Goal: Task Accomplishment & Management: Use online tool/utility

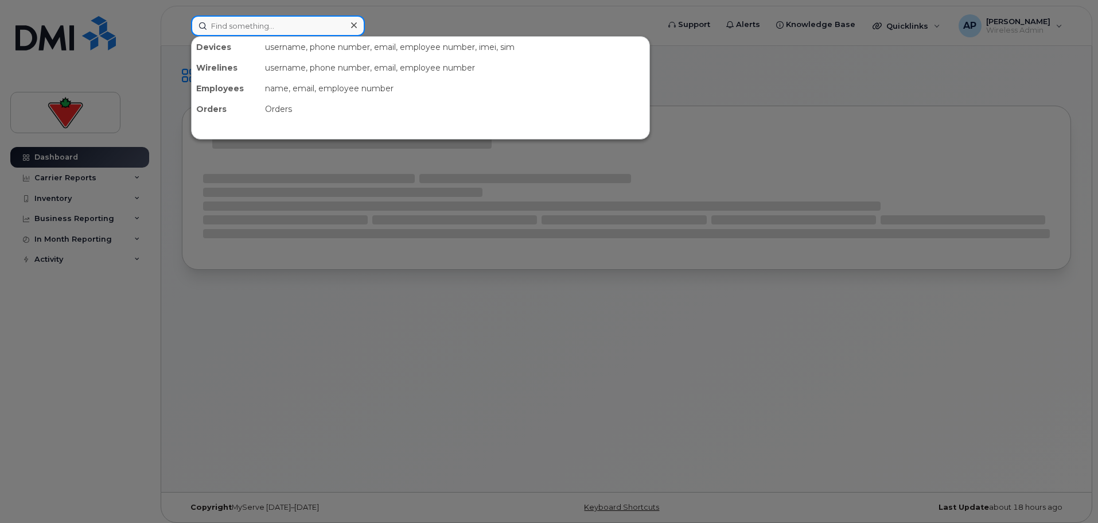
click at [326, 26] on input at bounding box center [278, 25] width 174 height 21
paste input "2263321621"
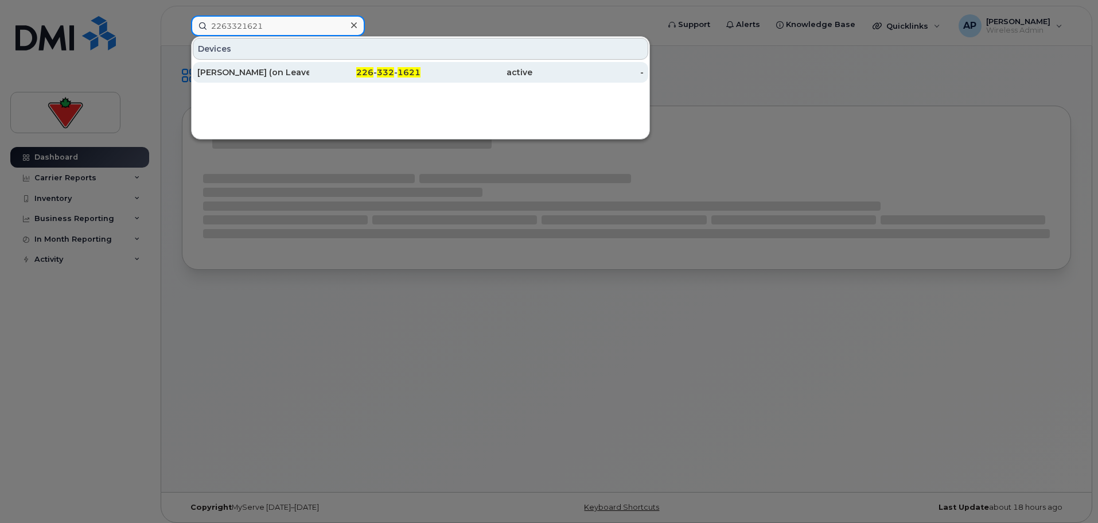
type input "2263321621"
click at [272, 76] on div "[PERSON_NAME] (on Leave)" at bounding box center [253, 72] width 112 height 11
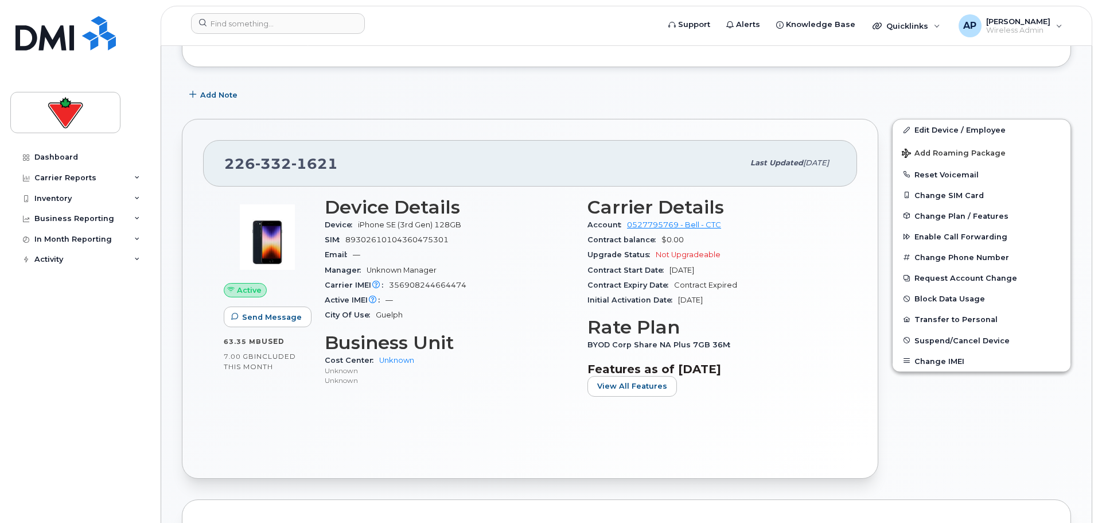
scroll to position [172, 0]
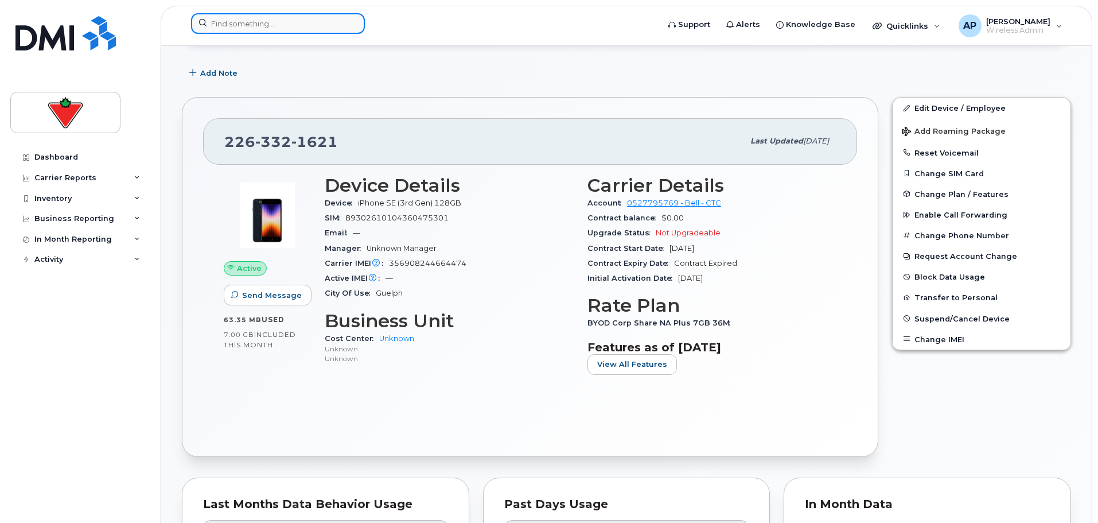
click at [271, 23] on input at bounding box center [278, 23] width 174 height 21
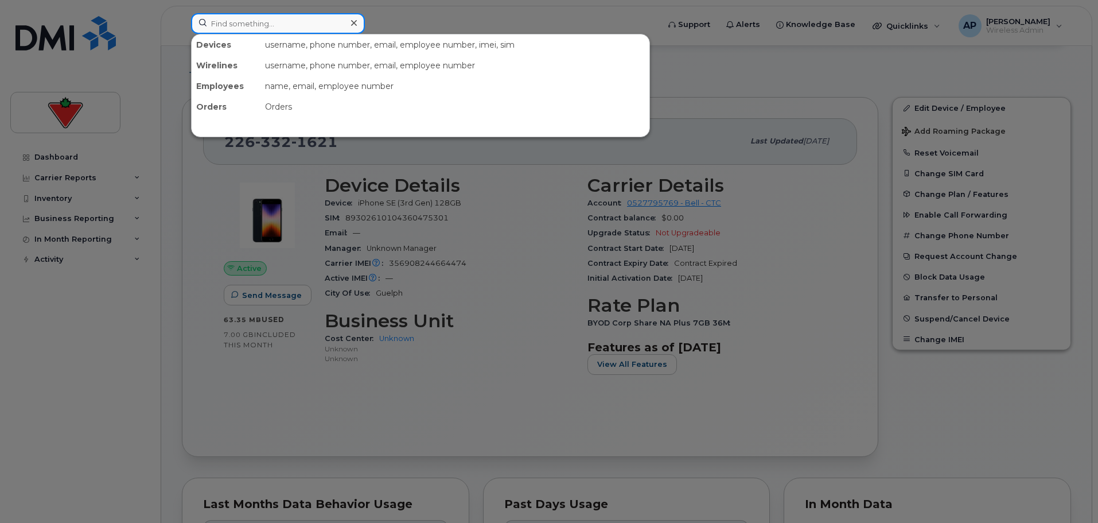
paste input "2898341003"
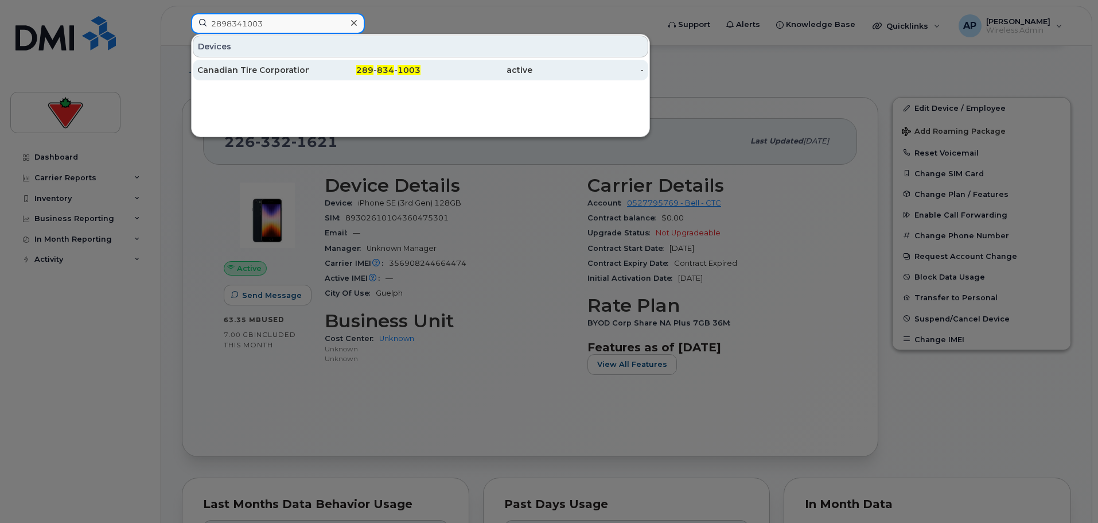
type input "2898341003"
click at [285, 74] on div "Canadian Tire Corporation" at bounding box center [253, 69] width 112 height 11
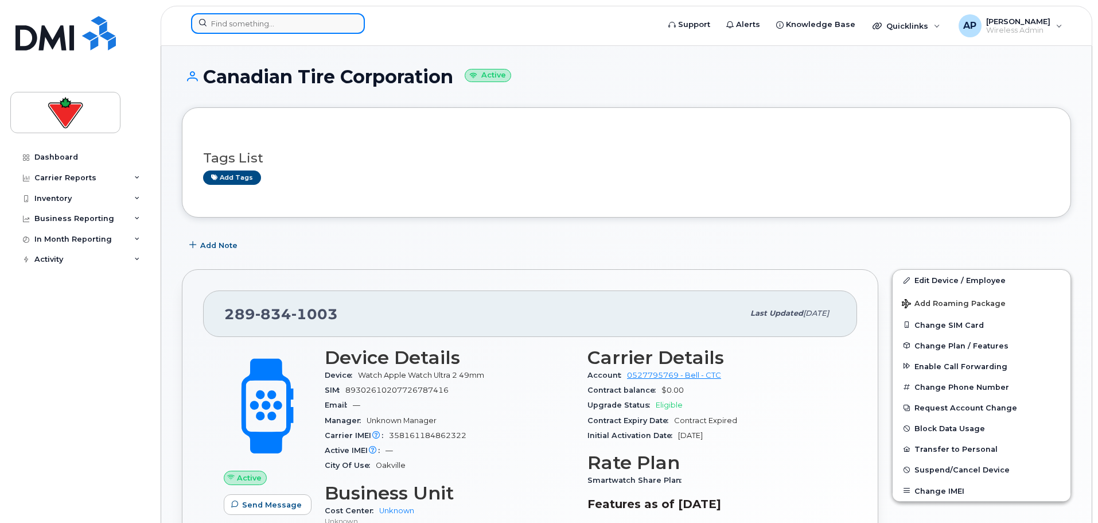
click at [257, 22] on input at bounding box center [278, 23] width 174 height 21
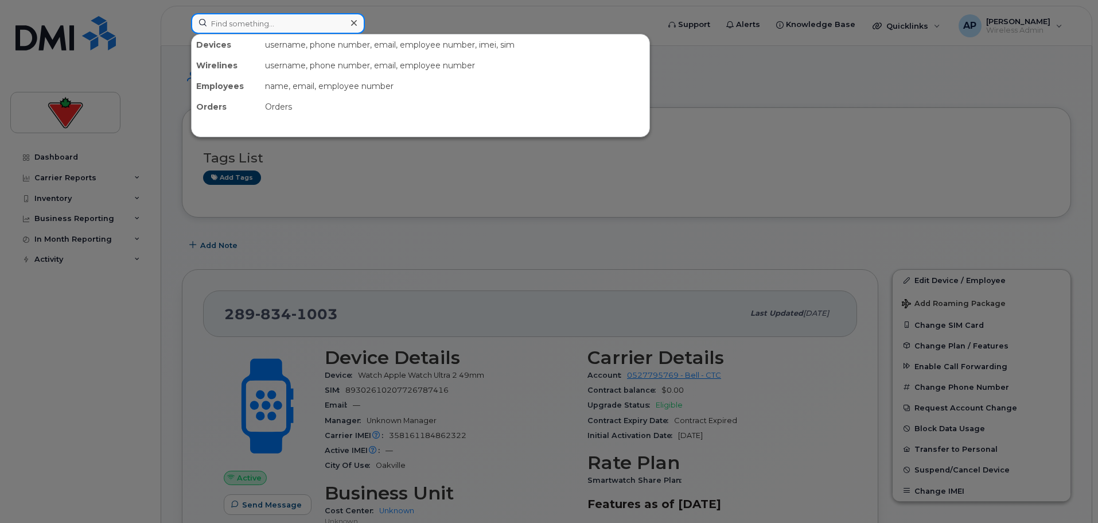
paste input "4035892801"
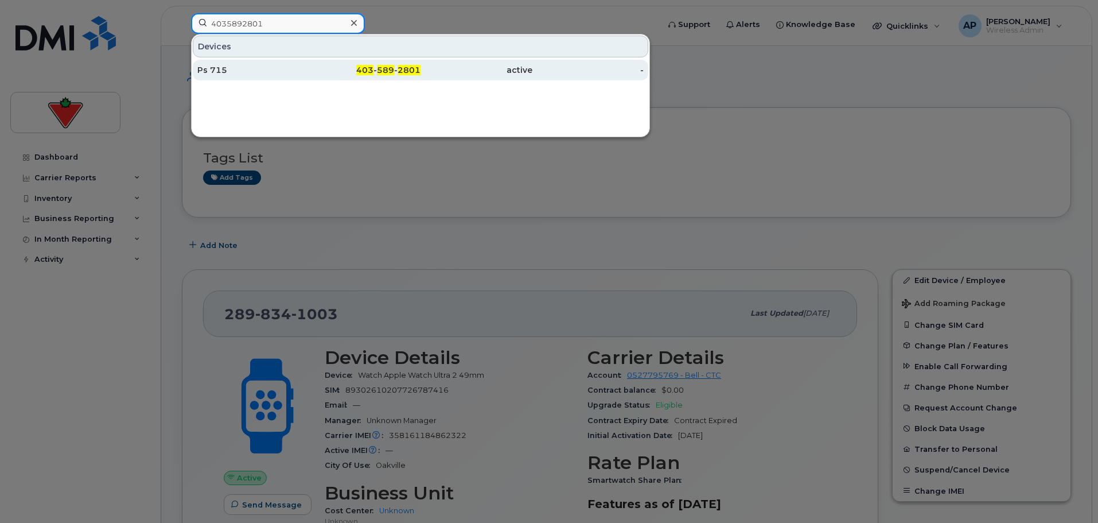
type input "4035892801"
click at [253, 73] on div "Ps 715" at bounding box center [253, 69] width 112 height 11
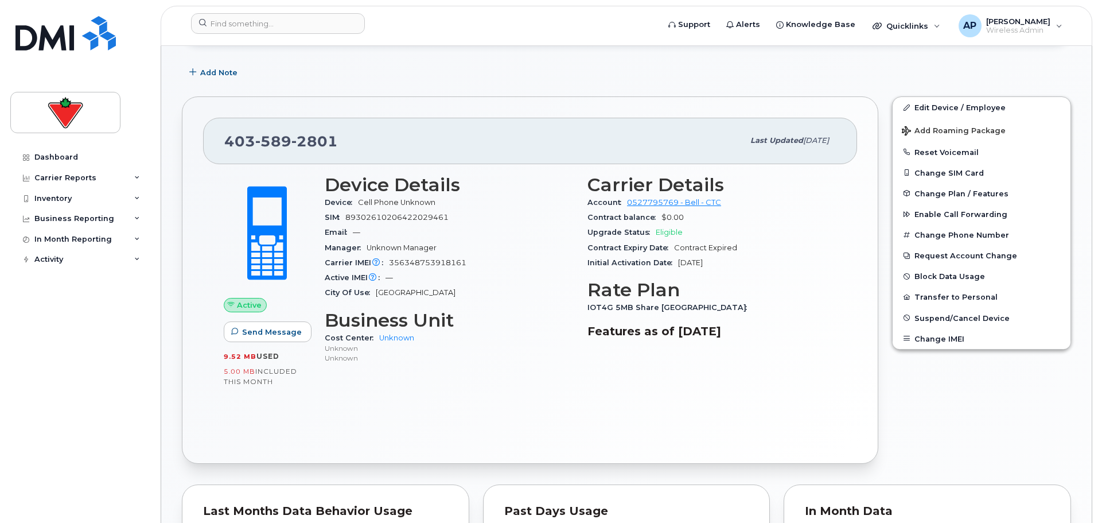
scroll to position [172, 0]
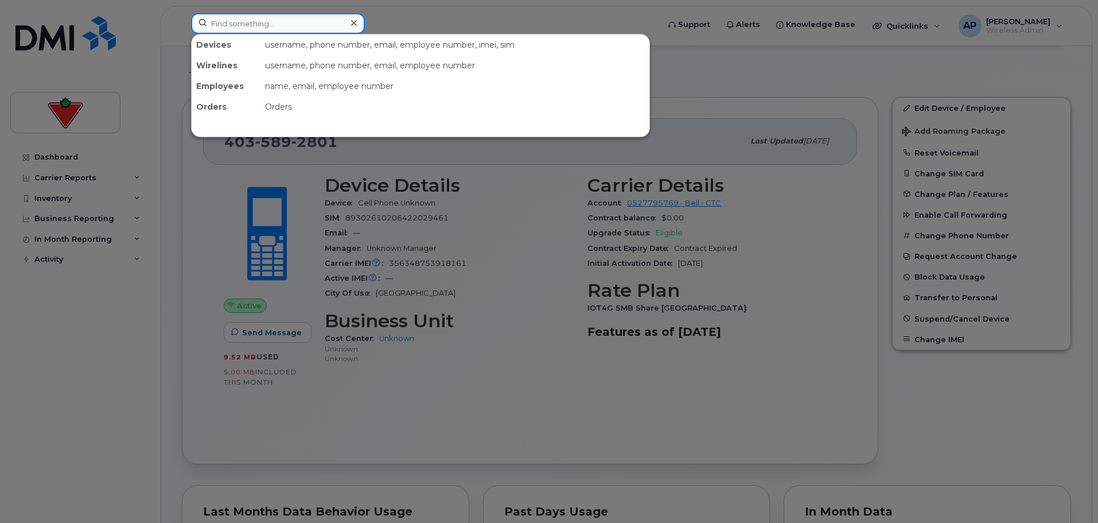
click at [259, 22] on input at bounding box center [278, 23] width 174 height 21
paste input "5874335389"
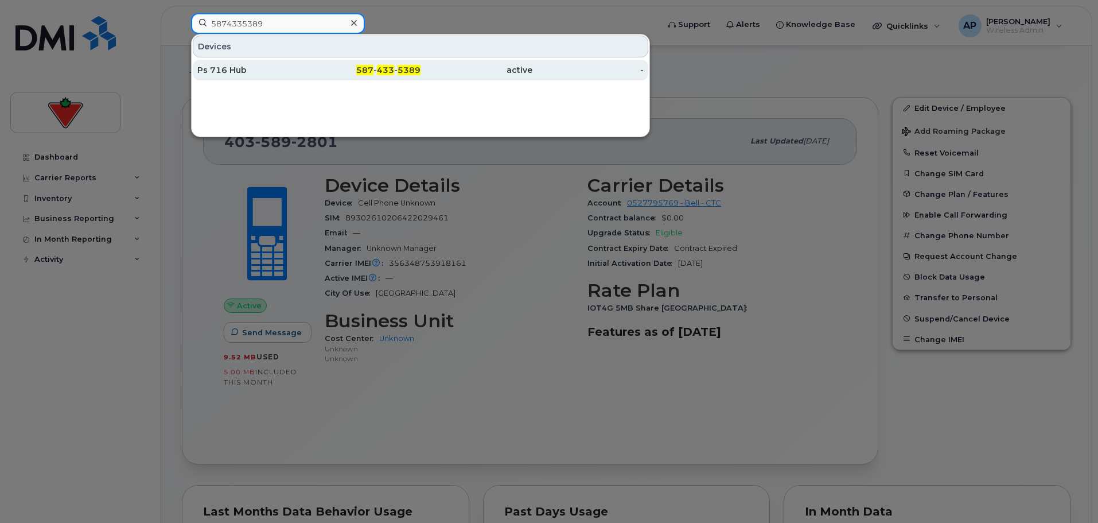
type input "5874335389"
click at [263, 68] on div "Ps 716 Hub" at bounding box center [253, 69] width 112 height 11
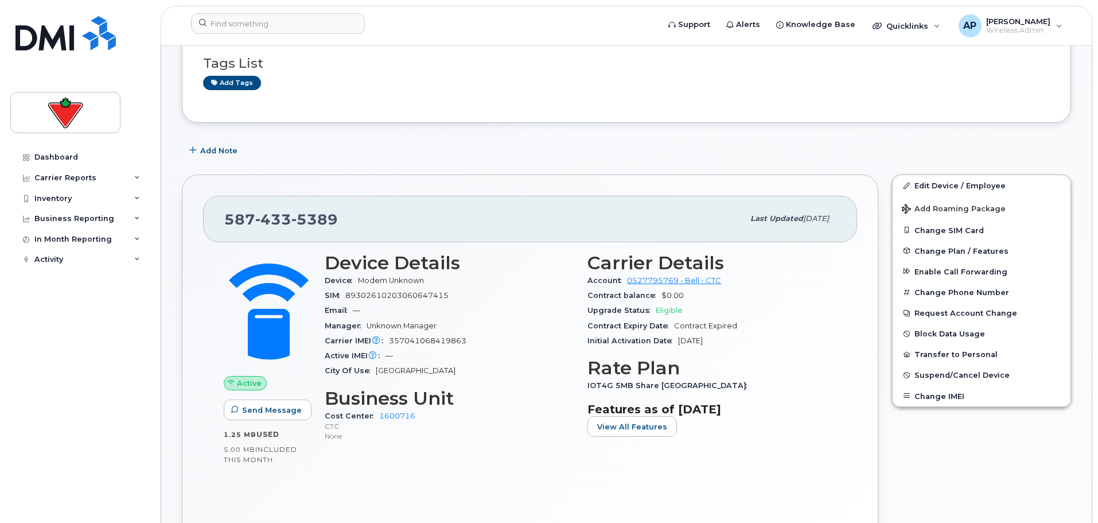
scroll to position [115, 0]
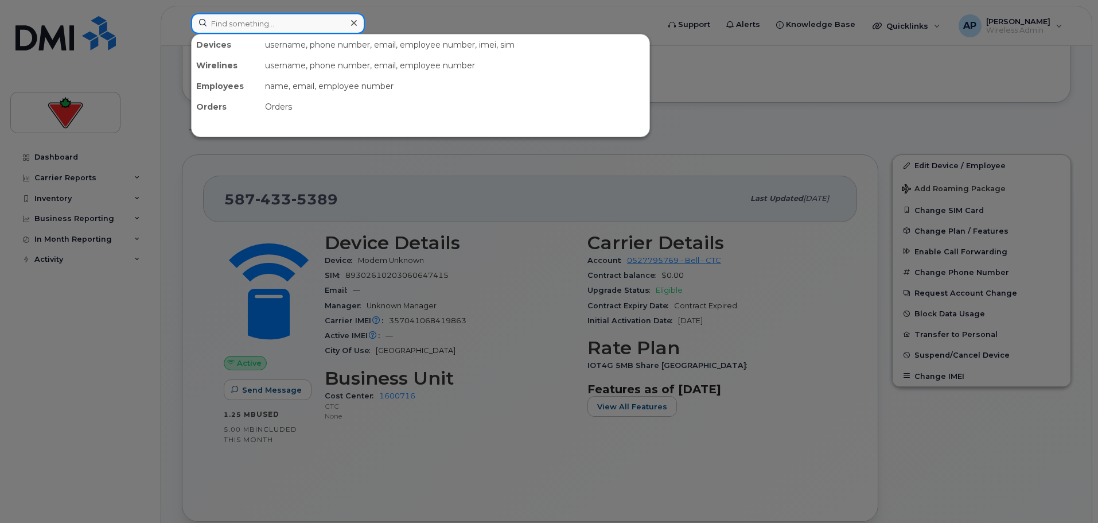
click at [274, 22] on input at bounding box center [278, 23] width 174 height 21
paste input "6473768501"
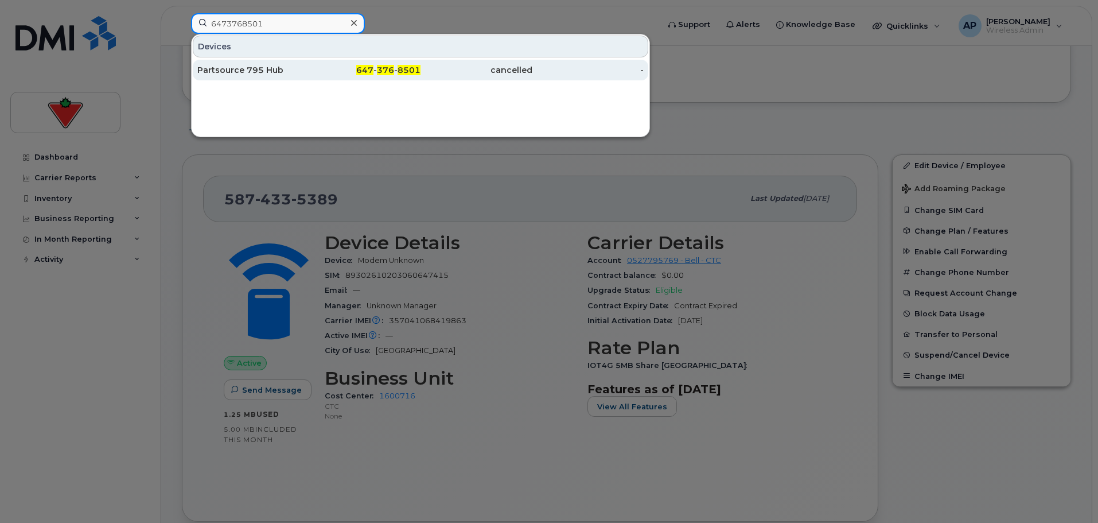
type input "6473768501"
click at [262, 71] on div "Partsource 795 Hub" at bounding box center [253, 69] width 112 height 11
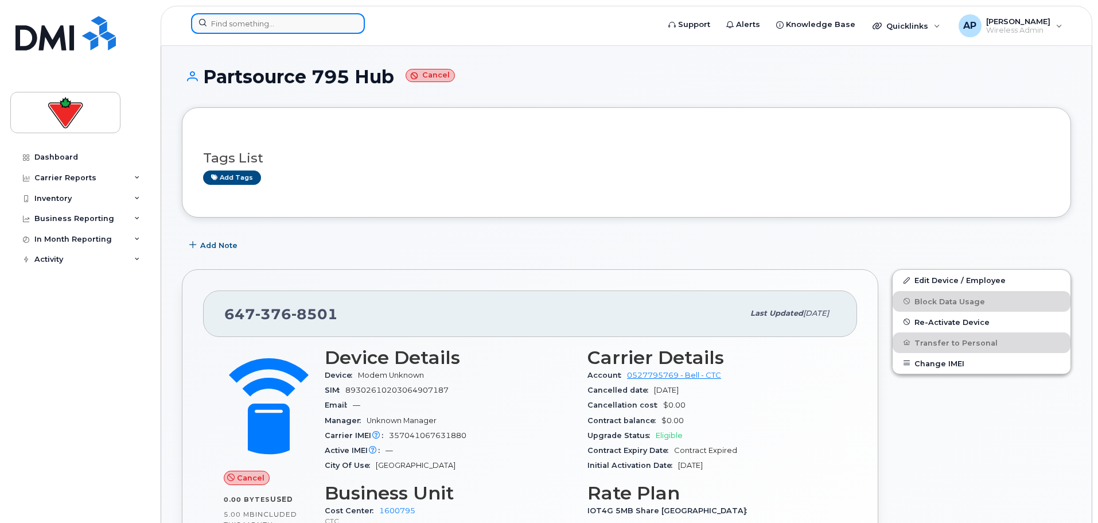
click at [285, 24] on input at bounding box center [278, 23] width 174 height 21
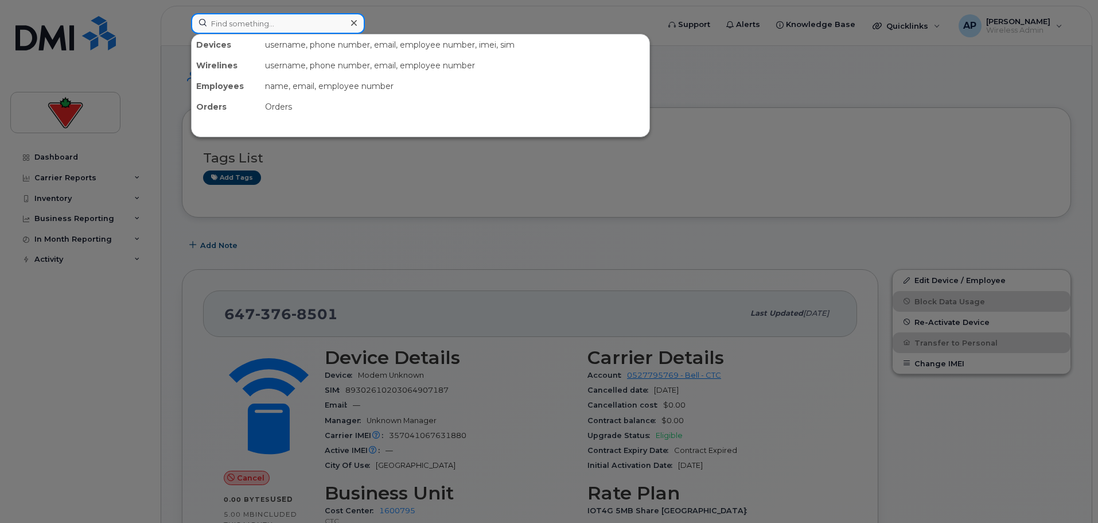
paste input "2493775892"
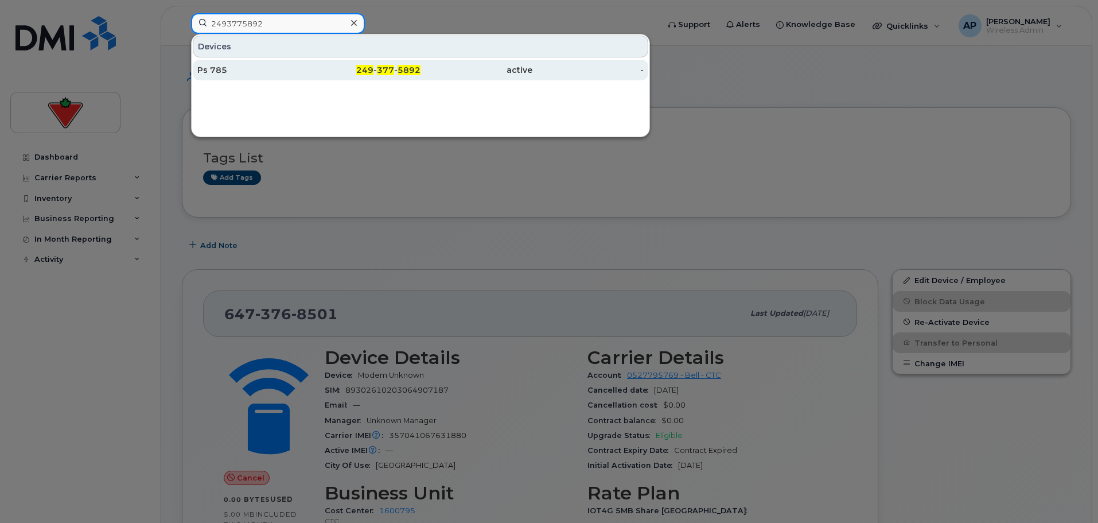
type input "2493775892"
click at [254, 76] on div "Ps 785" at bounding box center [253, 70] width 112 height 21
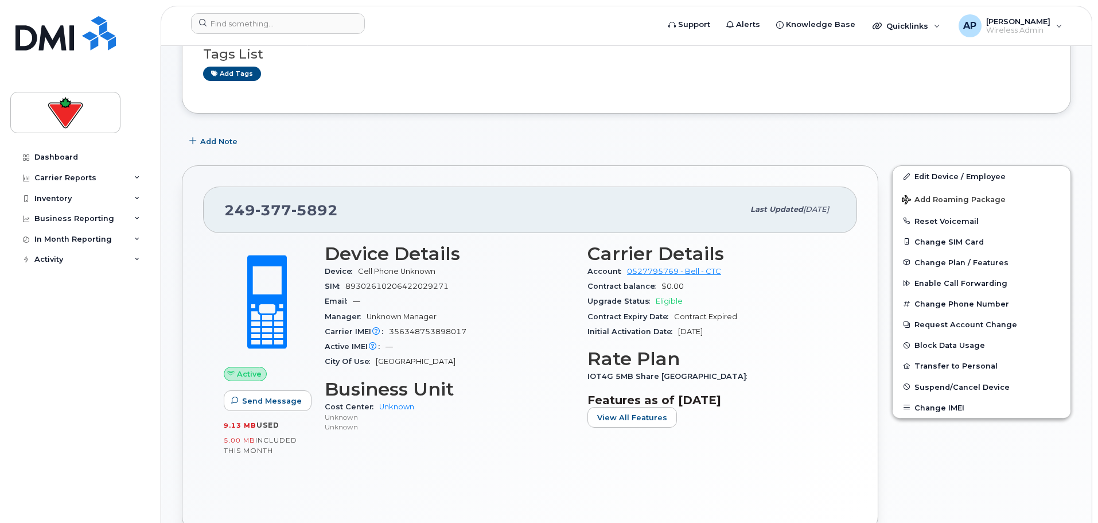
scroll to position [115, 0]
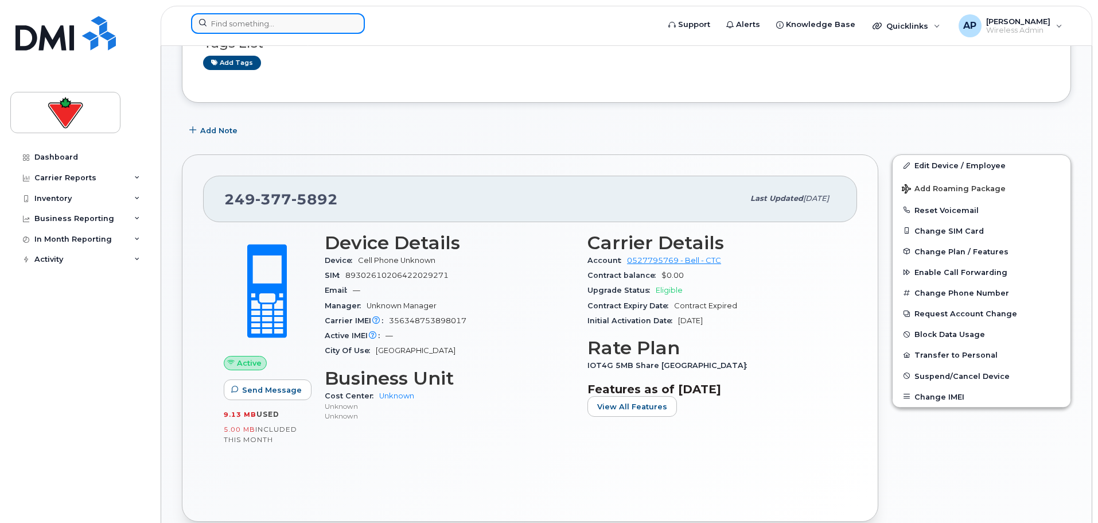
click at [239, 20] on input at bounding box center [278, 23] width 174 height 21
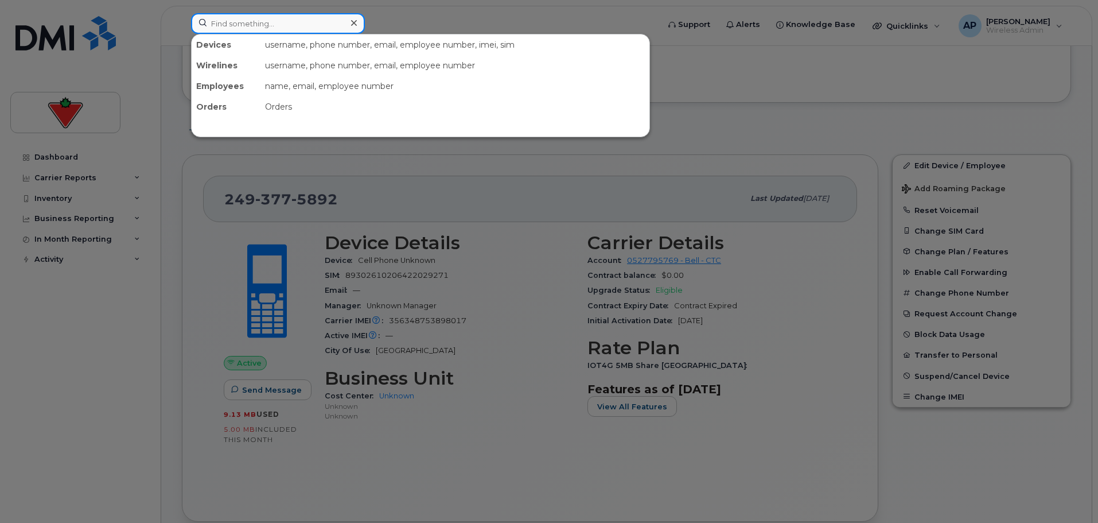
paste input "4318443179"
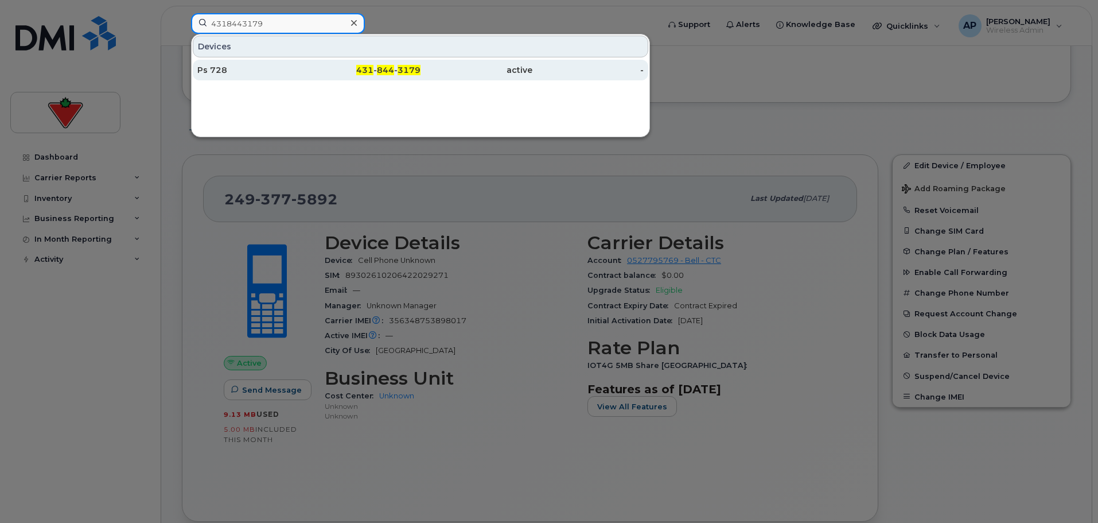
type input "4318443179"
click at [246, 71] on div "Ps 728" at bounding box center [253, 69] width 112 height 11
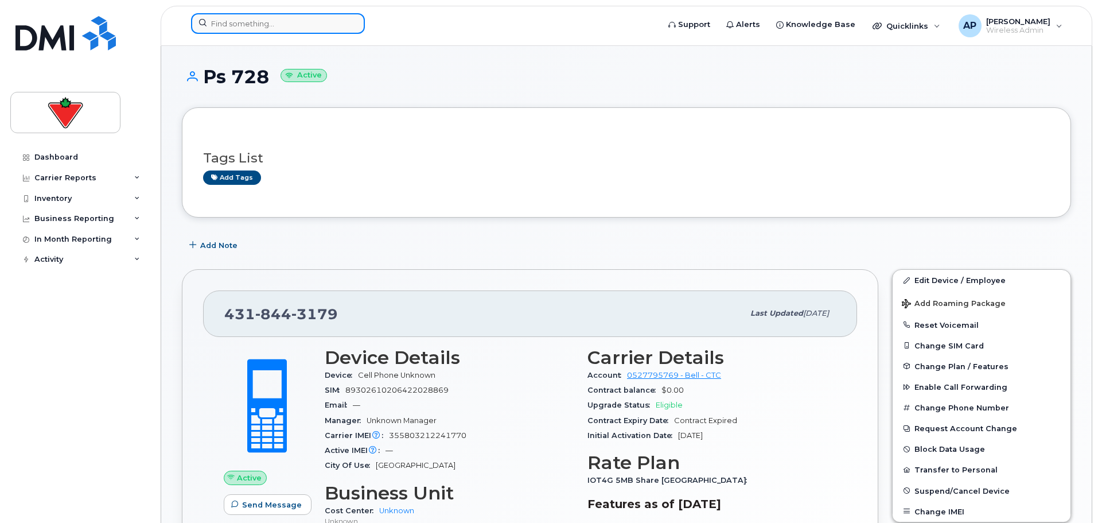
click at [252, 22] on input at bounding box center [278, 23] width 174 height 21
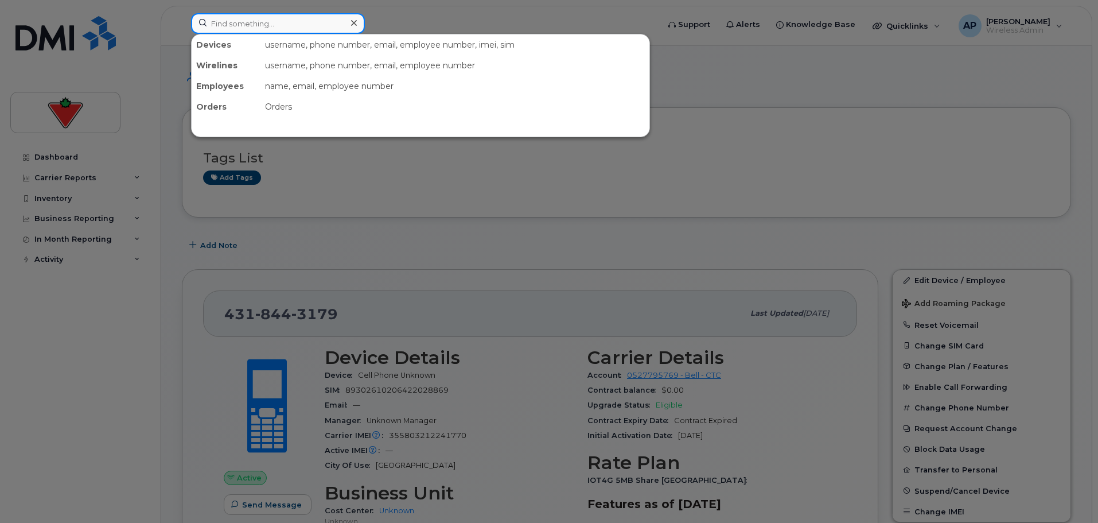
paste input "6473827122"
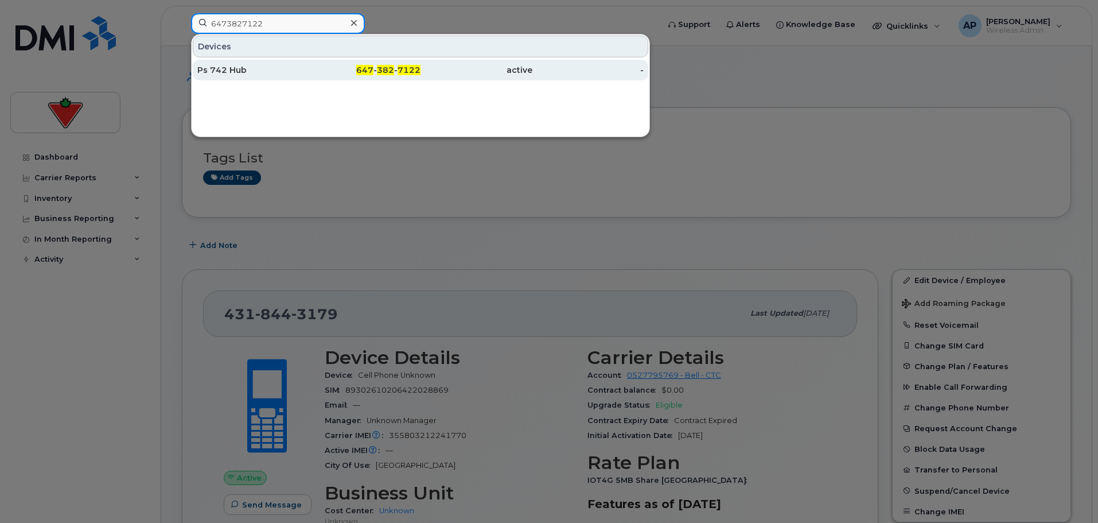
type input "6473827122"
click at [246, 70] on div "Ps 742 Hub" at bounding box center [253, 69] width 112 height 11
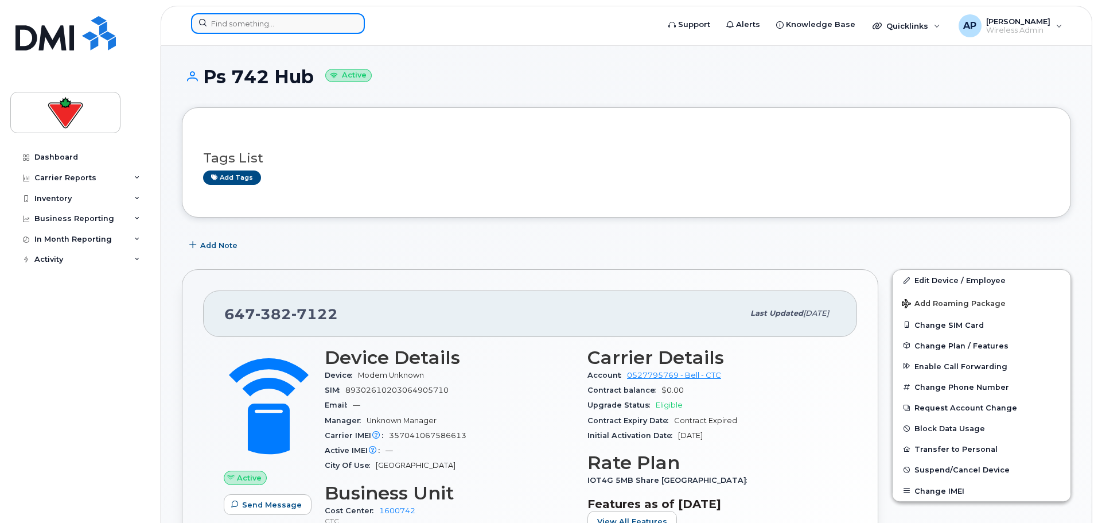
click at [225, 27] on input at bounding box center [278, 23] width 174 height 21
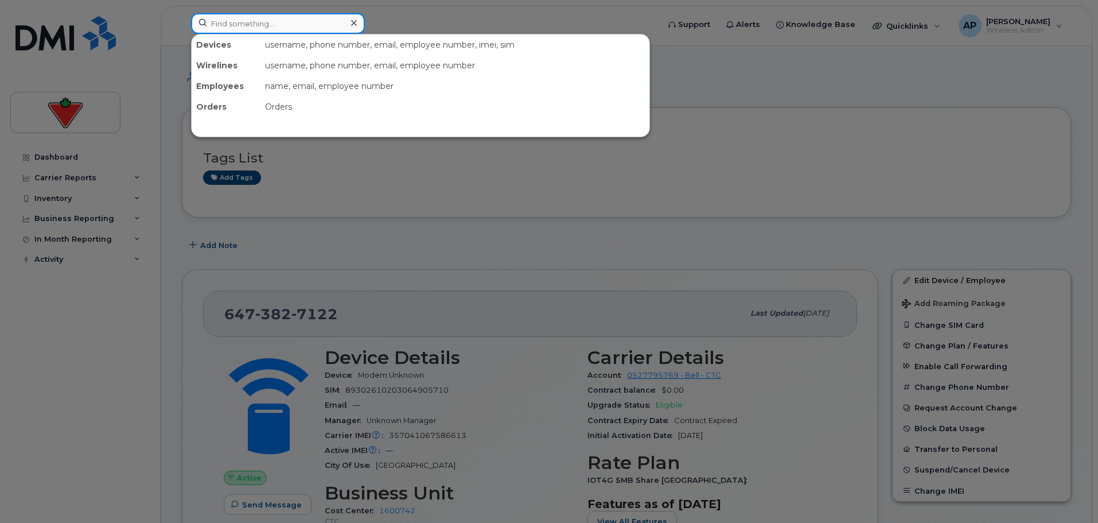
paste input "2895447483"
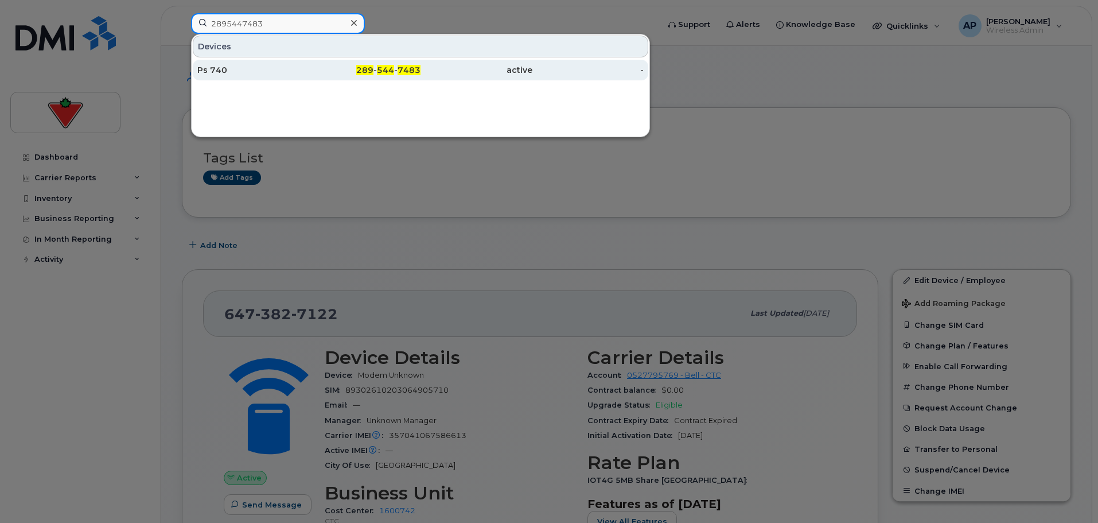
type input "2895447483"
click at [219, 71] on div "Ps 740" at bounding box center [253, 69] width 112 height 11
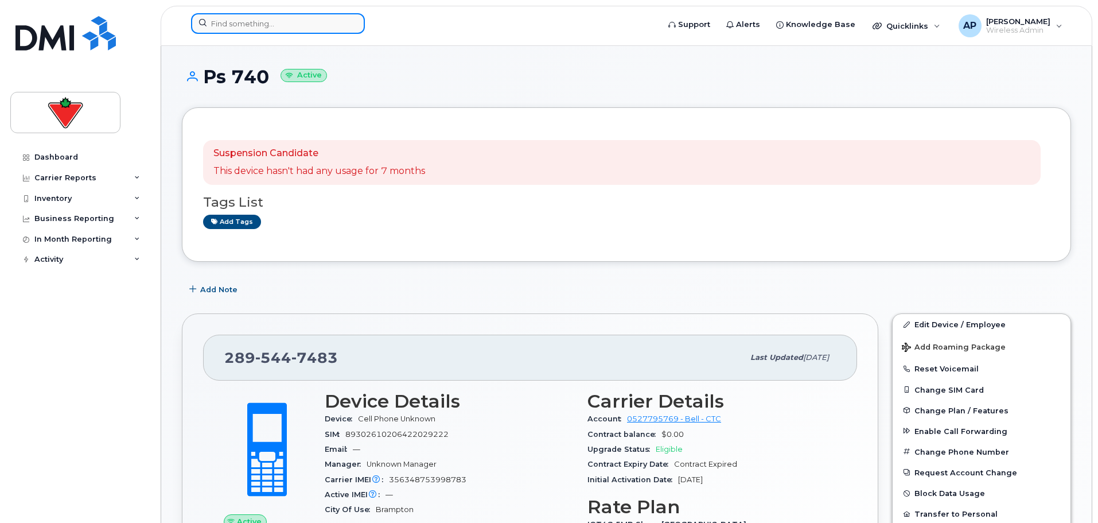
click at [280, 23] on input at bounding box center [278, 23] width 174 height 21
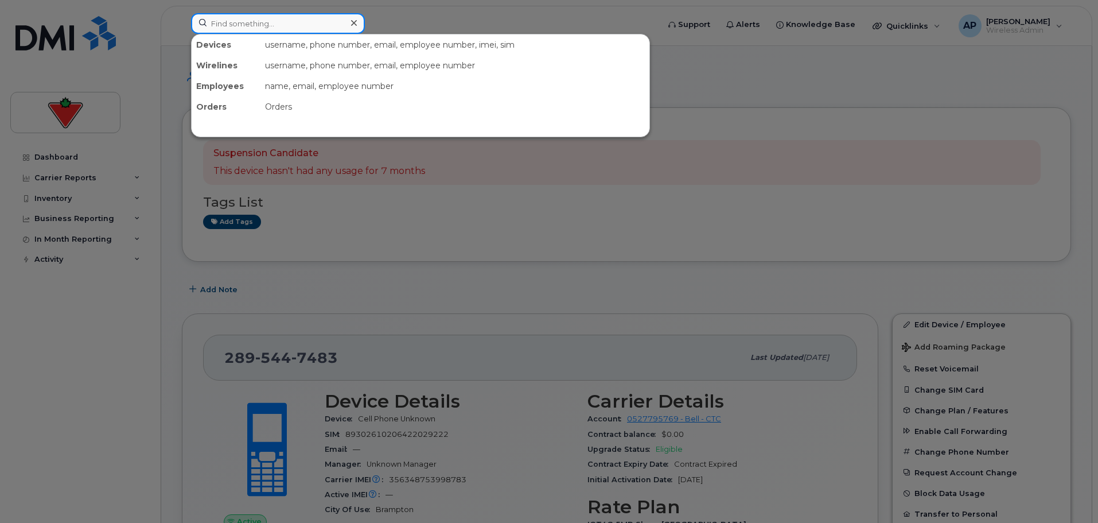
paste input "6473857757"
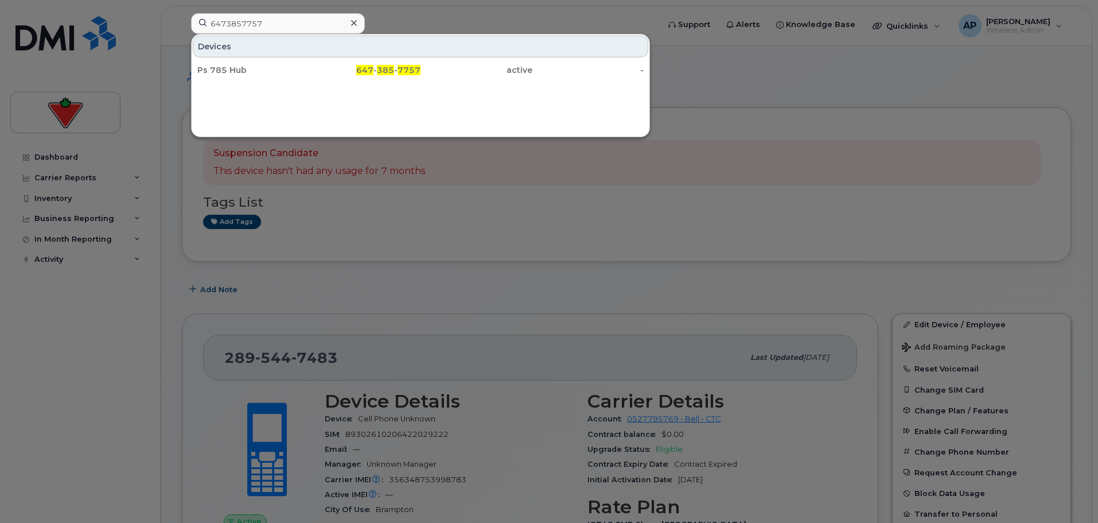
click at [10, 78] on div at bounding box center [549, 261] width 1098 height 523
click at [259, 22] on input "6473857757" at bounding box center [278, 23] width 174 height 21
drag, startPoint x: 270, startPoint y: 21, endPoint x: 194, endPoint y: 21, distance: 75.7
click at [194, 21] on input "6473857757" at bounding box center [278, 23] width 174 height 21
paste input "4373245424"
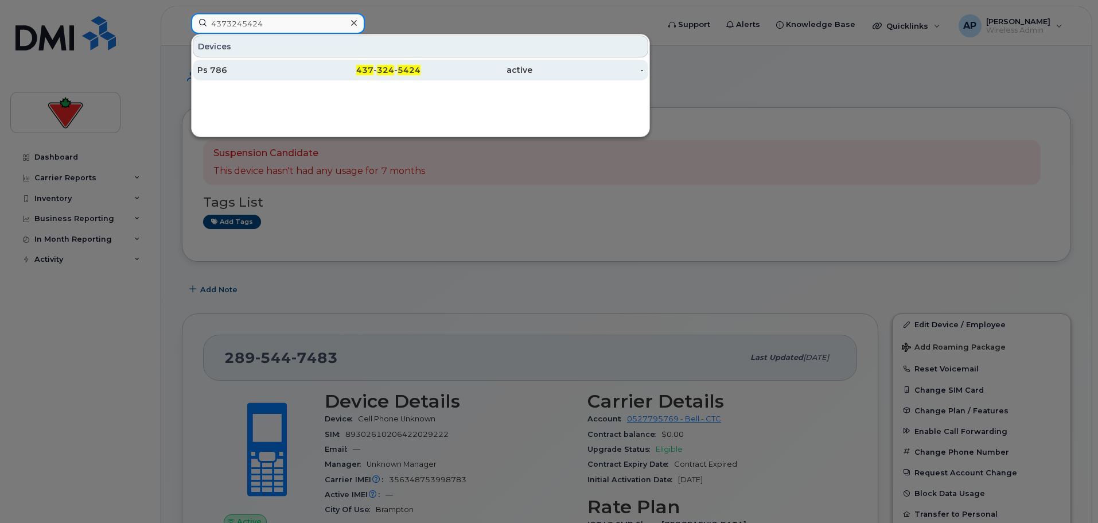
type input "4373245424"
click at [253, 72] on div "Ps 786" at bounding box center [253, 69] width 112 height 11
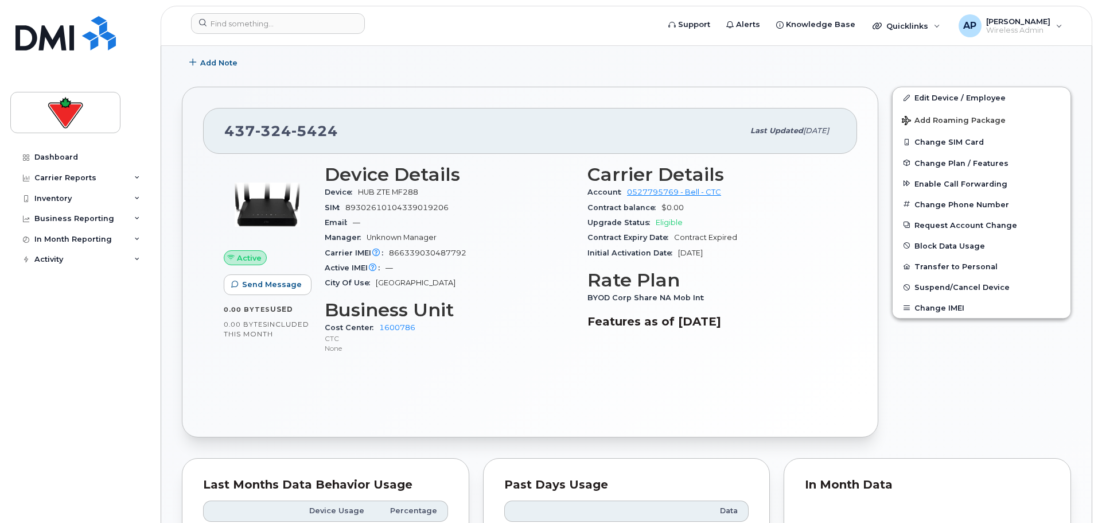
scroll to position [229, 0]
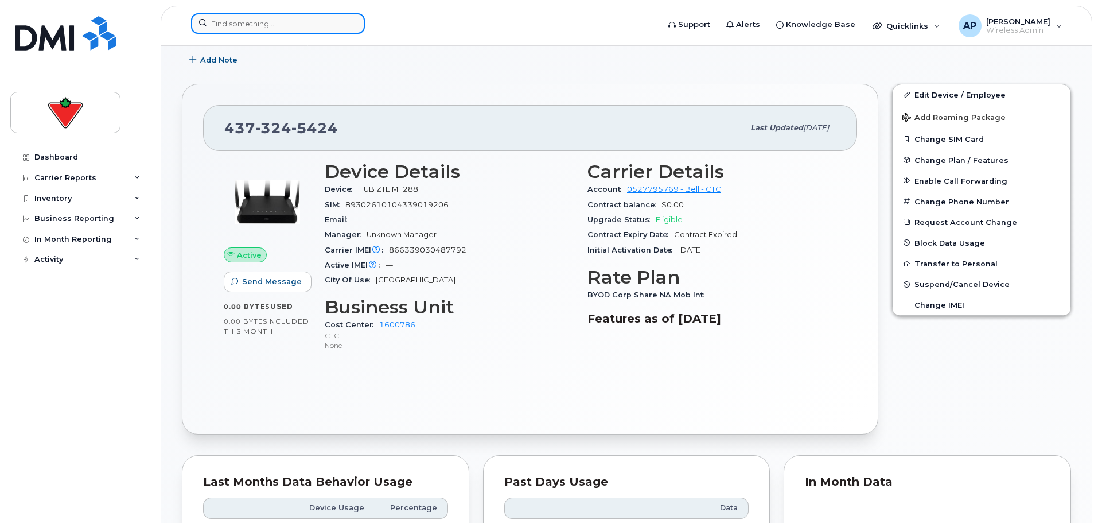
click at [282, 23] on input at bounding box center [278, 23] width 174 height 21
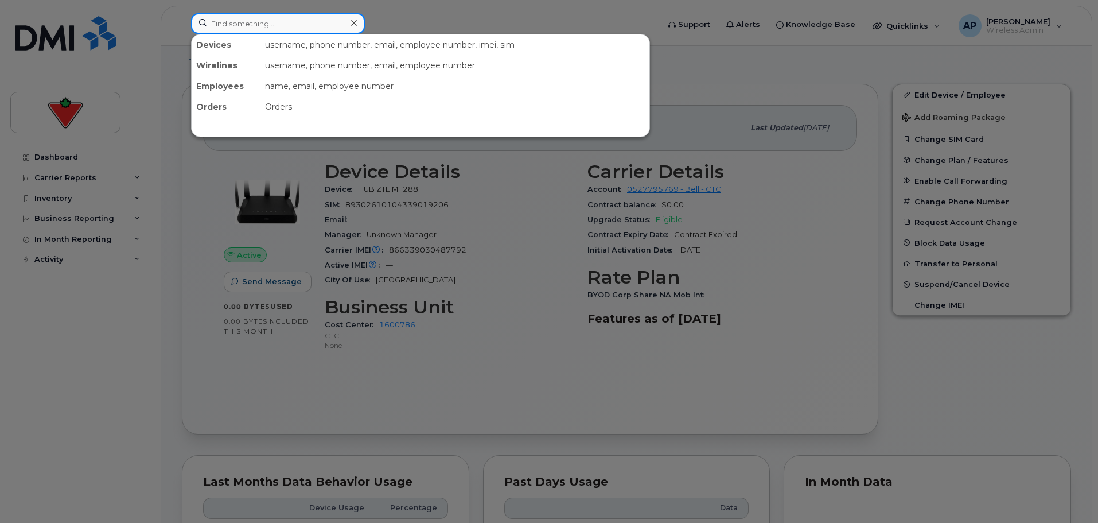
paste input "5193585329"
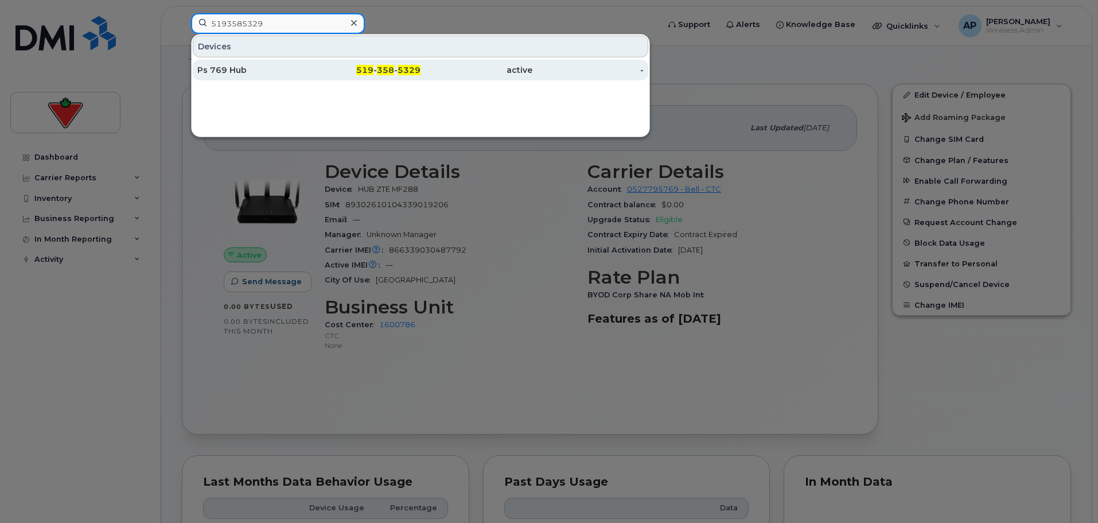
type input "5193585329"
click at [263, 68] on div "Ps 769 Hub" at bounding box center [253, 69] width 112 height 11
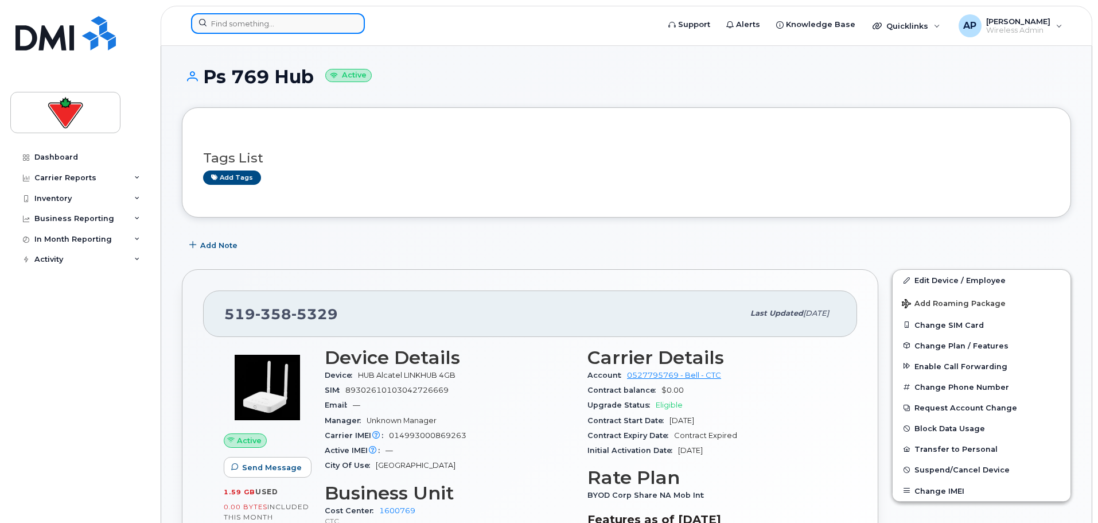
click at [223, 24] on input at bounding box center [278, 23] width 174 height 21
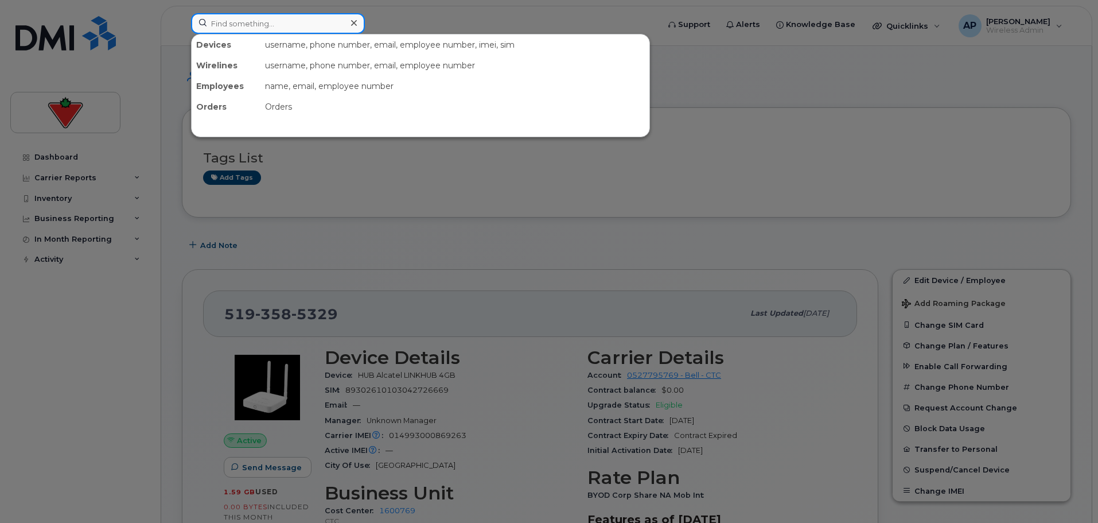
paste input "2493778977"
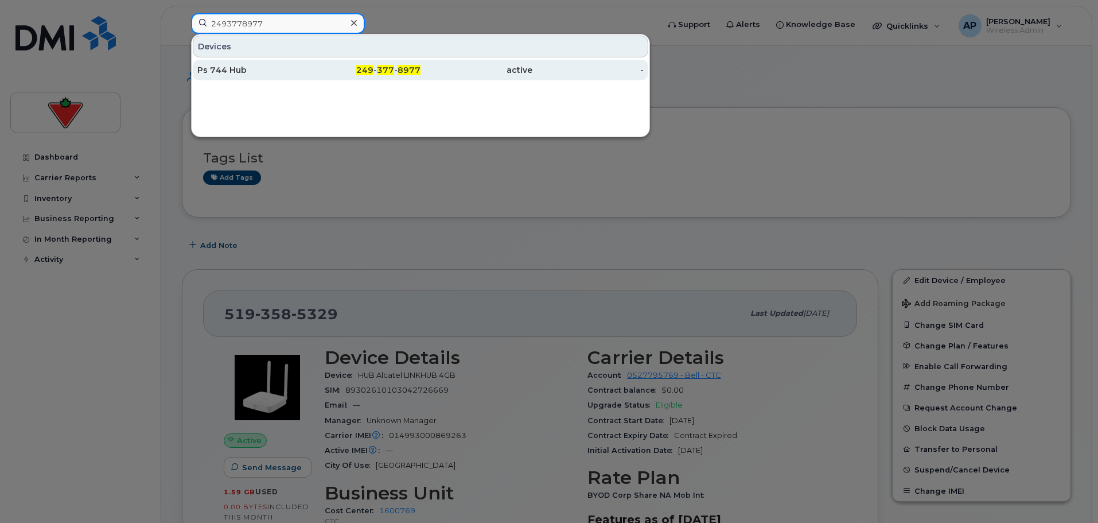
type input "2493778977"
click at [258, 69] on div "Ps 744 Hub" at bounding box center [253, 69] width 112 height 11
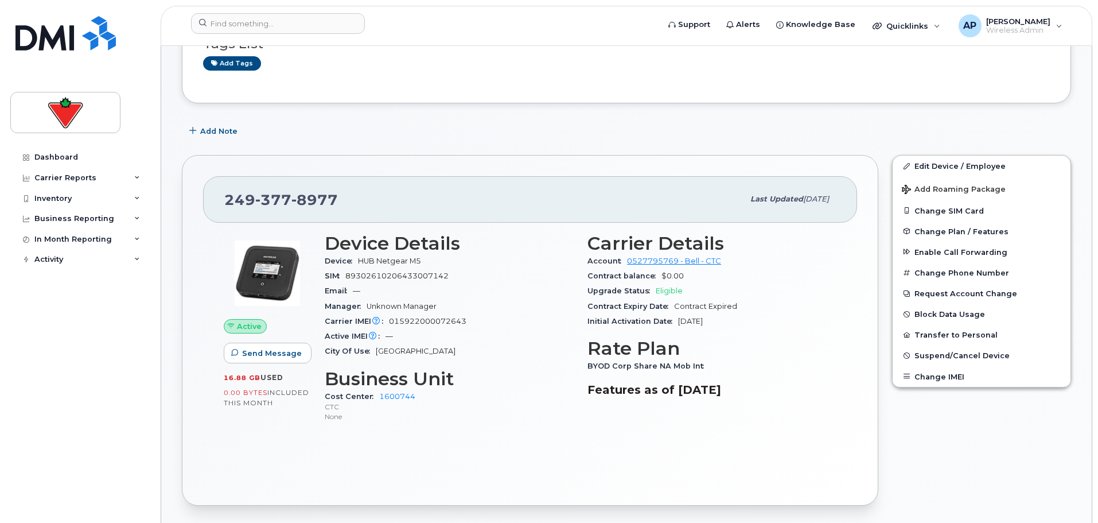
scroll to position [229, 0]
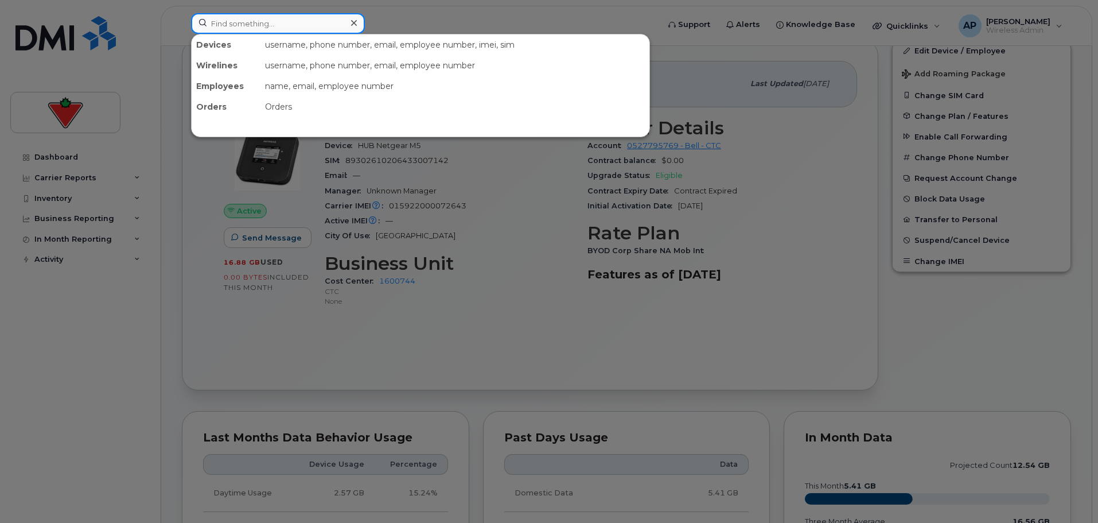
click at [282, 23] on input at bounding box center [278, 23] width 174 height 21
paste input "2893147326"
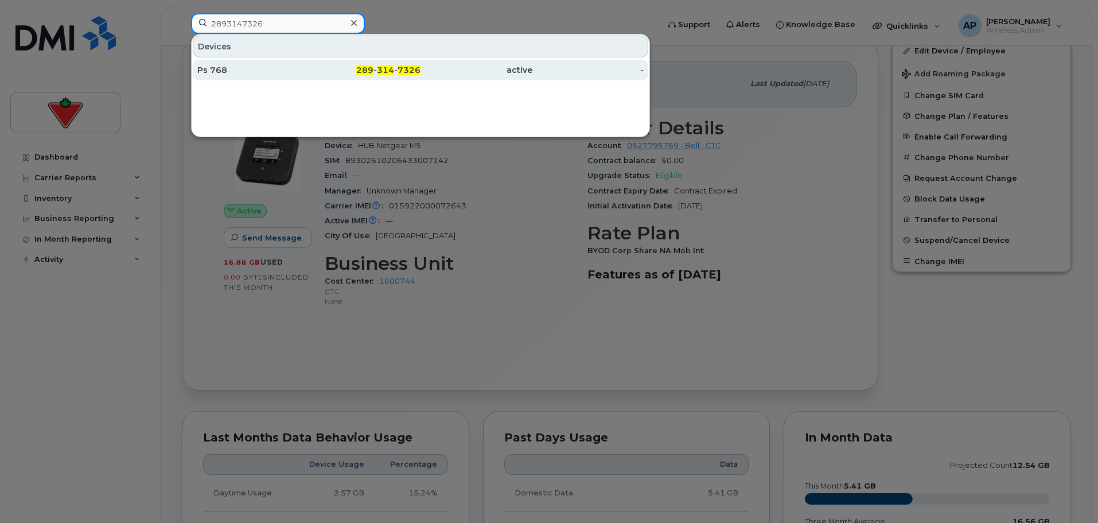
type input "2893147326"
click at [281, 73] on div "Ps 768" at bounding box center [253, 69] width 112 height 11
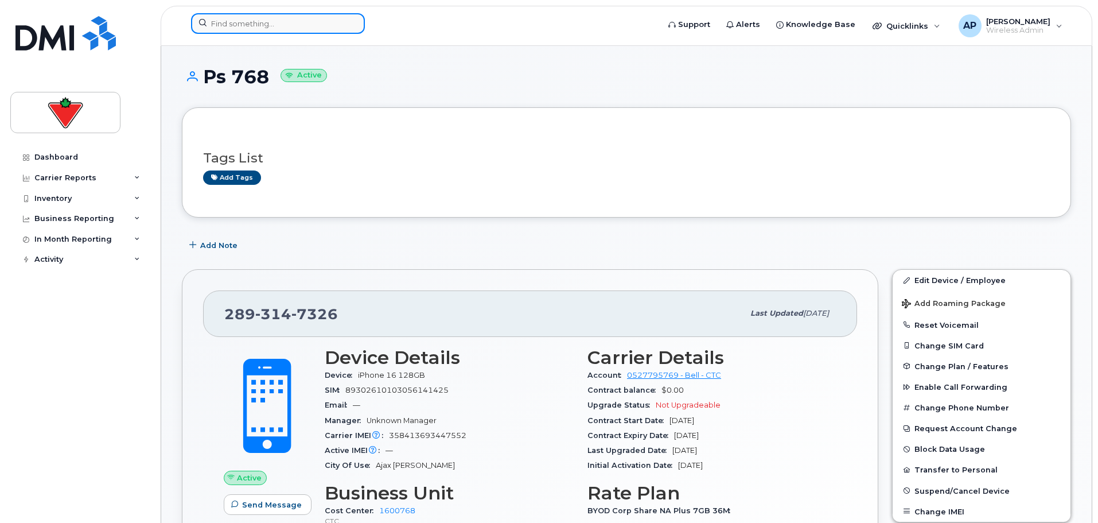
click at [241, 20] on input at bounding box center [278, 23] width 174 height 21
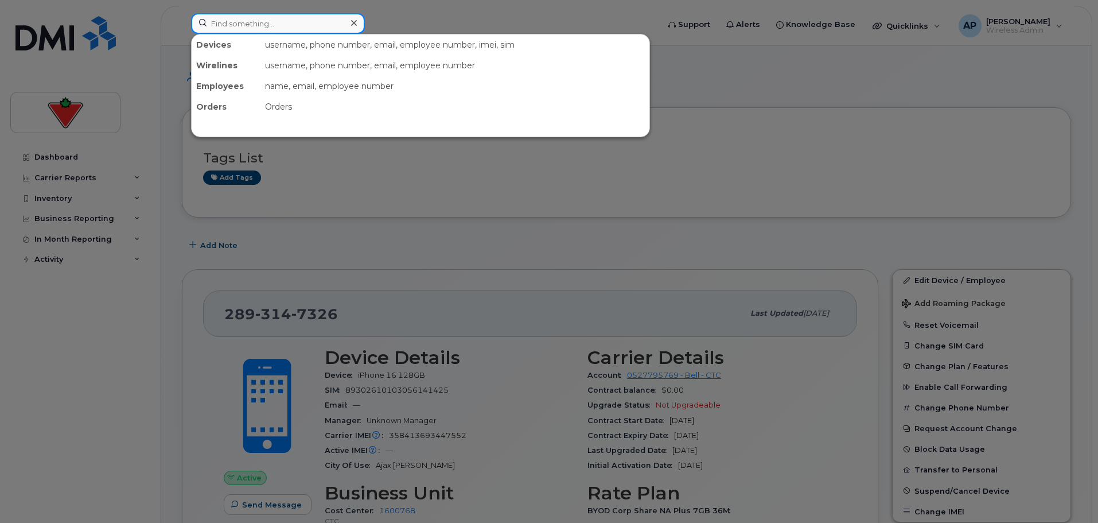
paste input "2893873569"
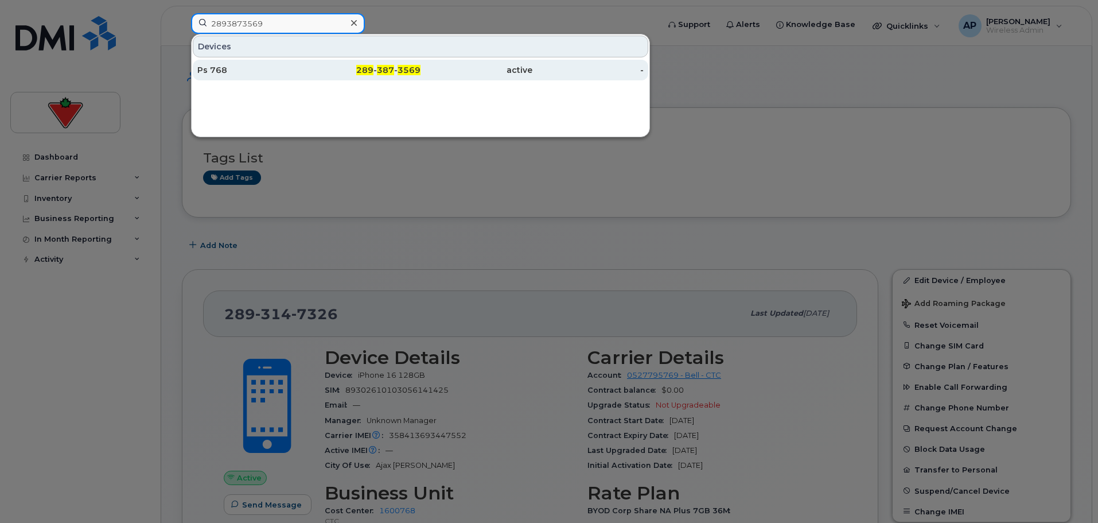
type input "2893873569"
click at [239, 67] on div "Ps 768" at bounding box center [253, 69] width 112 height 11
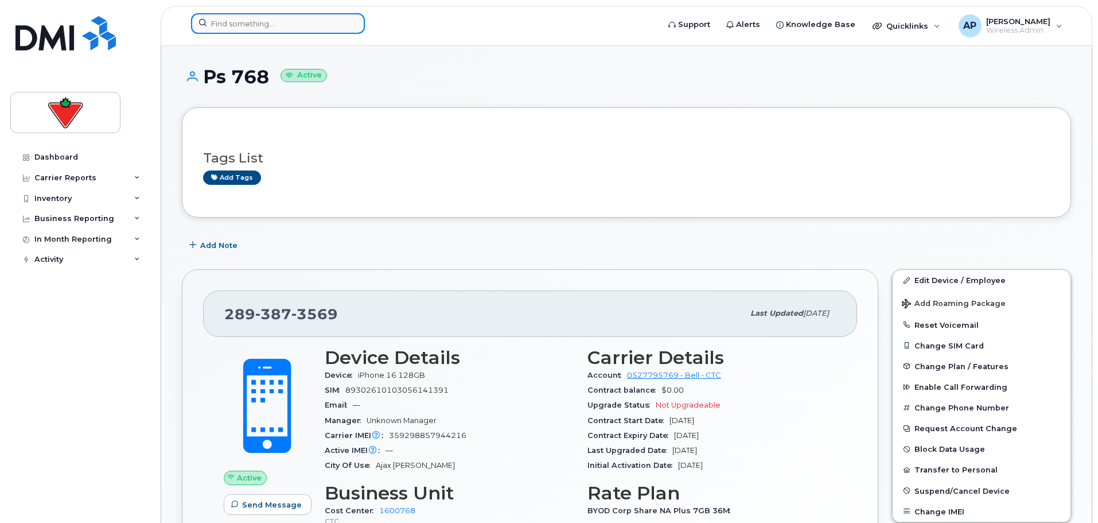
click at [259, 26] on input at bounding box center [278, 23] width 174 height 21
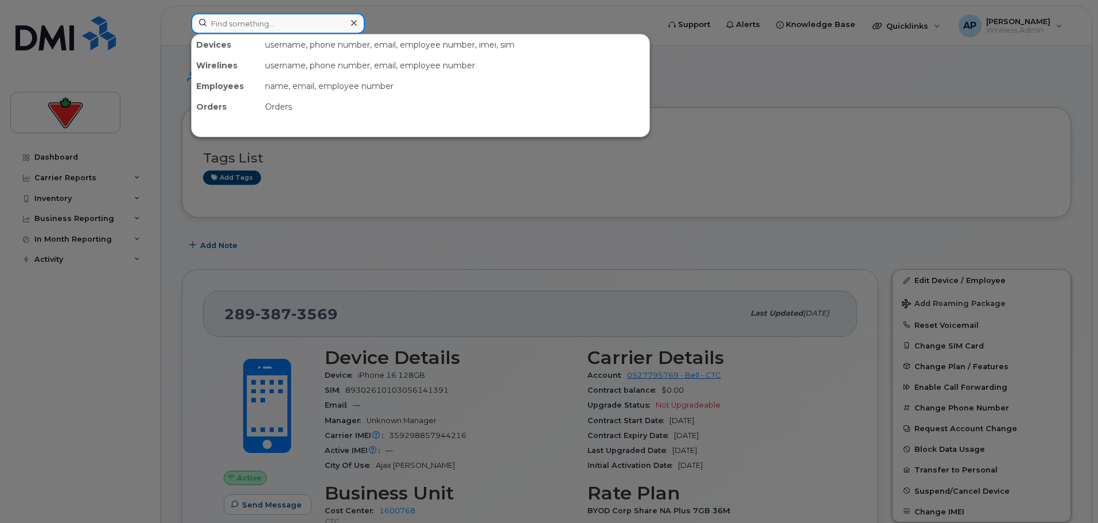
paste input "4165571347"
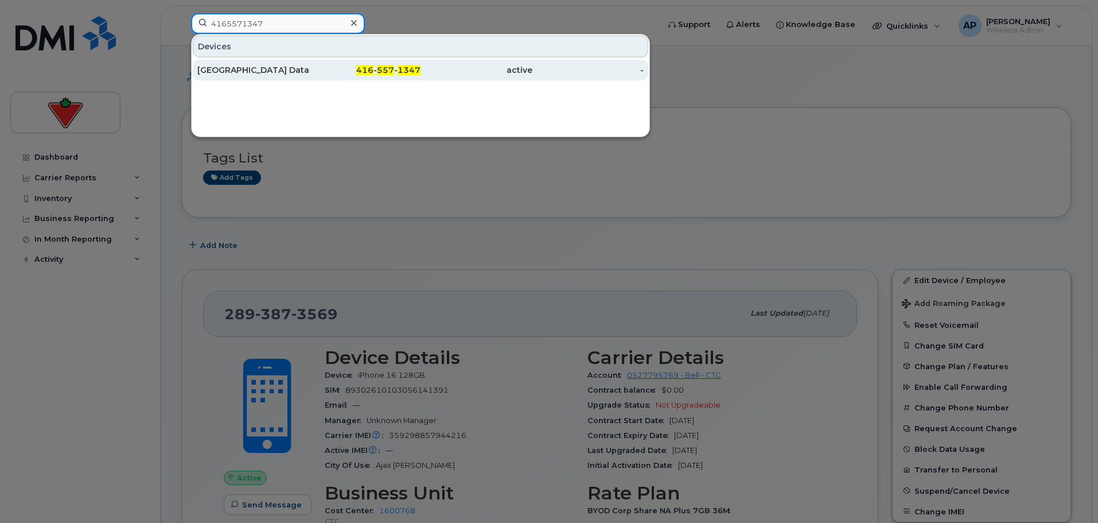
type input "4165571347"
click at [260, 73] on div "Toronto Data" at bounding box center [253, 69] width 112 height 11
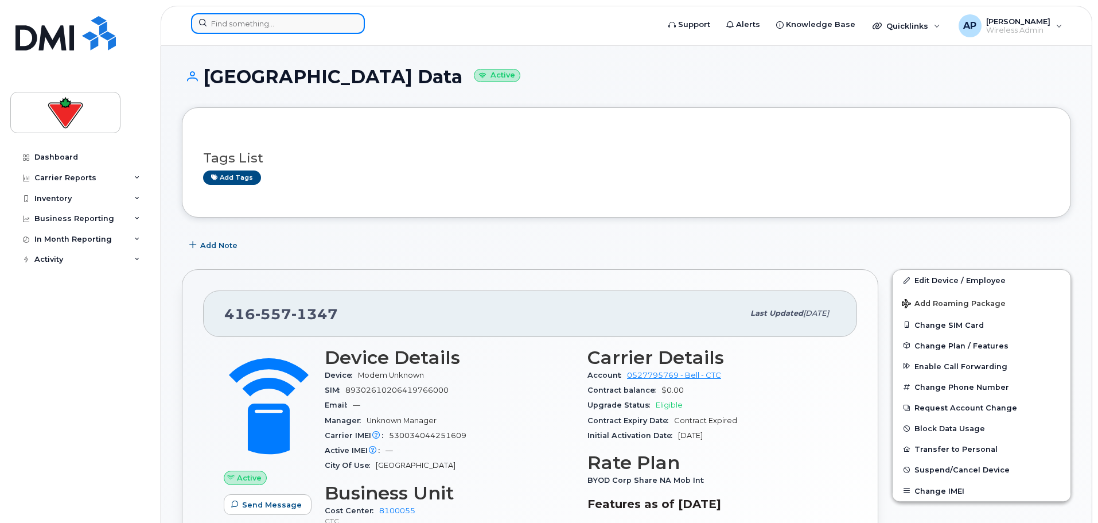
click at [301, 24] on input at bounding box center [278, 23] width 174 height 21
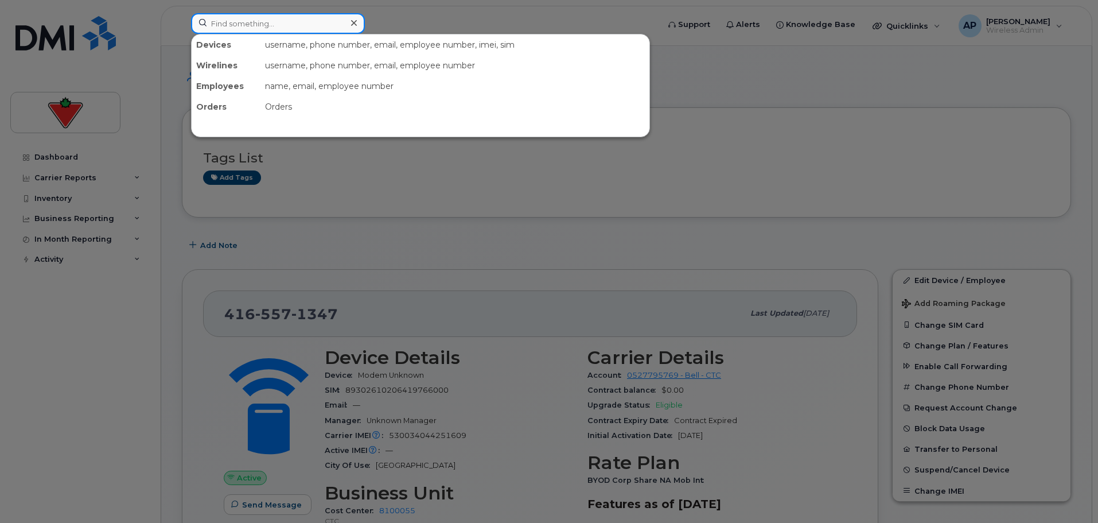
paste input "5142192359"
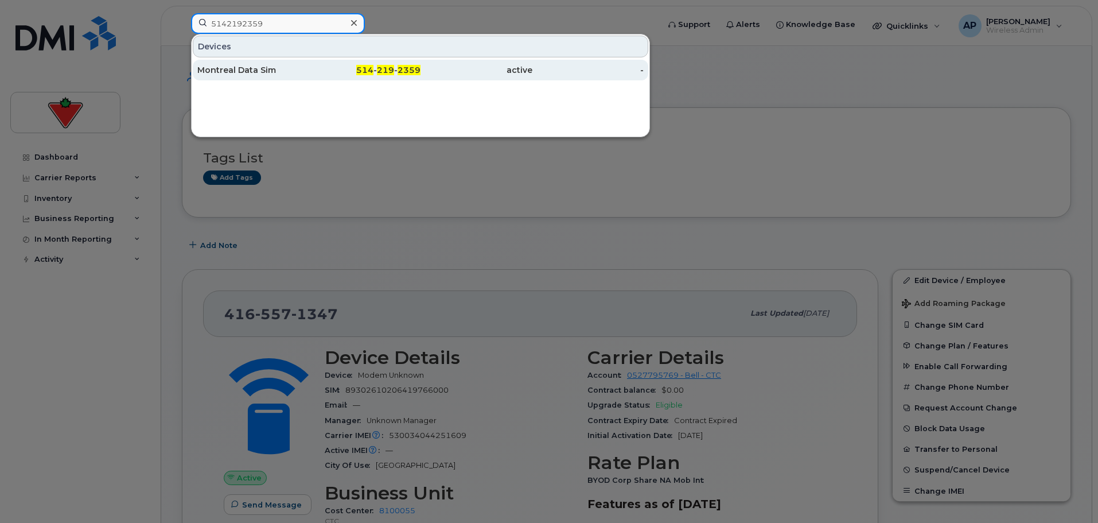
type input "5142192359"
click at [270, 75] on div "Montreal Data Sim" at bounding box center [253, 69] width 112 height 11
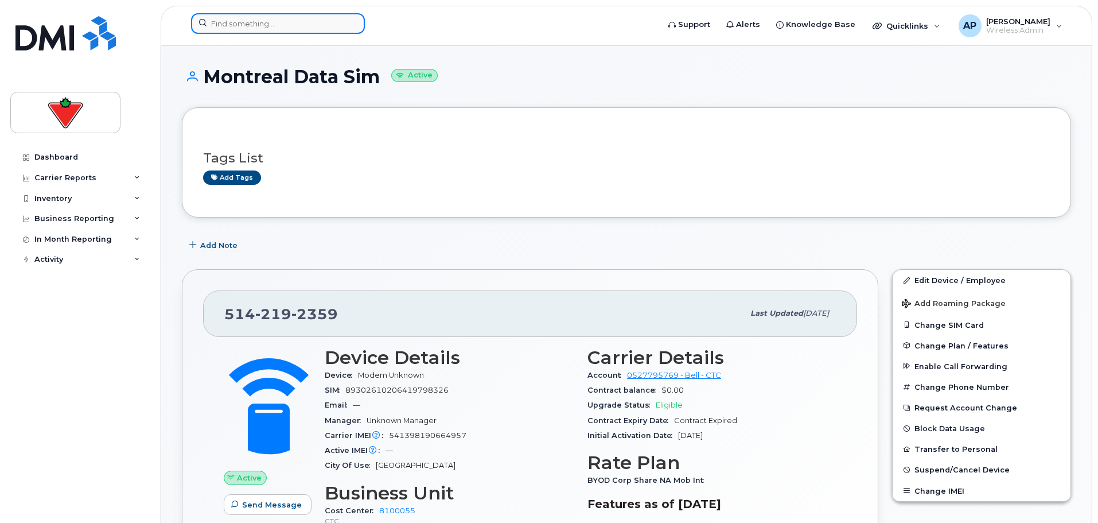
click at [259, 26] on input at bounding box center [278, 23] width 174 height 21
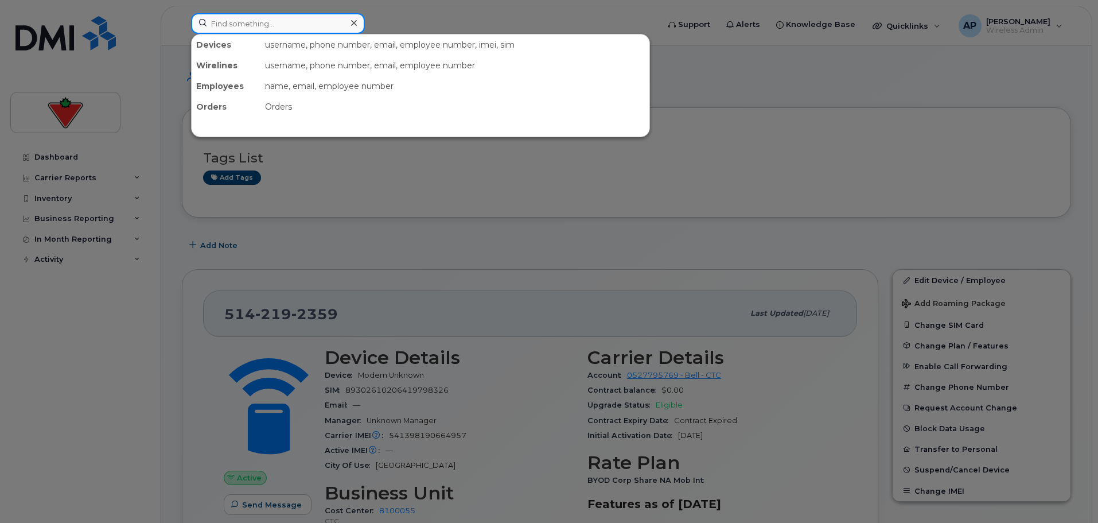
paste input "4167063345"
type input "4167063345"
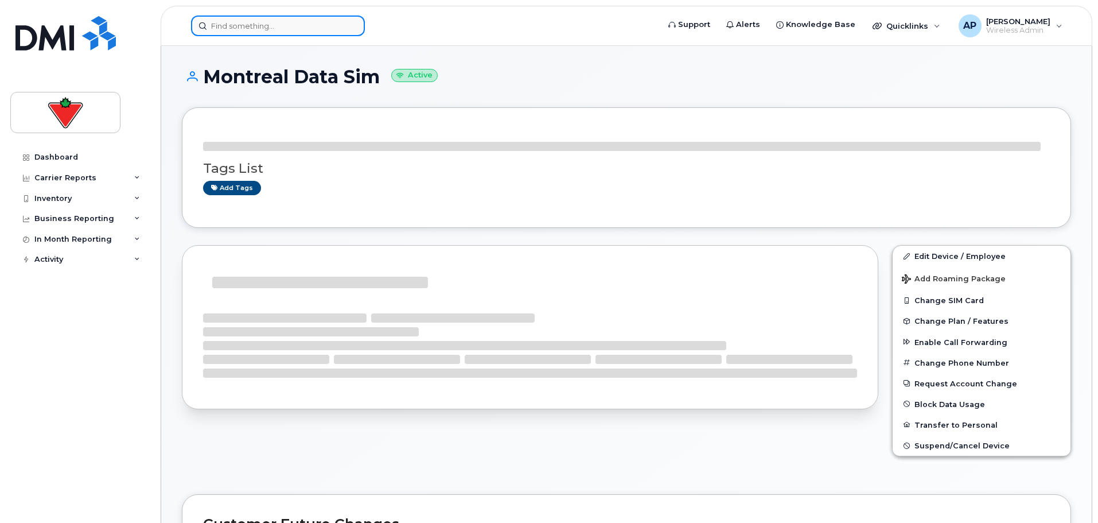
click at [246, 25] on input at bounding box center [278, 25] width 174 height 21
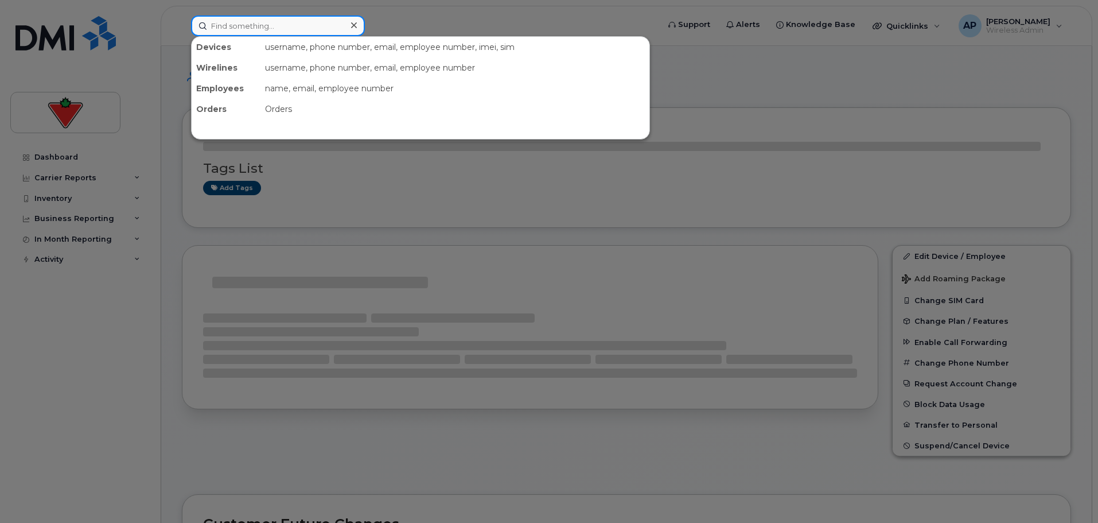
paste input "4167063345"
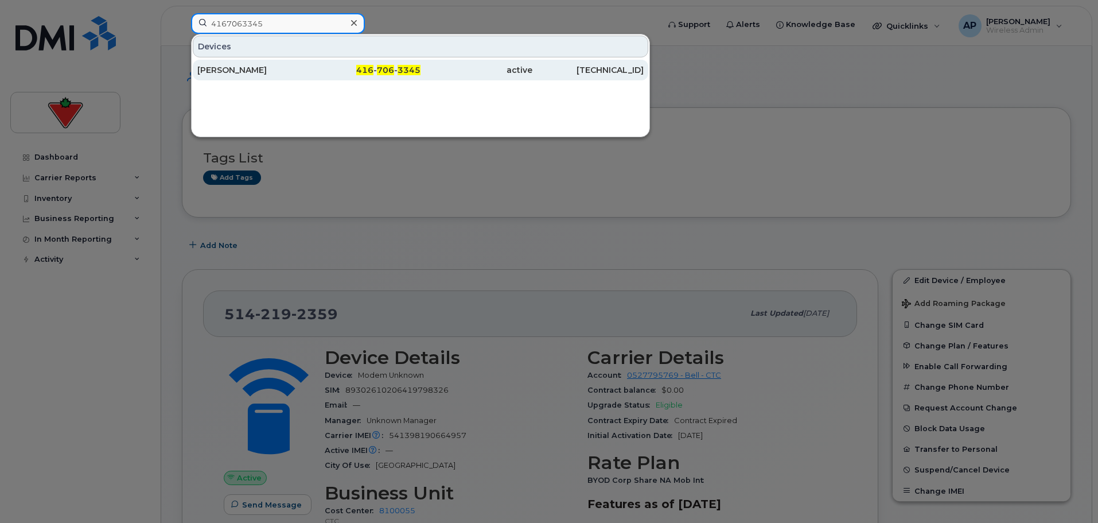
type input "4167063345"
click at [238, 68] on div "[PERSON_NAME]" at bounding box center [253, 69] width 112 height 11
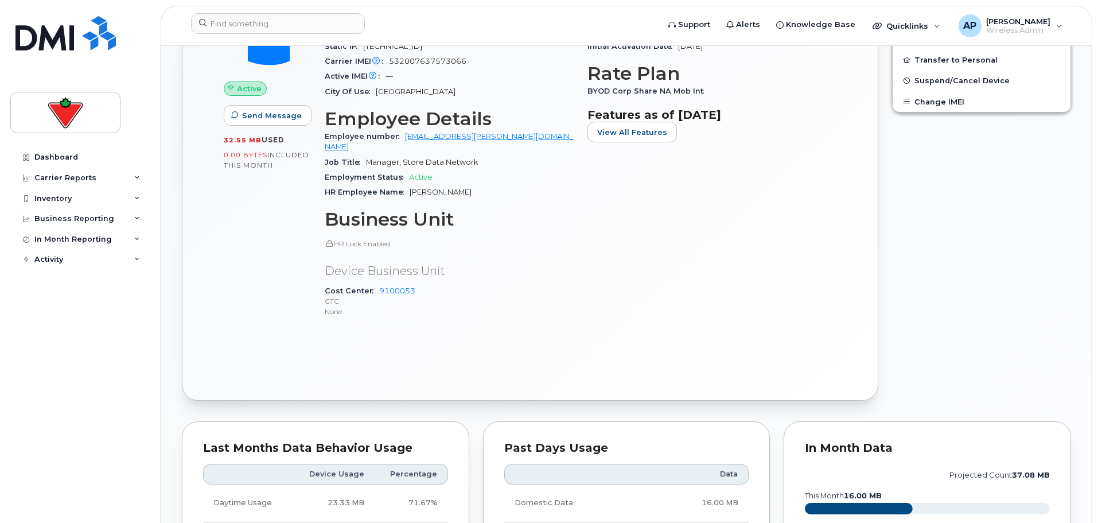
scroll to position [402, 0]
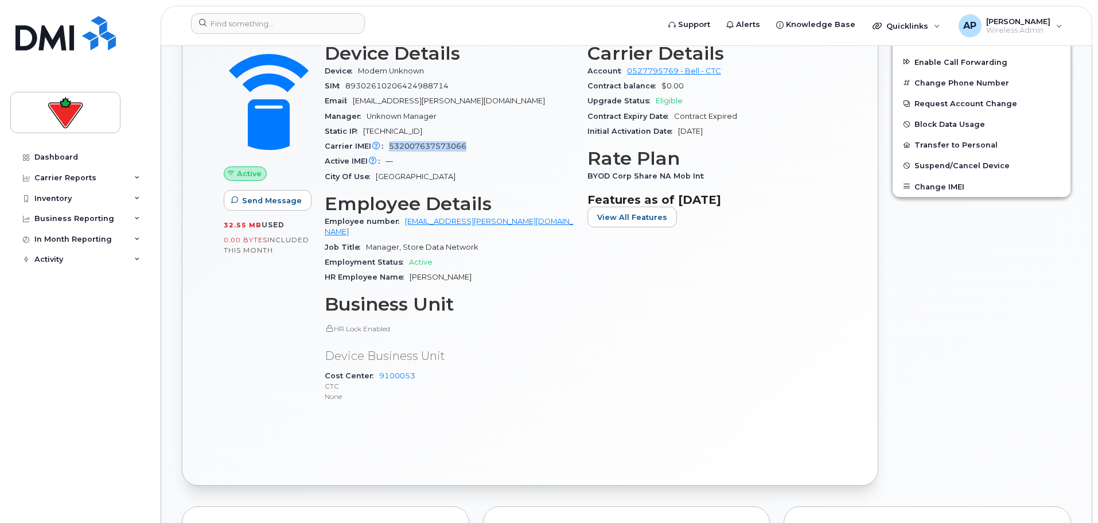
drag, startPoint x: 472, startPoint y: 146, endPoint x: 389, endPoint y: 147, distance: 82.6
click at [389, 147] on div "Carrier IMEI Carrier IMEI is reported during the last billing cycle or change o…" at bounding box center [449, 146] width 249 height 15
copy span "532007637573066"
drag, startPoint x: 419, startPoint y: 133, endPoint x: 363, endPoint y: 133, distance: 55.7
click at [363, 133] on div "Static IP [TECHNICAL_ID]" at bounding box center [449, 131] width 249 height 15
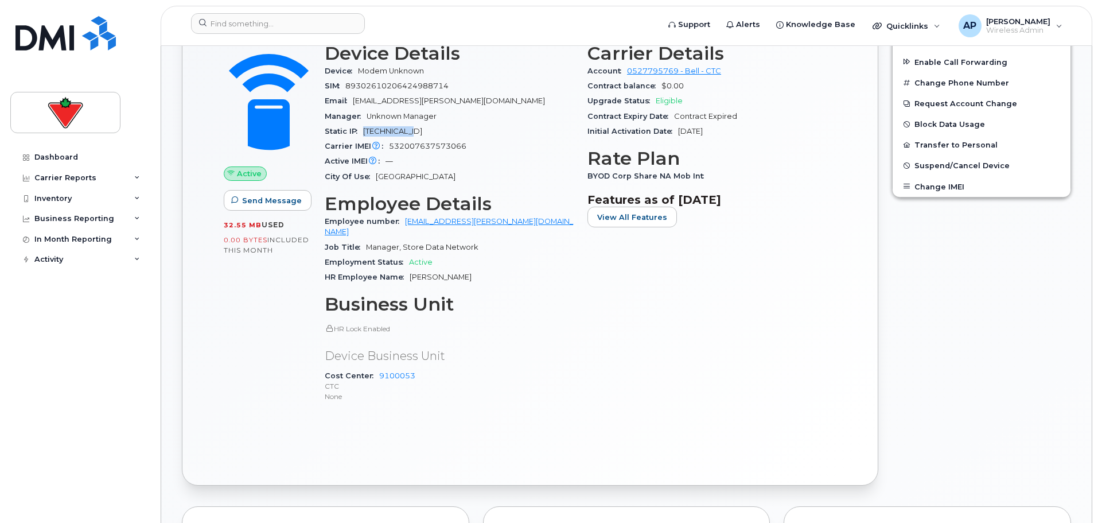
copy span "[TECHNICAL_ID]"
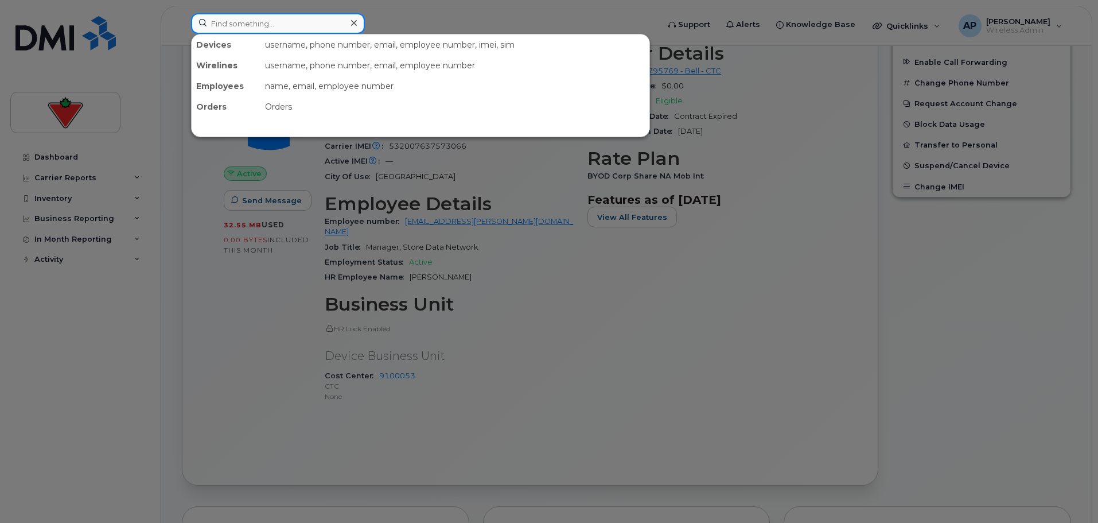
click at [283, 20] on input at bounding box center [278, 23] width 174 height 21
paste input "7052298231"
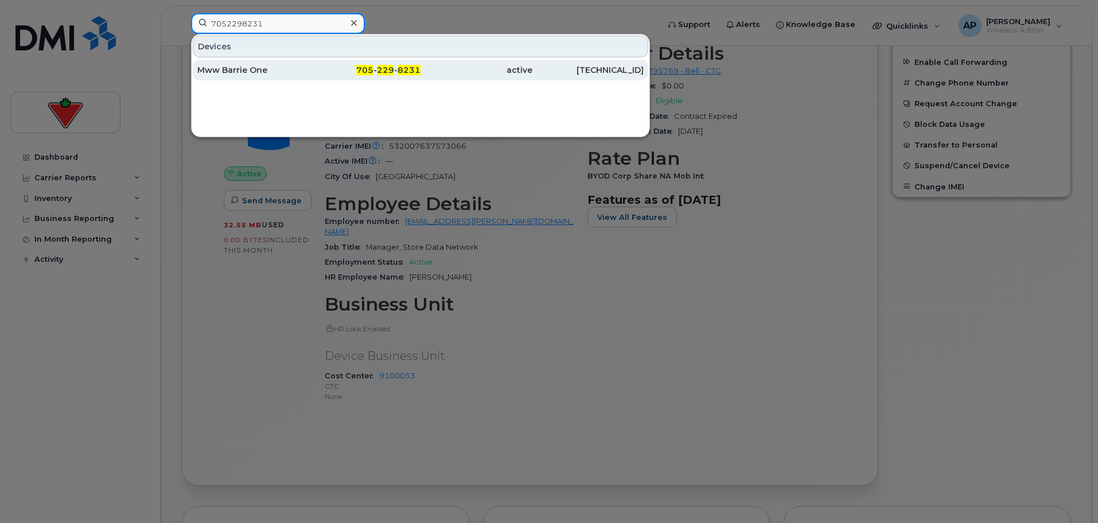
type input "7052298231"
click at [271, 69] on div "Mww Barrie One" at bounding box center [253, 69] width 112 height 11
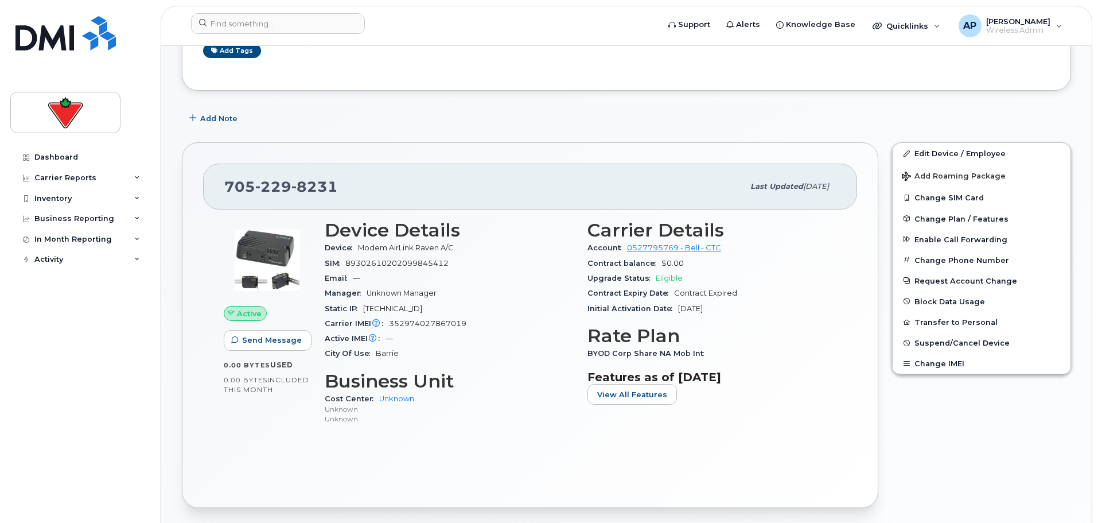
scroll to position [172, 0]
drag, startPoint x: 457, startPoint y: 248, endPoint x: 362, endPoint y: 248, distance: 95.2
click at [362, 248] on span "Modem AirLink Raven A/C" at bounding box center [408, 246] width 100 height 9
copy span "Modem AirLink Raven A/C"
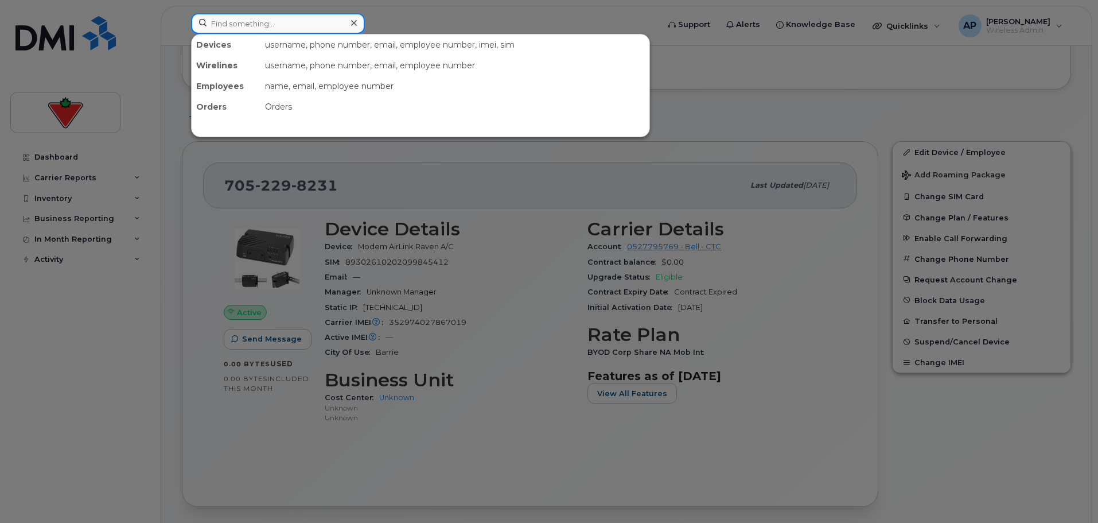
click at [282, 25] on input at bounding box center [278, 23] width 174 height 21
paste input "4036809348"
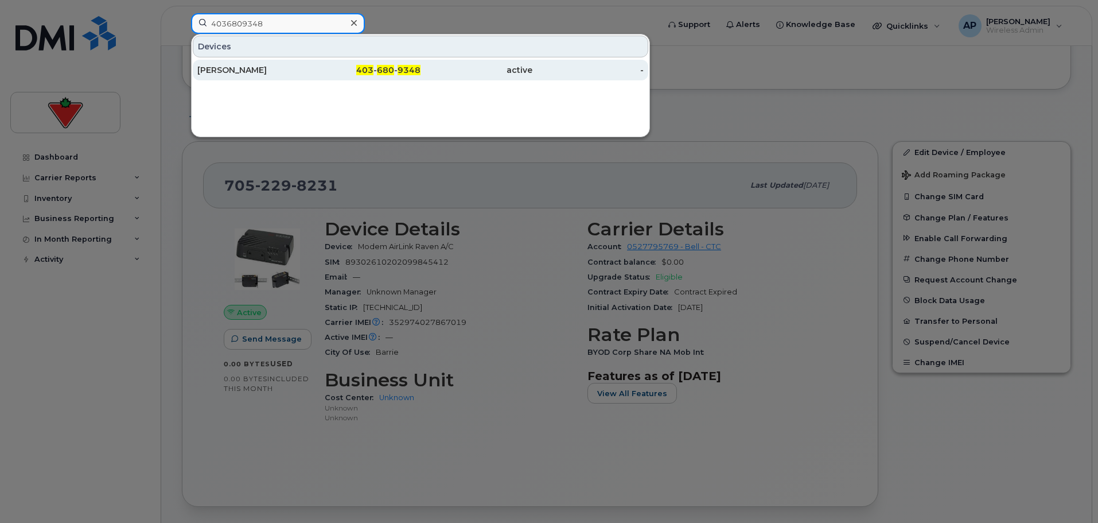
type input "4036809348"
click at [252, 70] on div "Oleg Snegirev" at bounding box center [253, 69] width 112 height 11
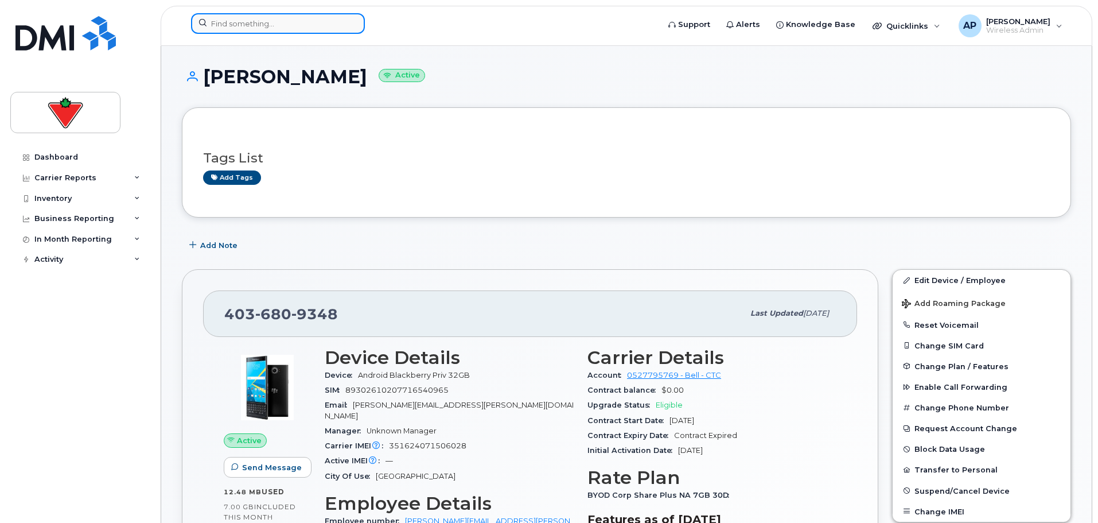
click at [269, 30] on input at bounding box center [278, 23] width 174 height 21
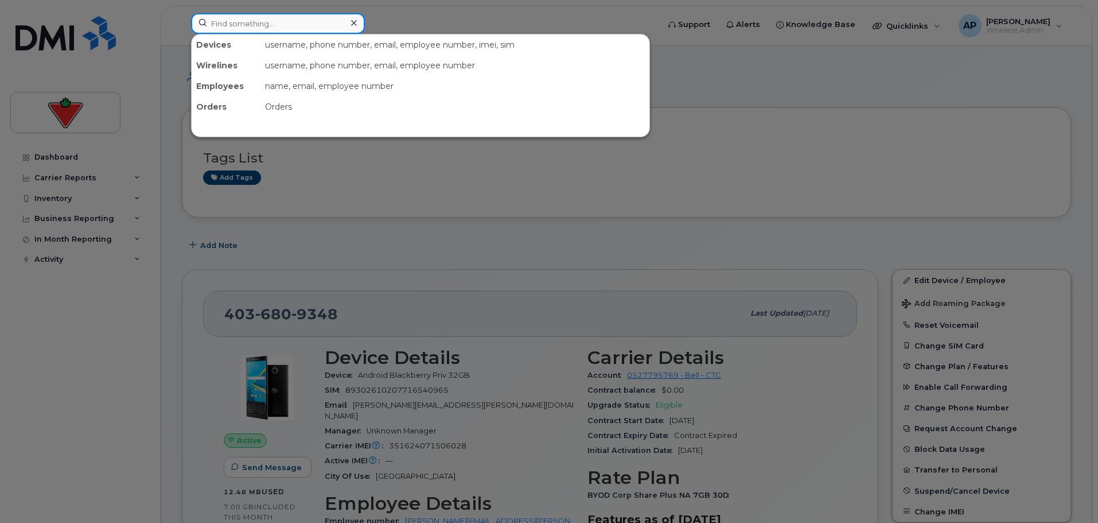
paste input "6472815839"
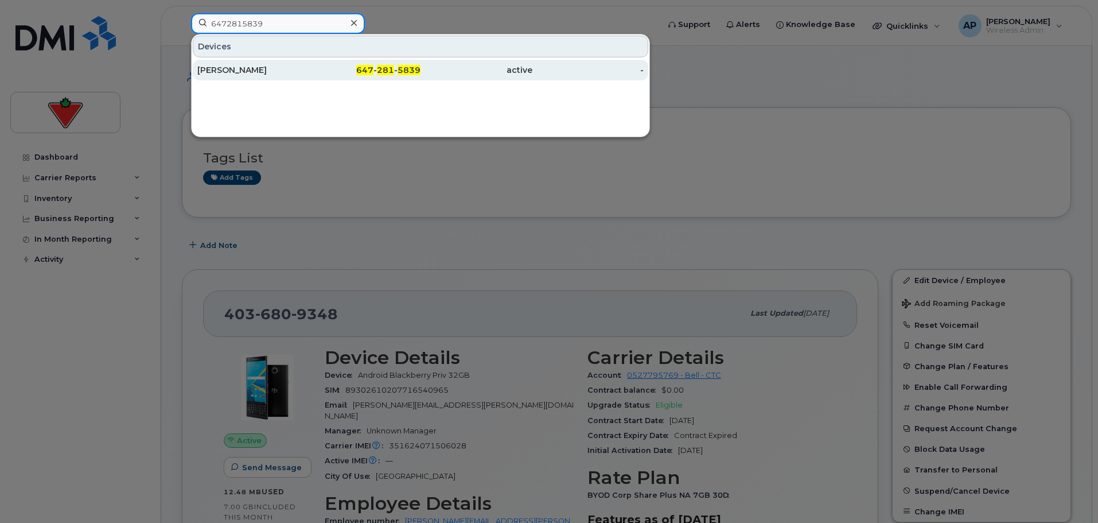
type input "6472815839"
click at [248, 68] on div "[PERSON_NAME]" at bounding box center [253, 69] width 112 height 11
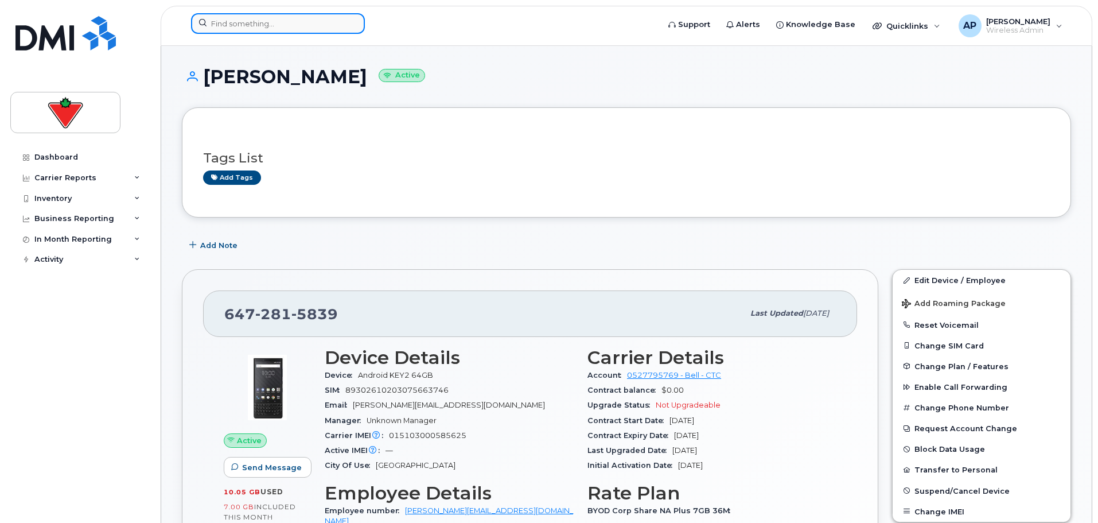
click at [255, 22] on input at bounding box center [278, 23] width 174 height 21
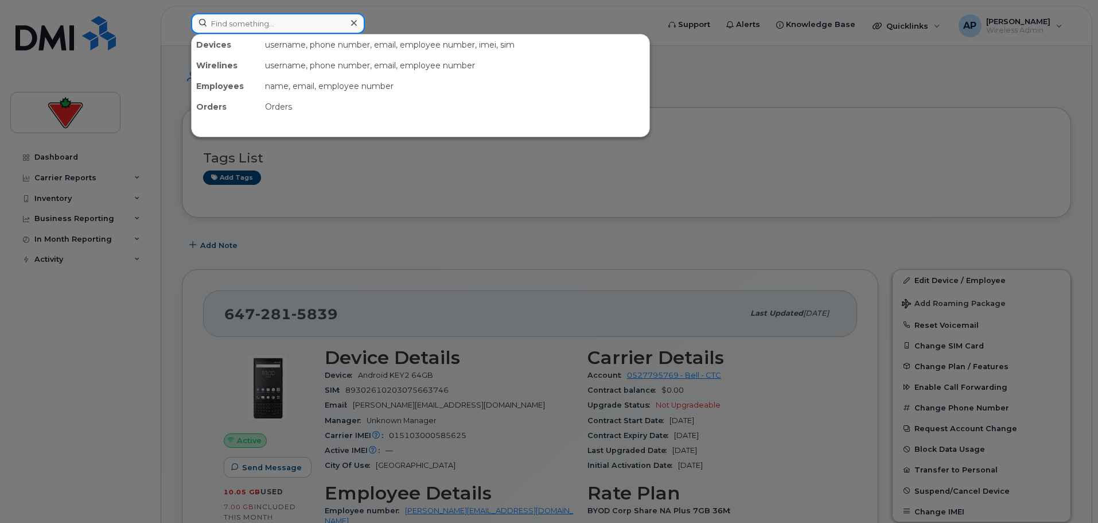
paste input "9059603794"
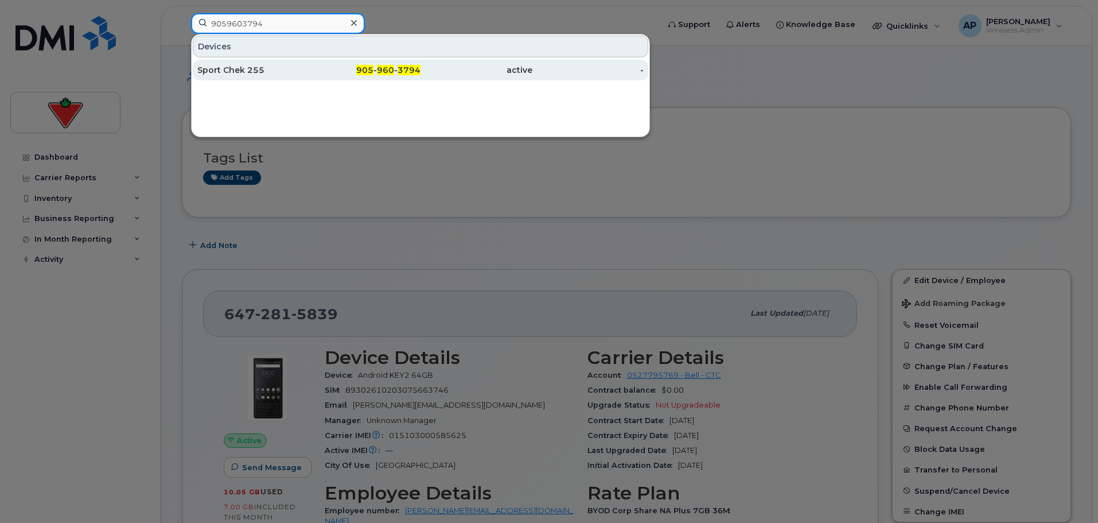
type input "9059603794"
click at [246, 75] on div "Sport Chek 255" at bounding box center [253, 69] width 112 height 11
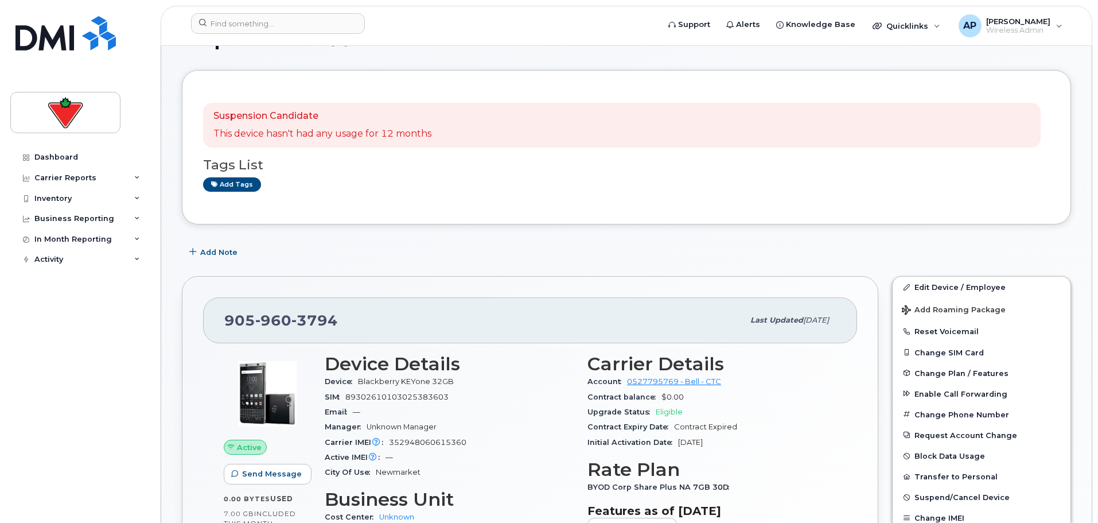
scroll to position [57, 0]
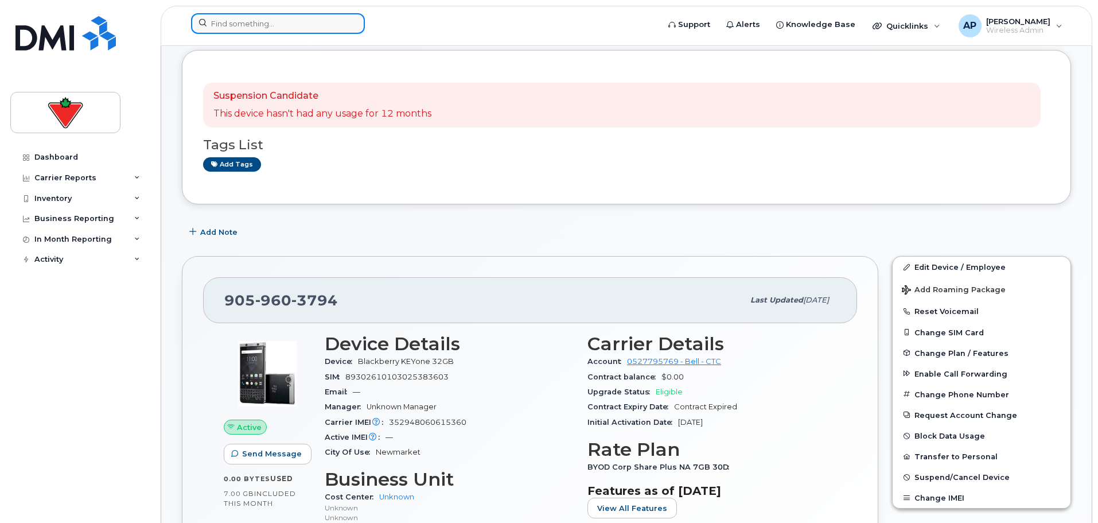
click at [271, 25] on input at bounding box center [278, 23] width 174 height 21
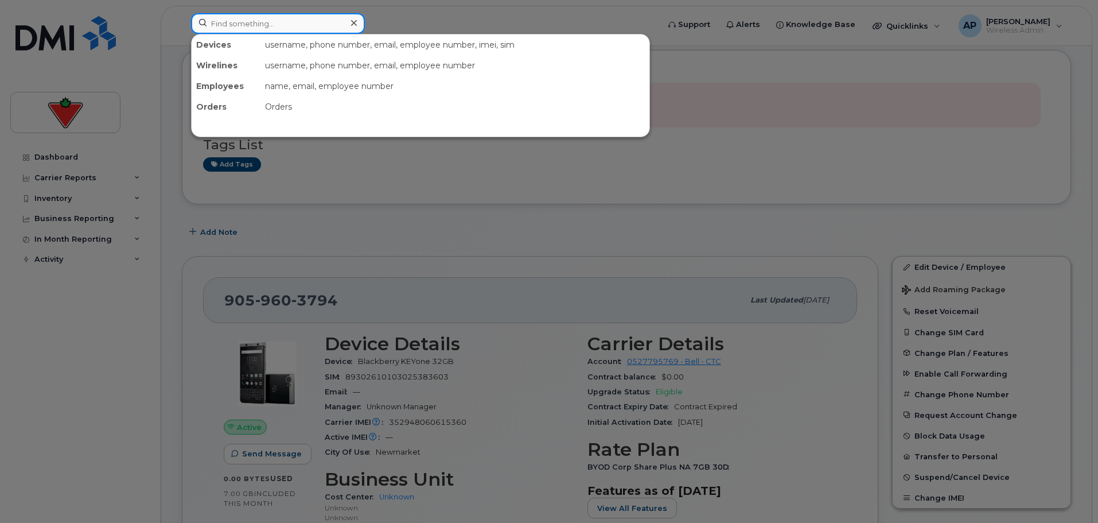
paste input "6046791875"
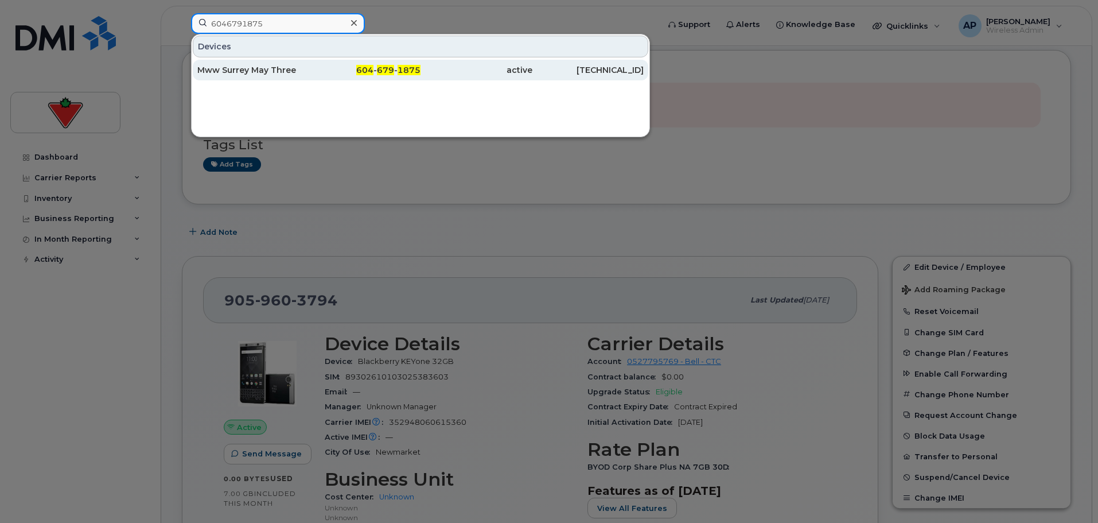
type input "6046791875"
click at [252, 73] on div "Mww Surrey May Three" at bounding box center [253, 69] width 112 height 11
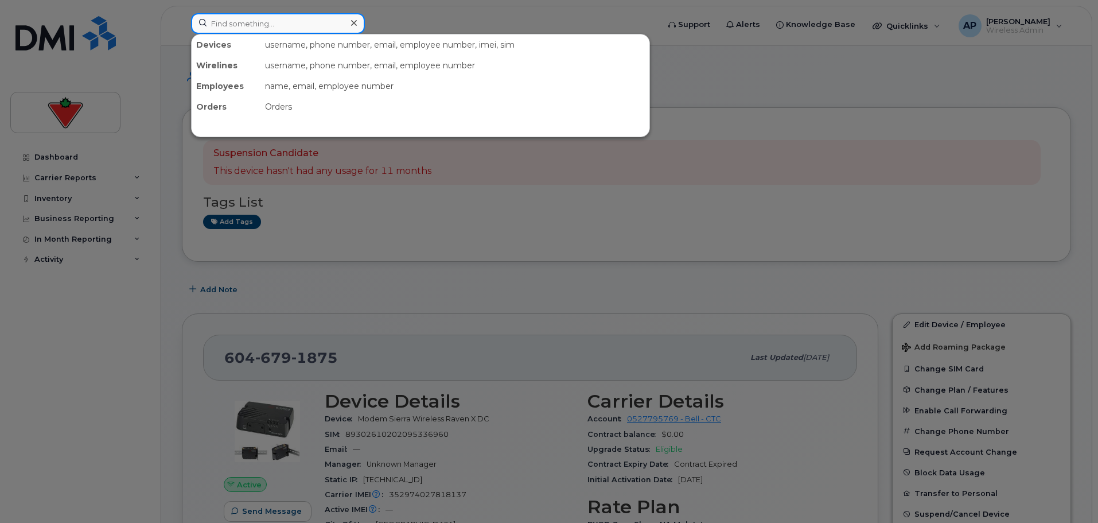
click at [255, 25] on input at bounding box center [278, 23] width 174 height 21
paste input "2507399329"
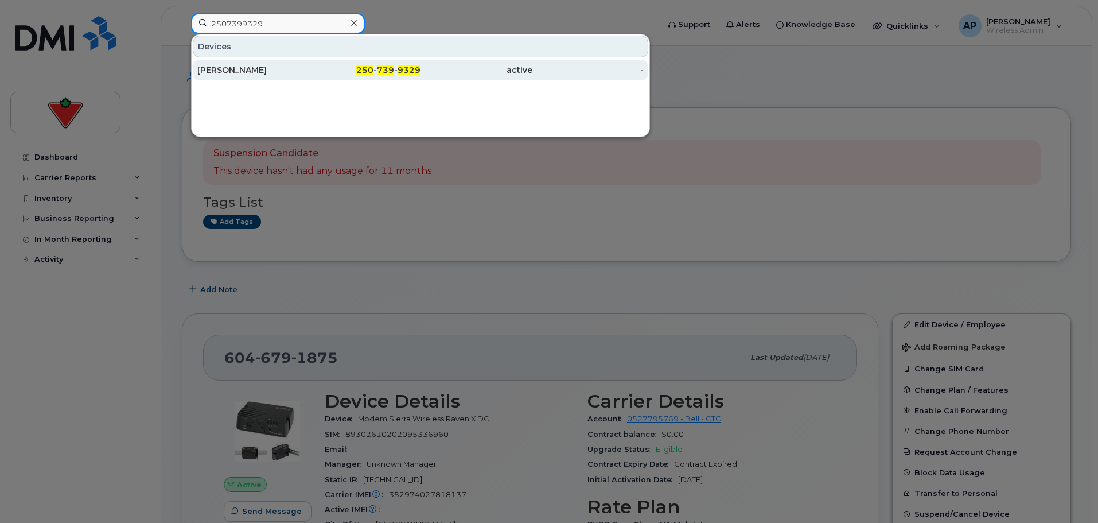
type input "2507399329"
click at [252, 68] on div "Mark Van Wyk" at bounding box center [253, 69] width 112 height 11
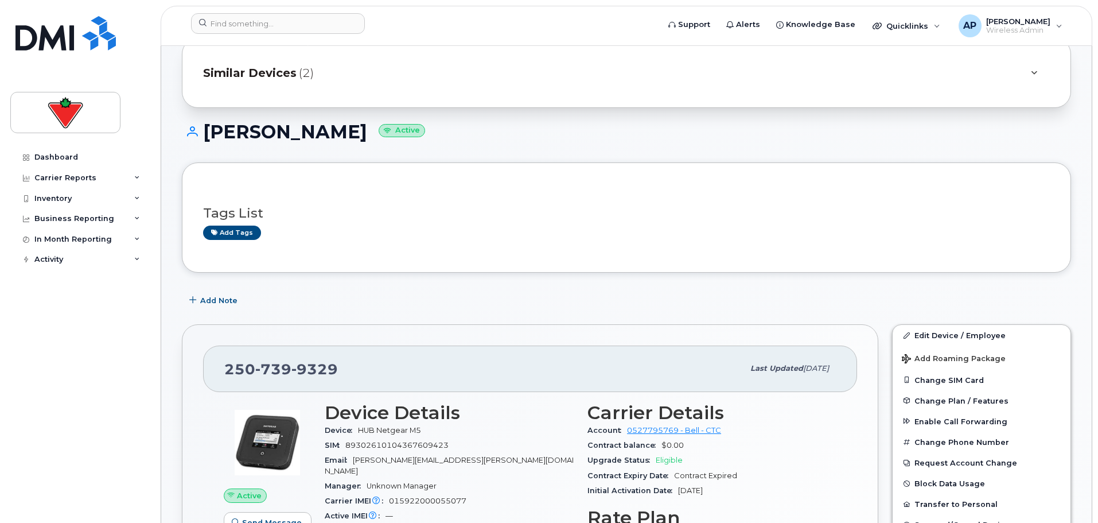
scroll to position [172, 0]
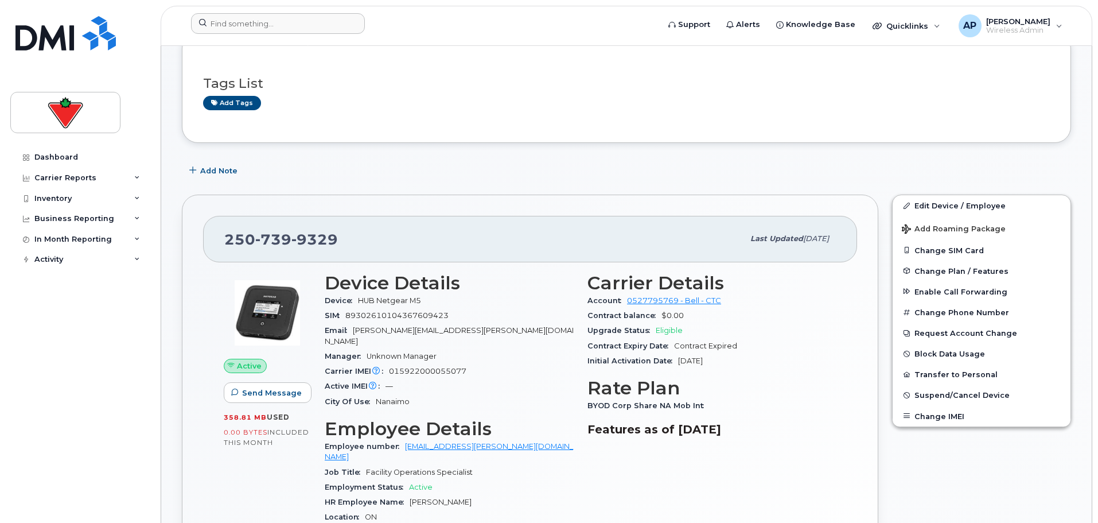
click at [280, 35] on div at bounding box center [421, 25] width 478 height 25
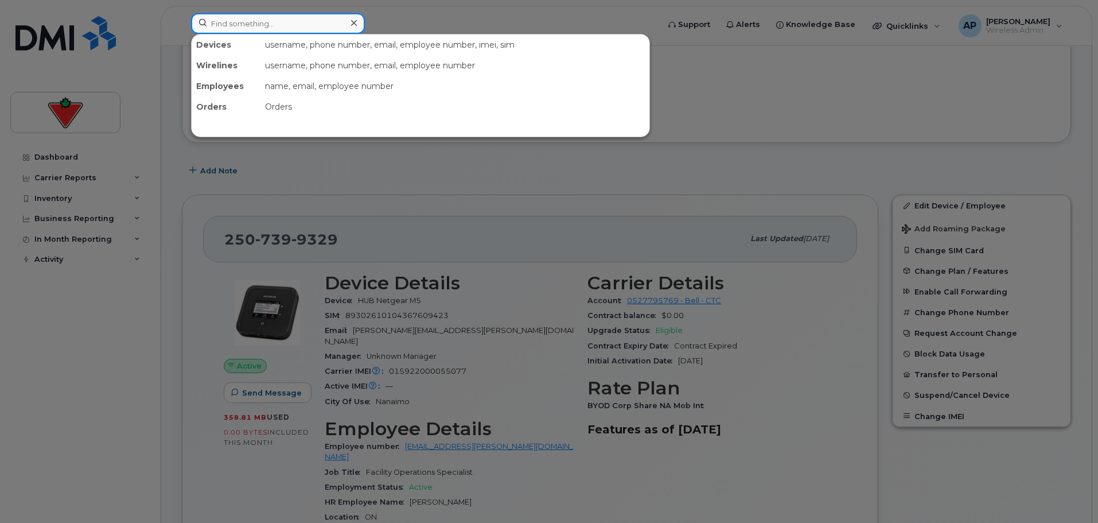
click at [279, 28] on input at bounding box center [278, 23] width 174 height 21
paste input "6473950852"
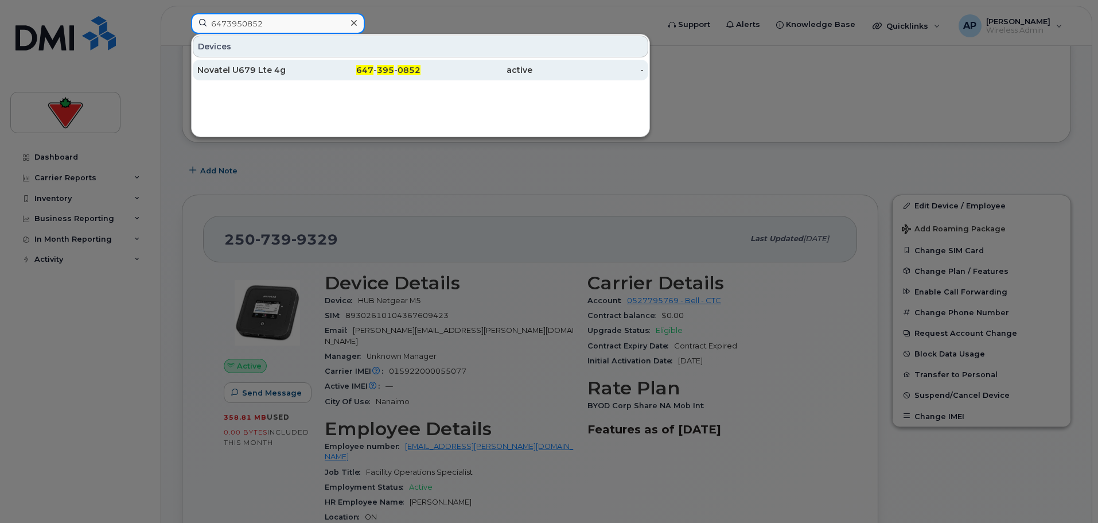
type input "6473950852"
click at [251, 74] on div "Novatel U679 Lte 4g" at bounding box center [253, 69] width 112 height 11
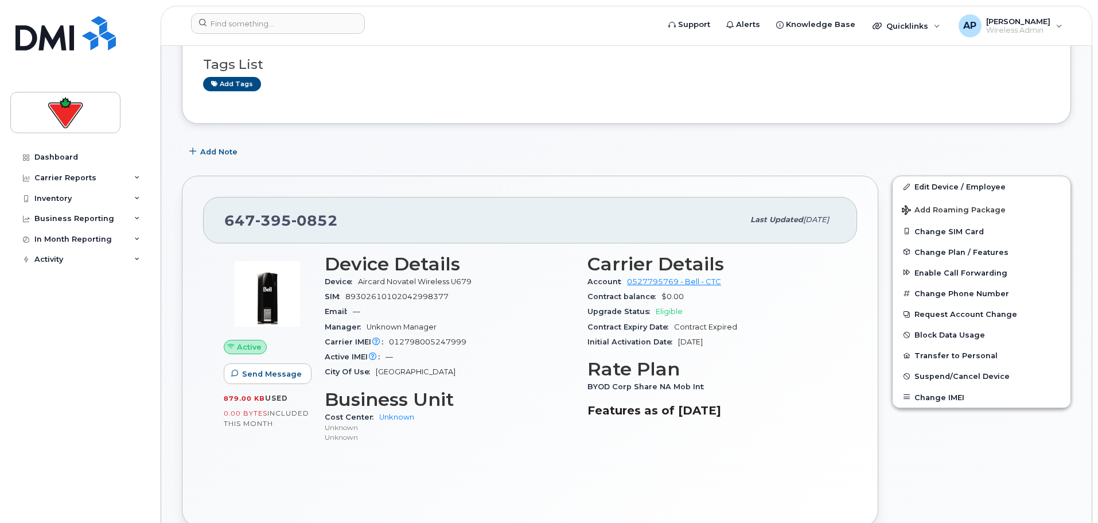
scroll to position [115, 0]
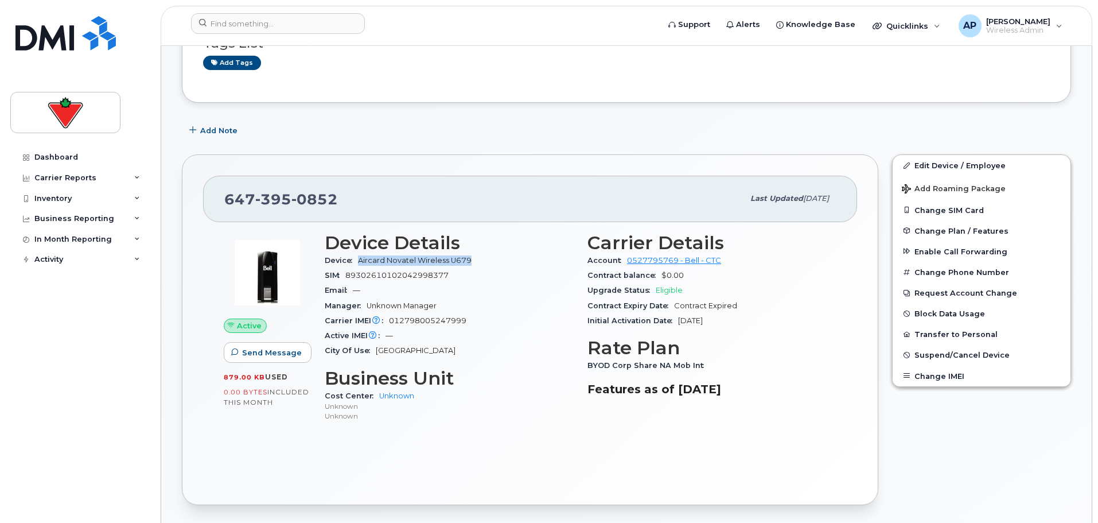
drag, startPoint x: 463, startPoint y: 260, endPoint x: 359, endPoint y: 261, distance: 104.4
click at [359, 261] on div "Device Aircard Novatel Wireless U679" at bounding box center [449, 260] width 249 height 15
copy span "Aircard Novatel Wireless U679"
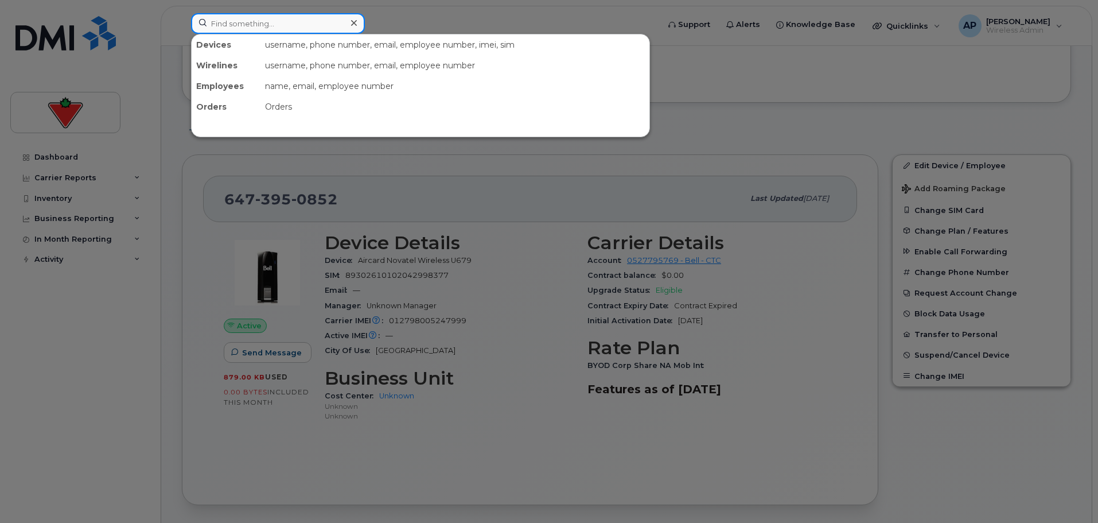
click at [274, 22] on input at bounding box center [278, 23] width 174 height 21
paste input "6476171690"
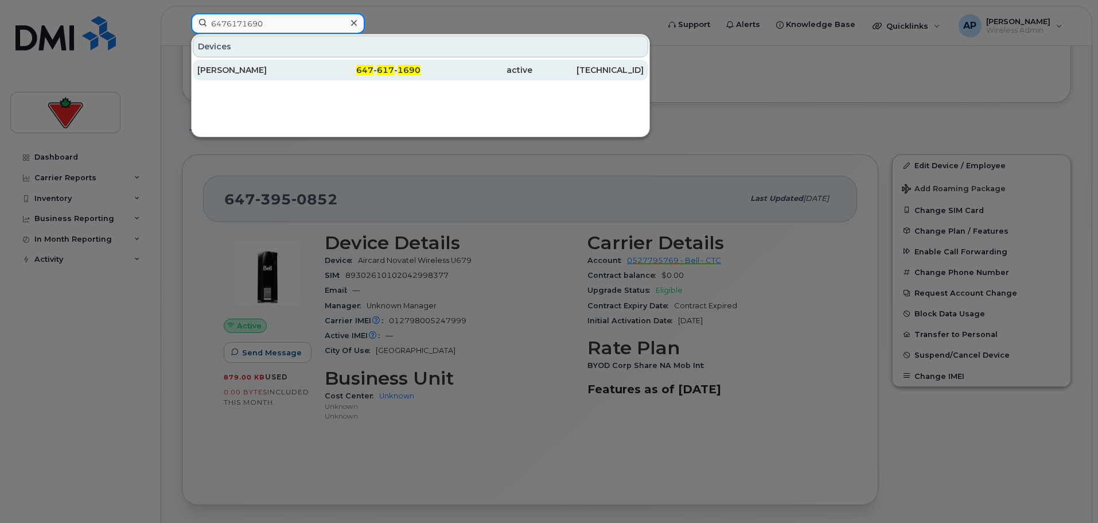
type input "6476171690"
click at [256, 68] on div "[PERSON_NAME]" at bounding box center [253, 69] width 112 height 11
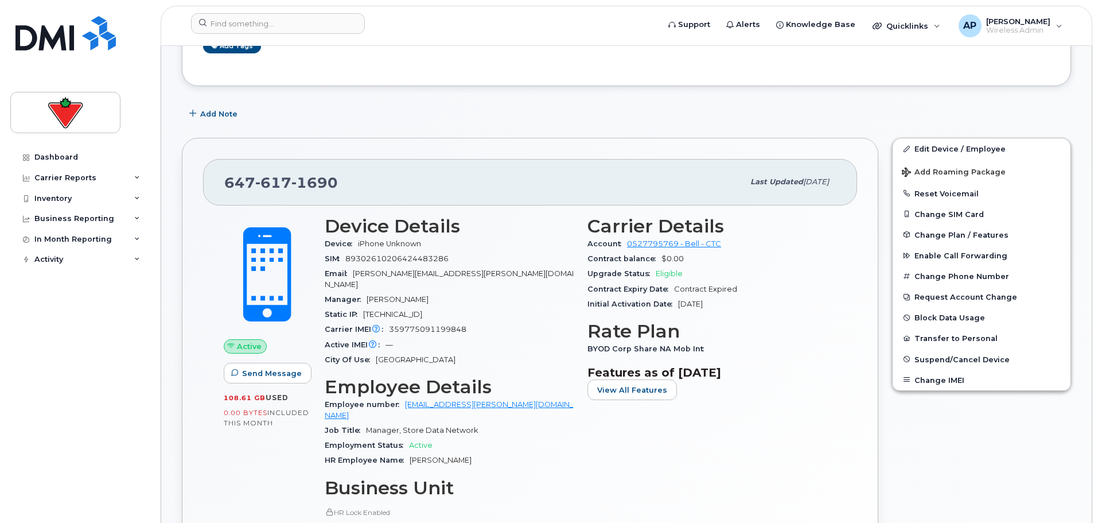
scroll to position [229, 0]
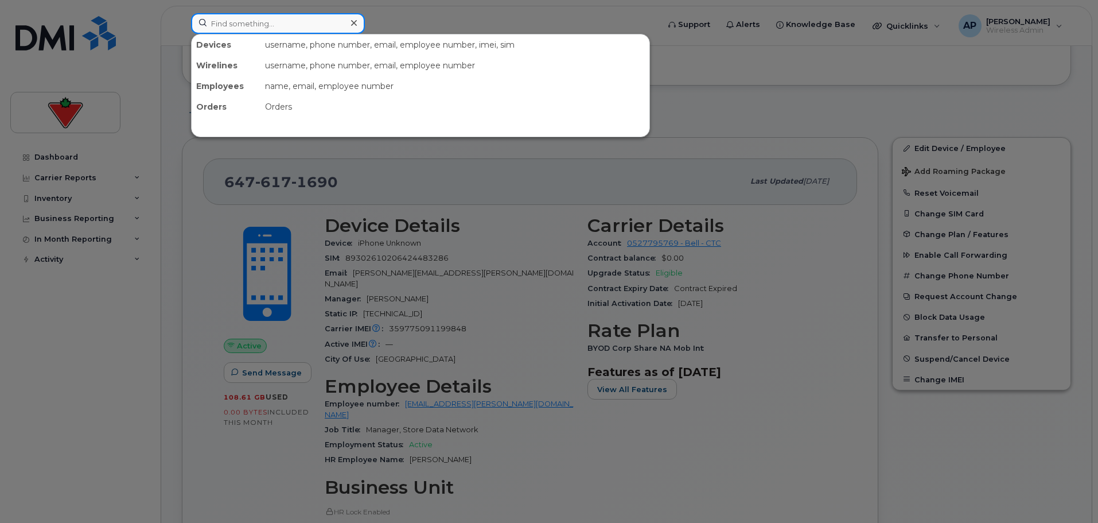
click at [250, 24] on input at bounding box center [278, 23] width 174 height 21
paste input "6476129935"
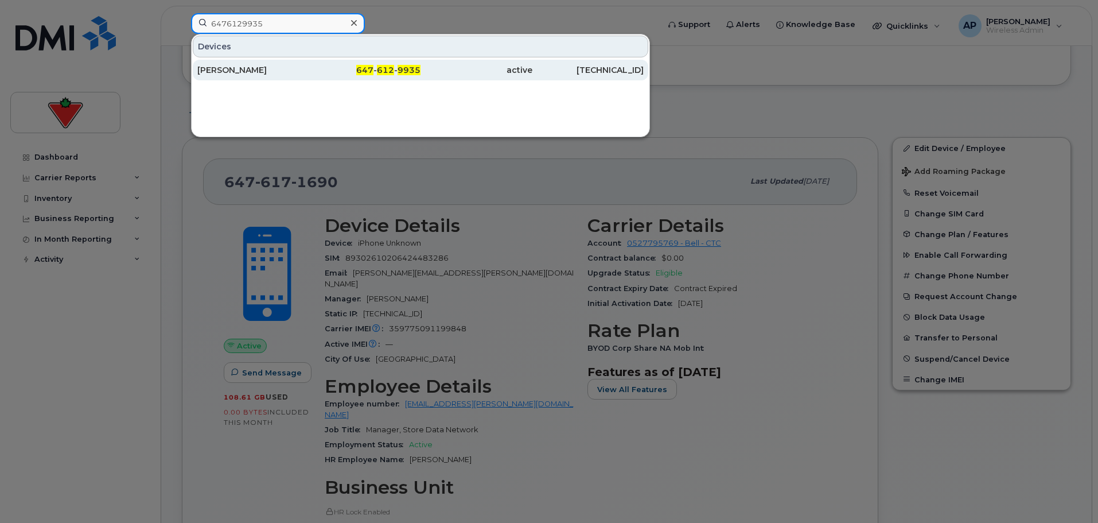
type input "6476129935"
click at [260, 69] on div "[PERSON_NAME]" at bounding box center [253, 69] width 112 height 11
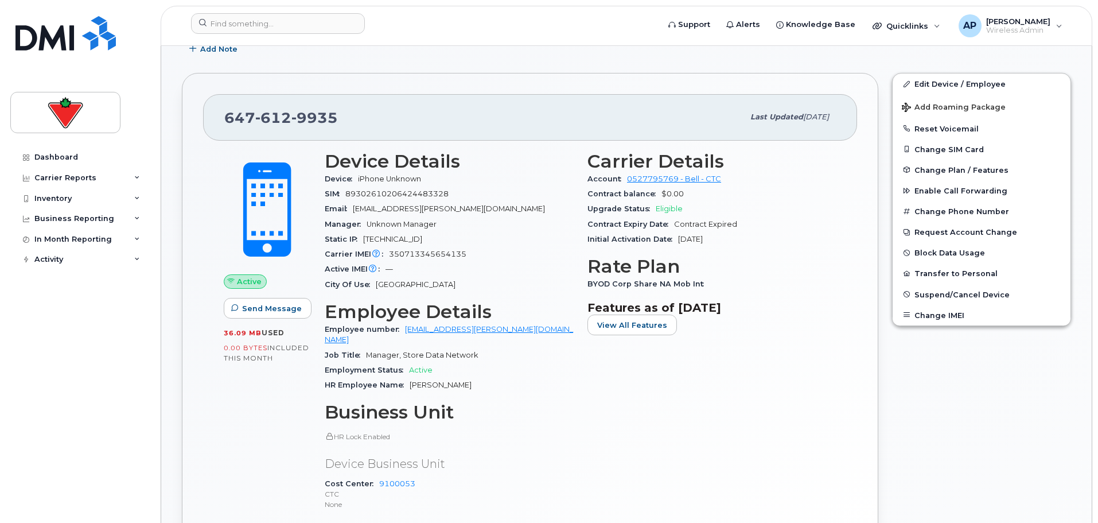
scroll to position [287, 0]
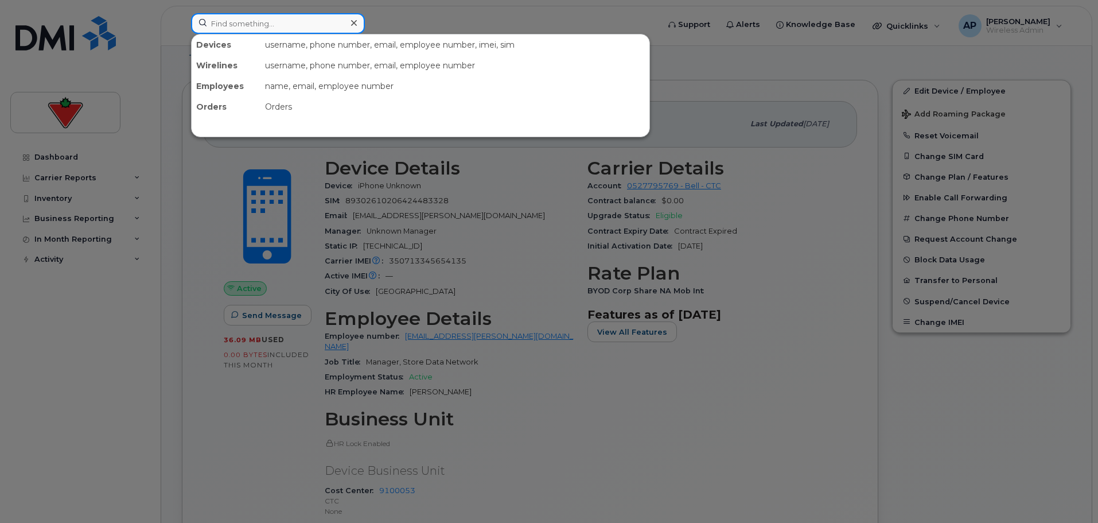
click at [286, 16] on input at bounding box center [278, 23] width 174 height 21
paste input "2895413534"
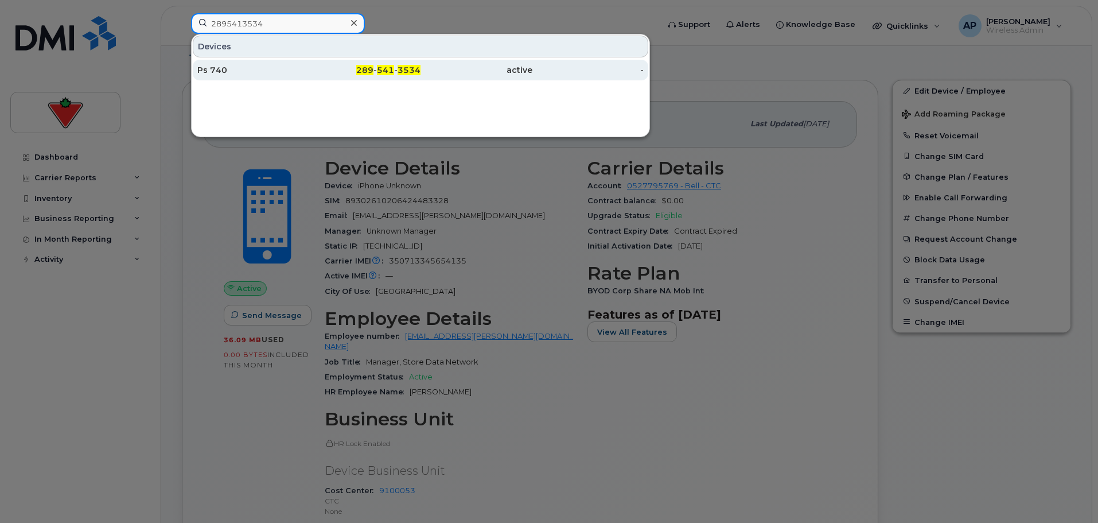
type input "2895413534"
click at [271, 73] on div "Ps 740" at bounding box center [253, 69] width 112 height 11
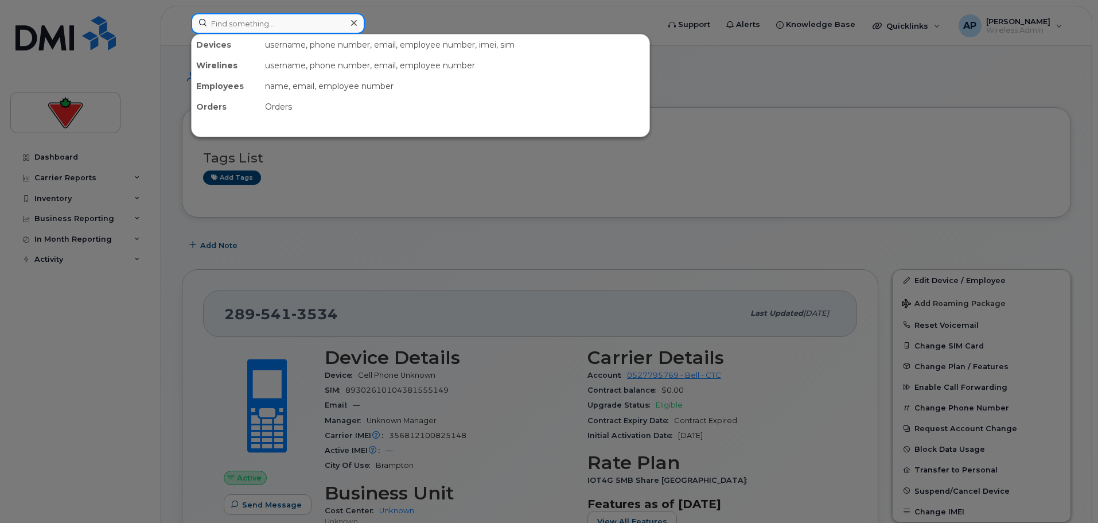
click at [260, 20] on input at bounding box center [278, 23] width 174 height 21
paste input "3062032394"
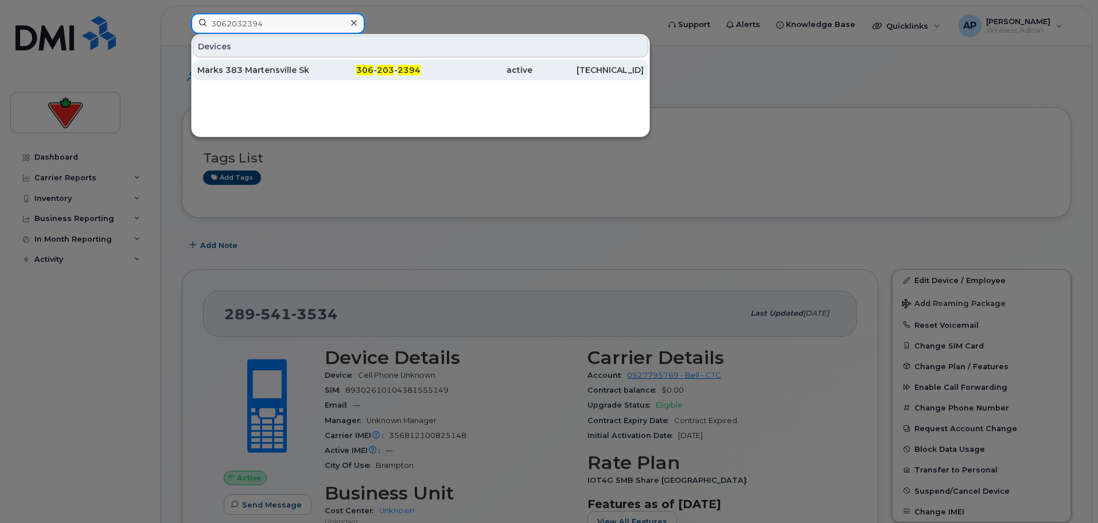
type input "3062032394"
click at [261, 73] on div "Marks 383 Martensville Sk" at bounding box center [253, 69] width 112 height 11
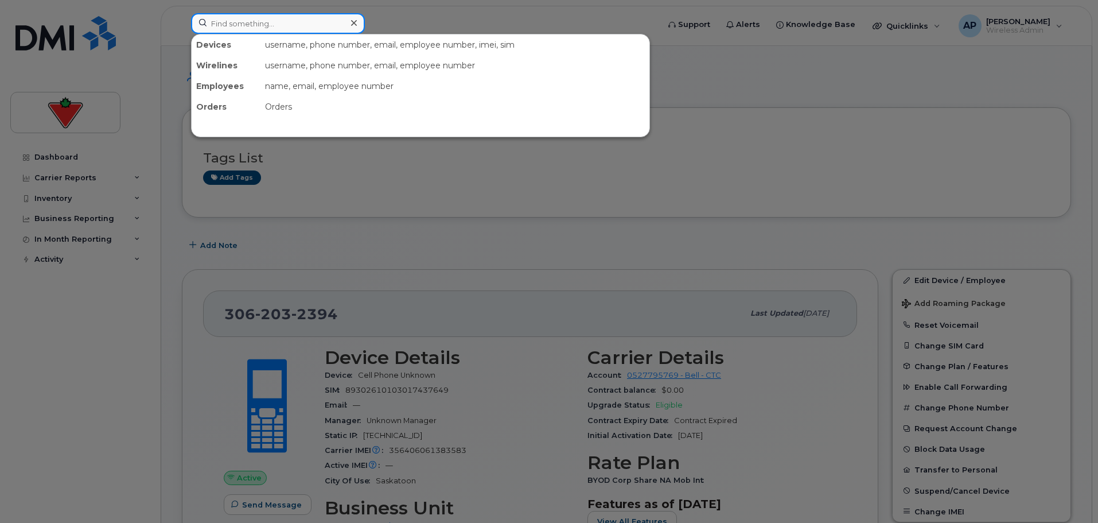
click at [246, 26] on input at bounding box center [278, 23] width 174 height 21
paste input "4374213507"
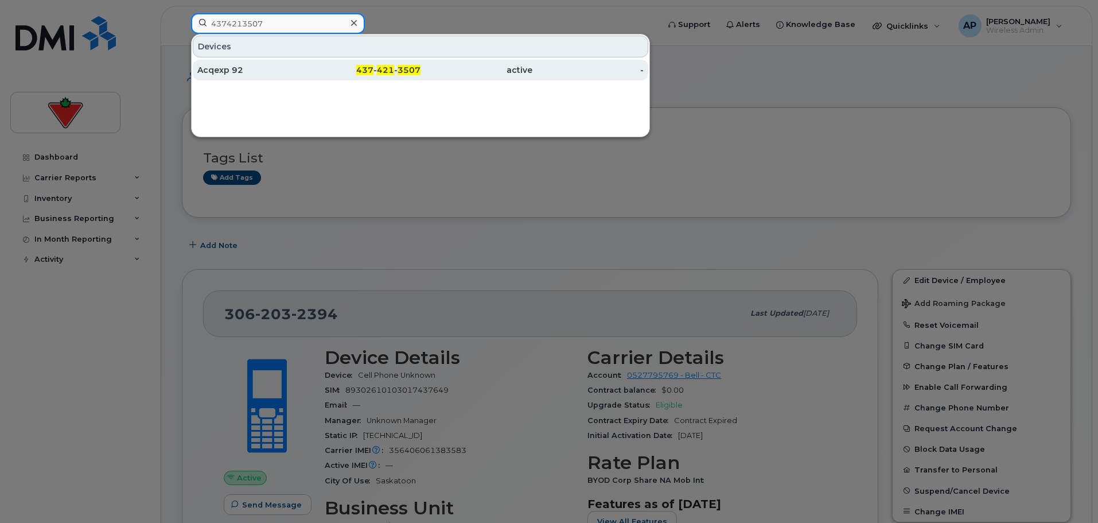
type input "4374213507"
click at [256, 73] on div "Acqexp 92" at bounding box center [253, 69] width 112 height 11
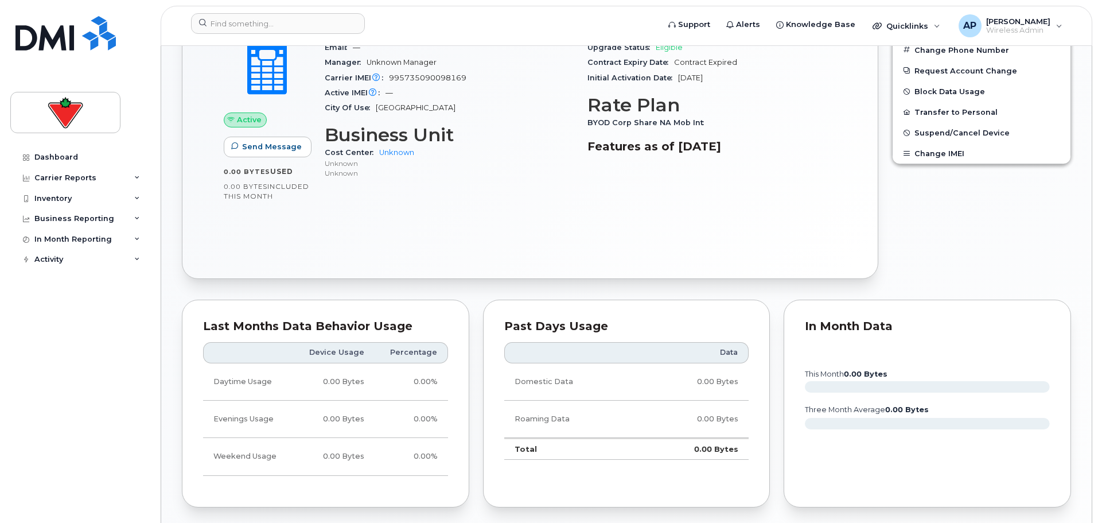
scroll to position [172, 0]
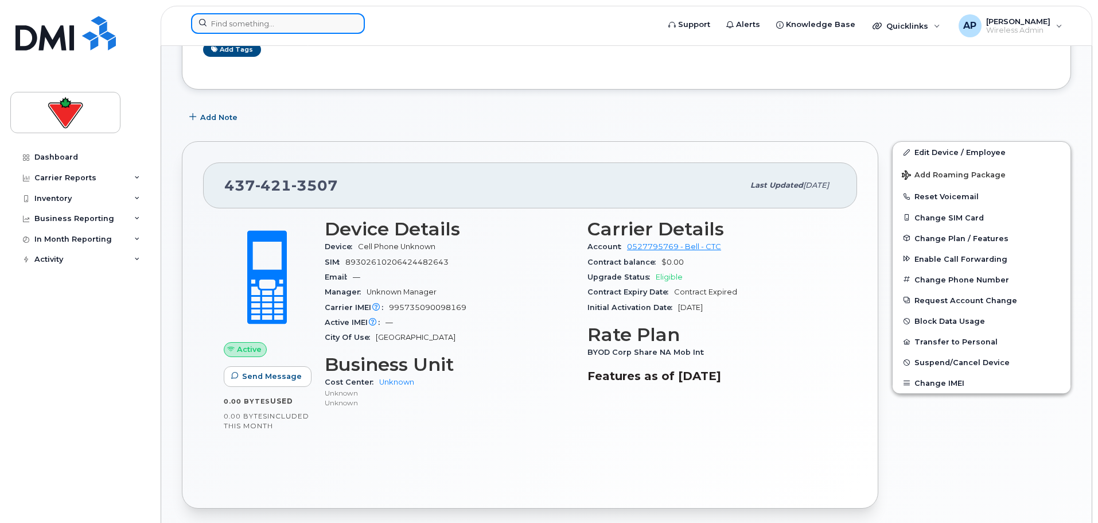
click at [314, 25] on input at bounding box center [278, 23] width 174 height 21
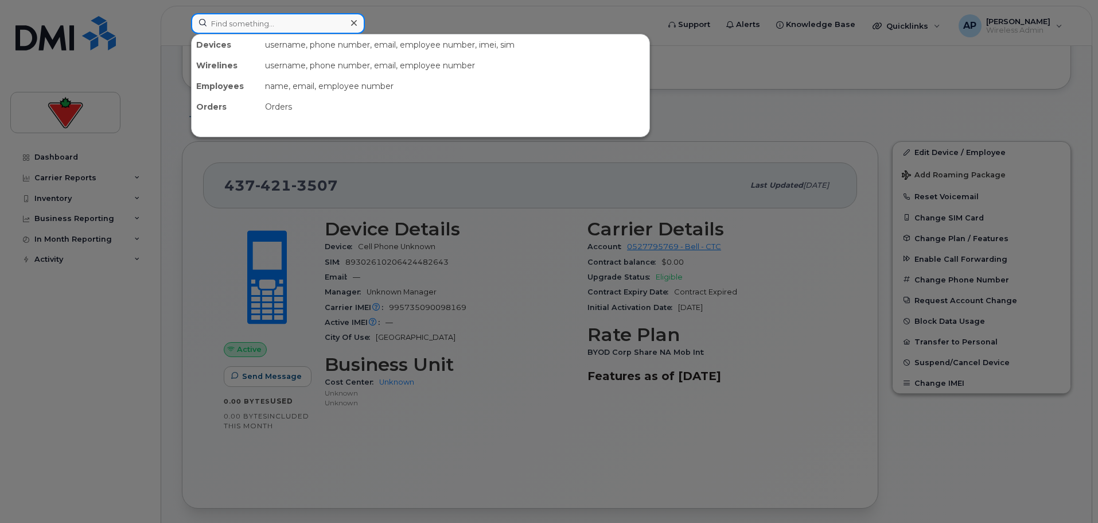
paste input "6472906977"
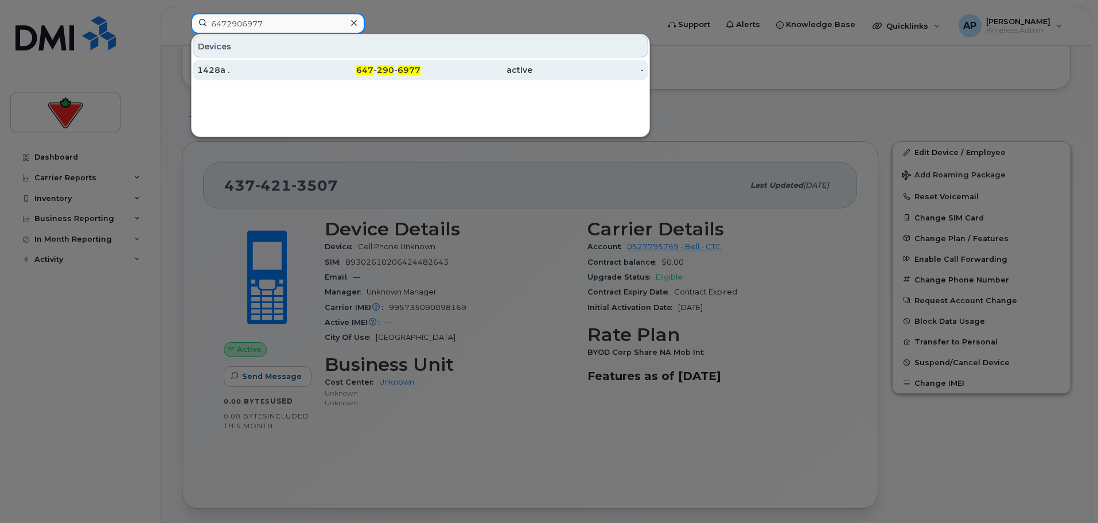
type input "6472906977"
click at [302, 71] on div "1428a ." at bounding box center [253, 69] width 112 height 11
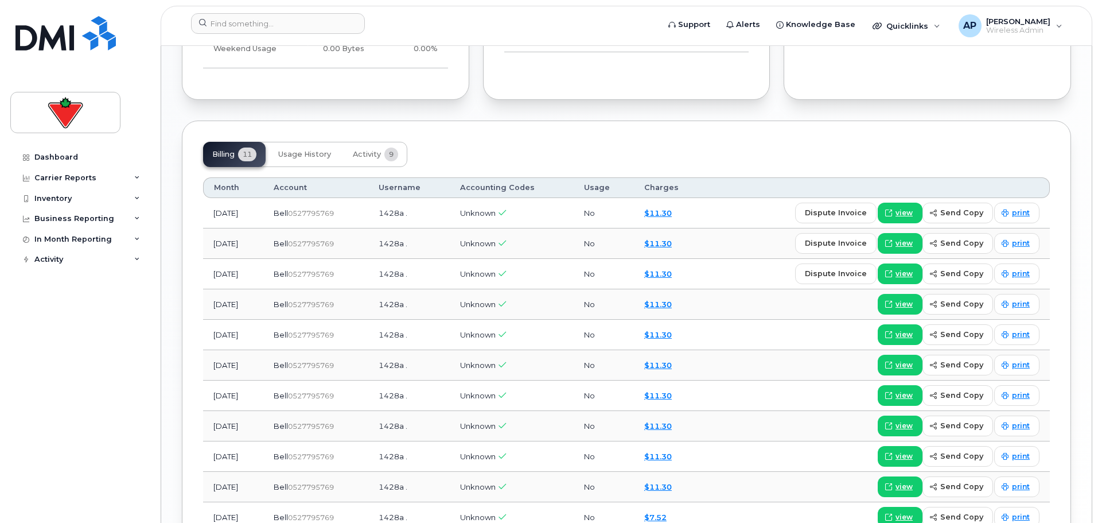
scroll to position [861, 0]
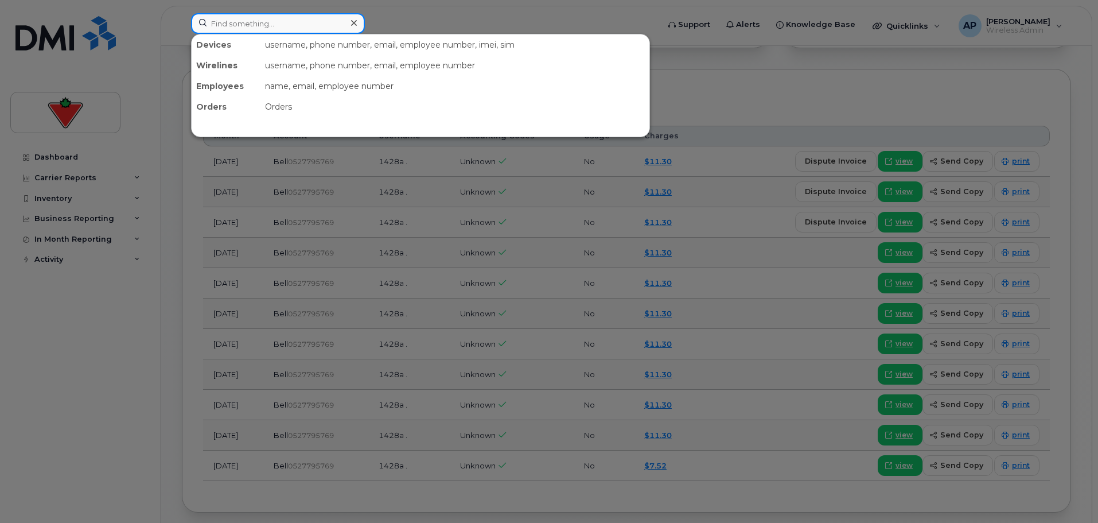
click at [232, 25] on input at bounding box center [278, 23] width 174 height 21
paste input "6473815726"
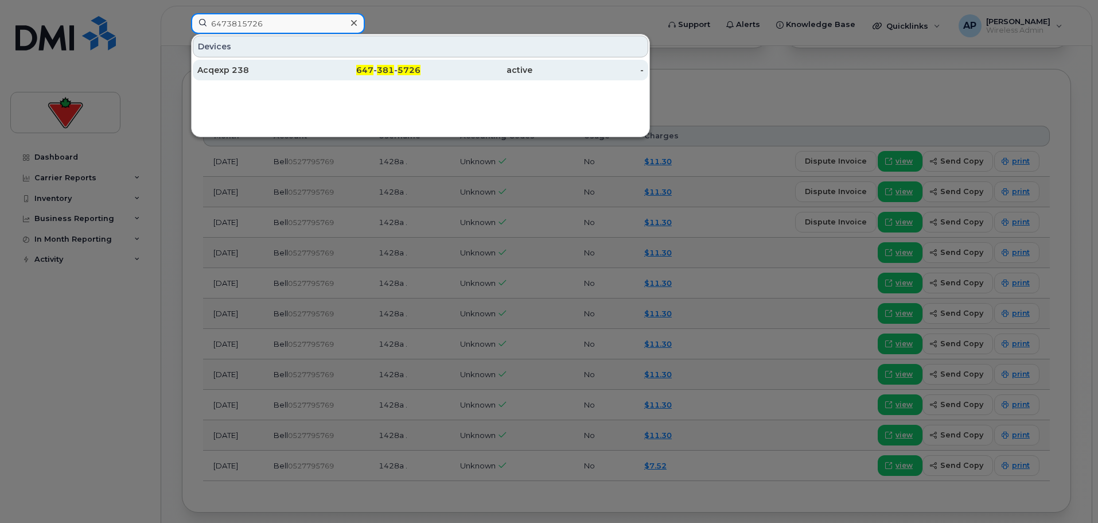
type input "6473815726"
click at [239, 71] on div "Acqexp 238" at bounding box center [253, 69] width 112 height 11
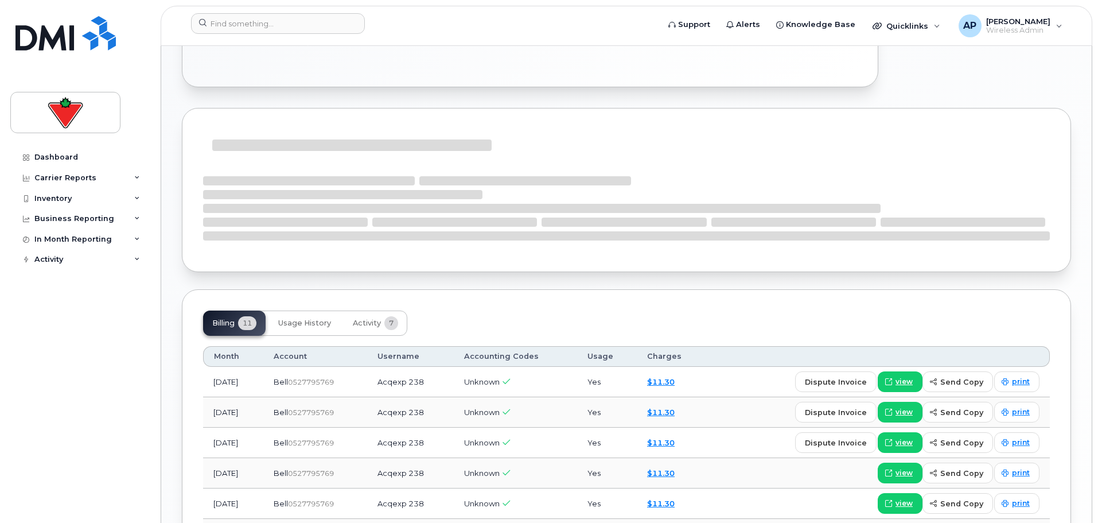
scroll to position [574, 0]
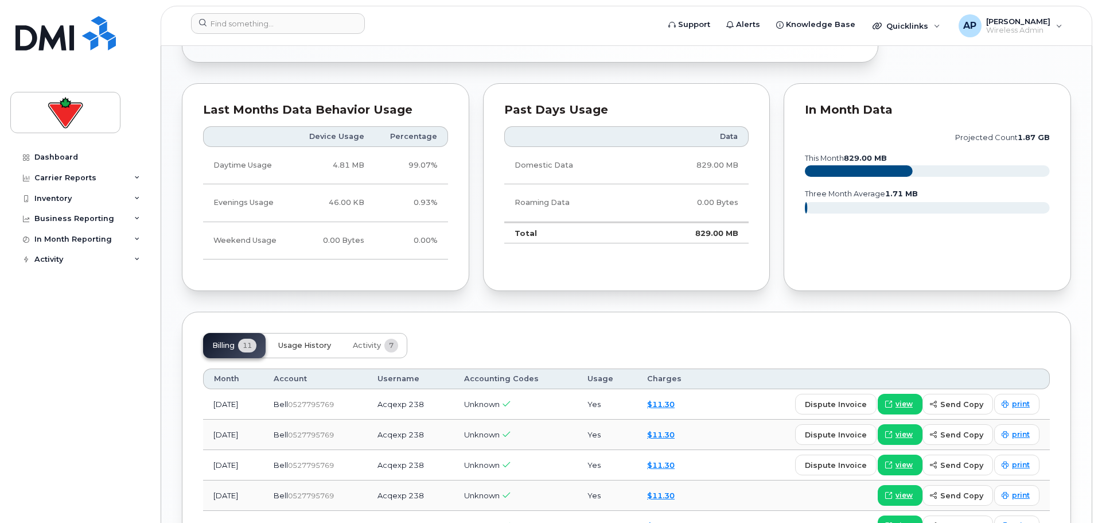
click at [309, 345] on span "Usage History" at bounding box center [304, 345] width 53 height 9
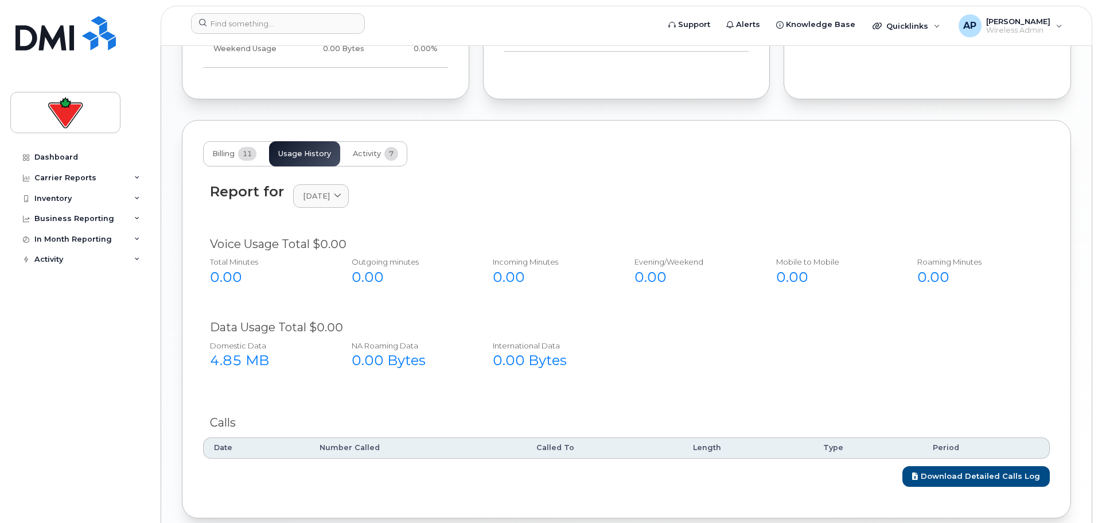
scroll to position [803, 0]
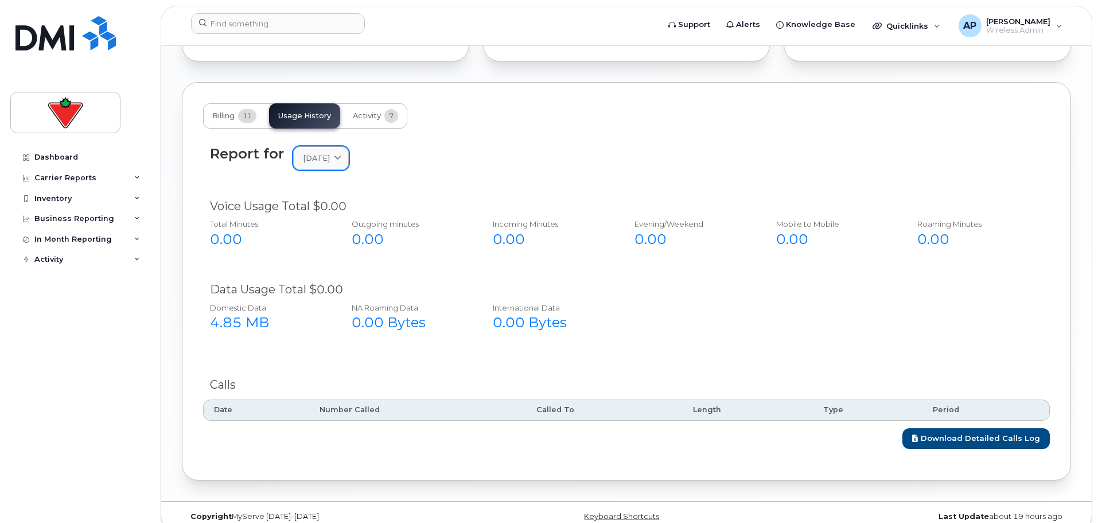
click at [325, 155] on span "October 2025" at bounding box center [316, 158] width 27 height 11
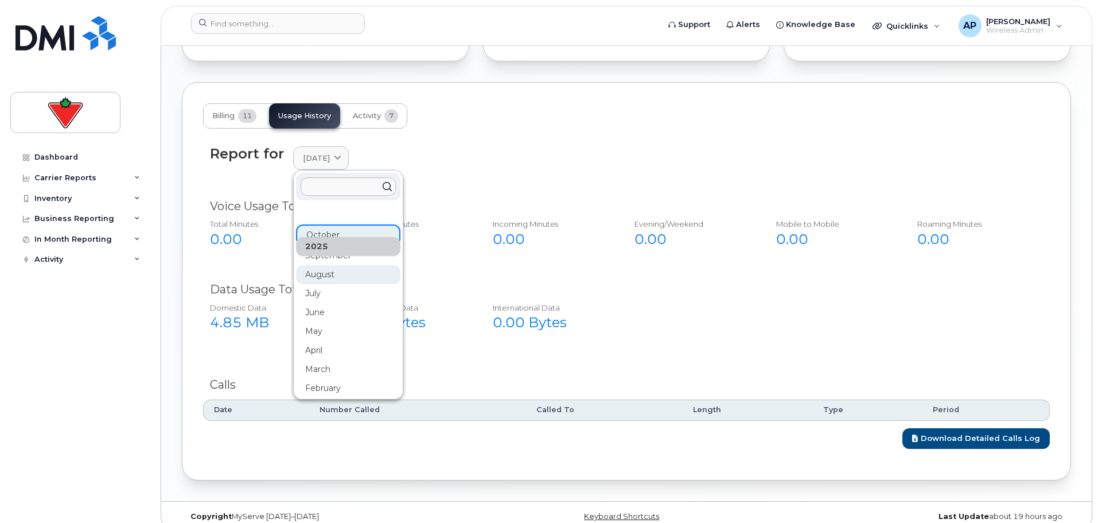
click at [324, 273] on div "August" at bounding box center [348, 274] width 104 height 19
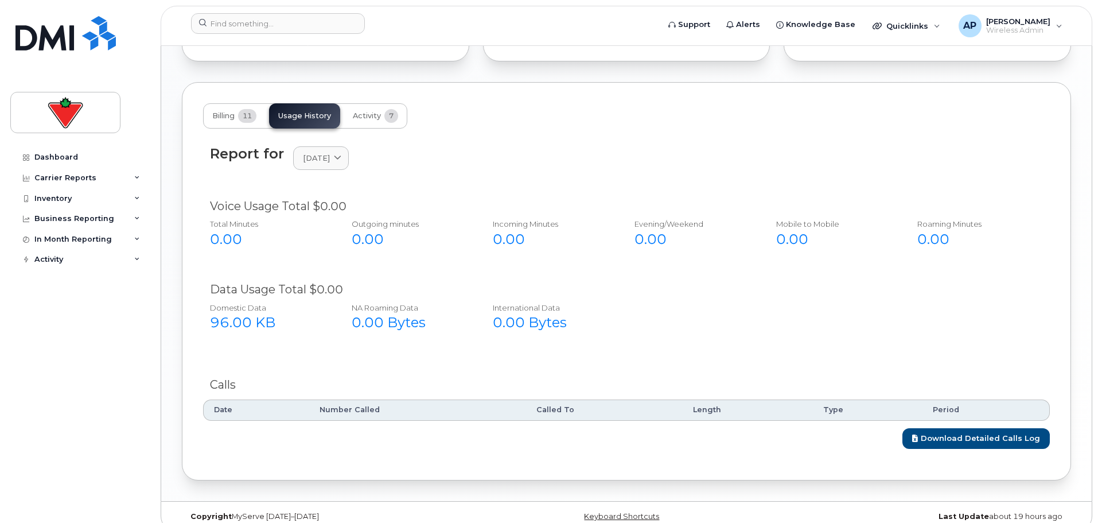
click at [330, 120] on div "Billing 11 Usage History Activity 7" at bounding box center [305, 115] width 204 height 25
click at [328, 164] on link "August 2025" at bounding box center [321, 158] width 56 height 24
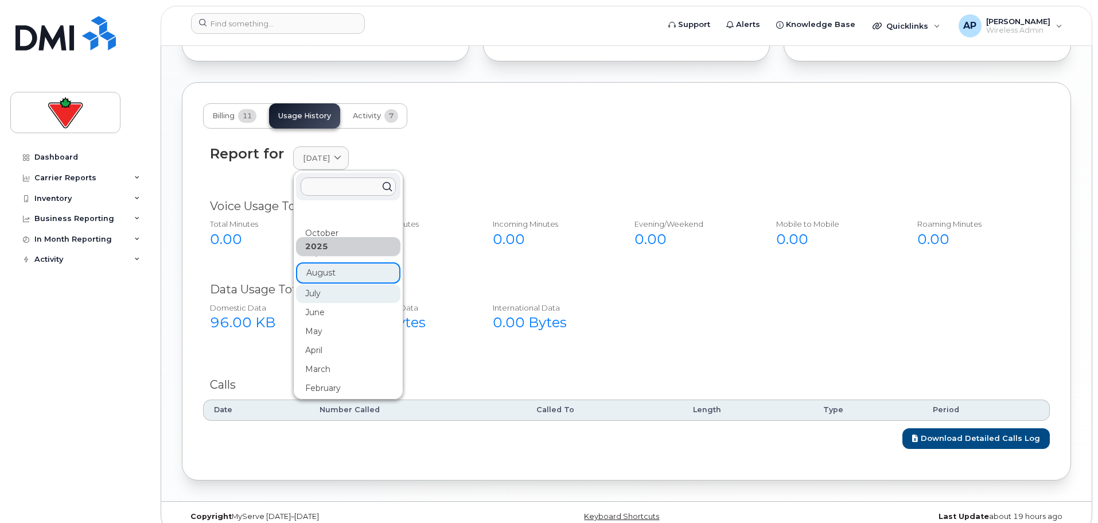
click at [314, 297] on div "July" at bounding box center [348, 293] width 104 height 19
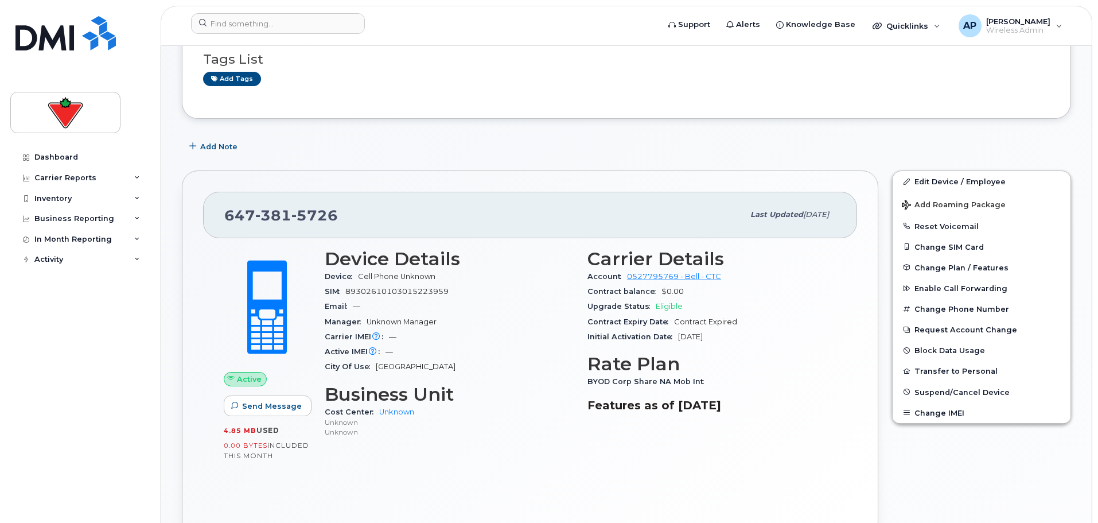
scroll to position [72, 0]
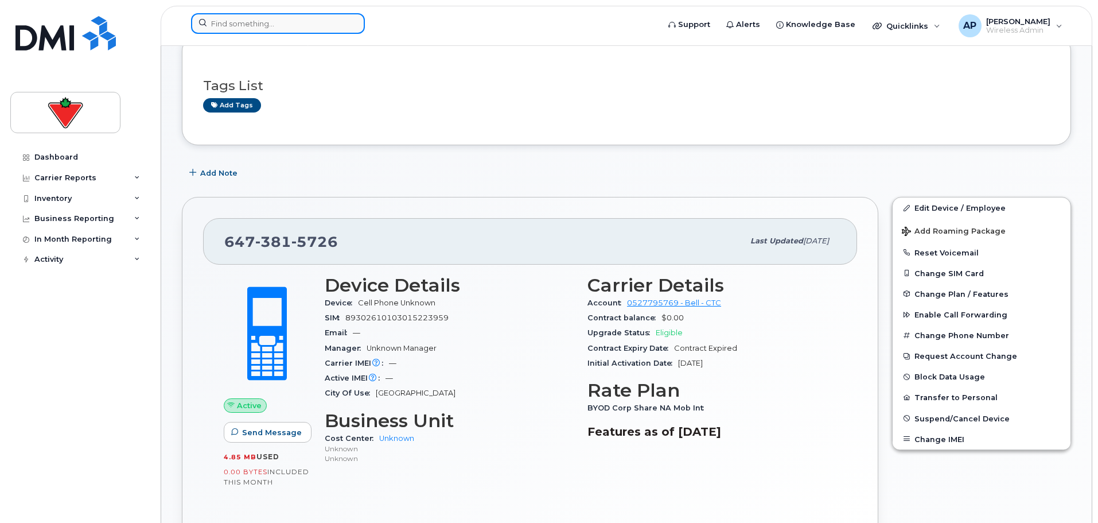
click at [289, 24] on input at bounding box center [278, 23] width 174 height 21
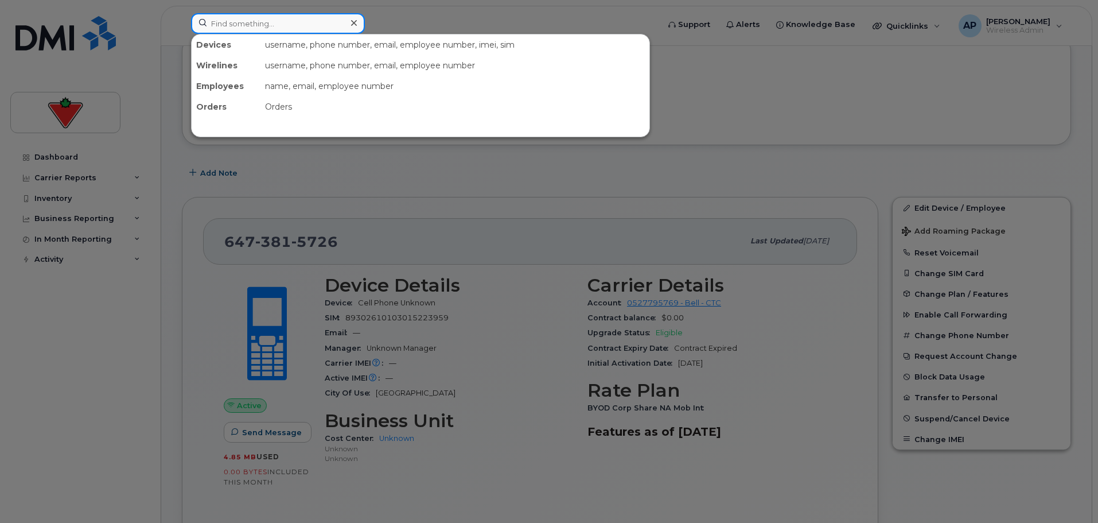
paste input "6473812759"
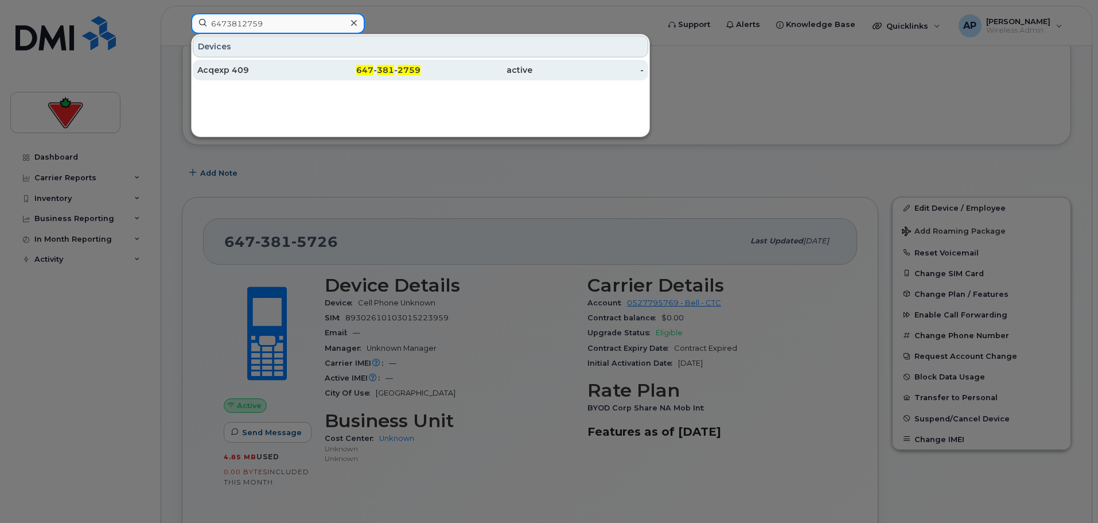
type input "6473812759"
click at [267, 70] on div "Acqexp 409" at bounding box center [253, 69] width 112 height 11
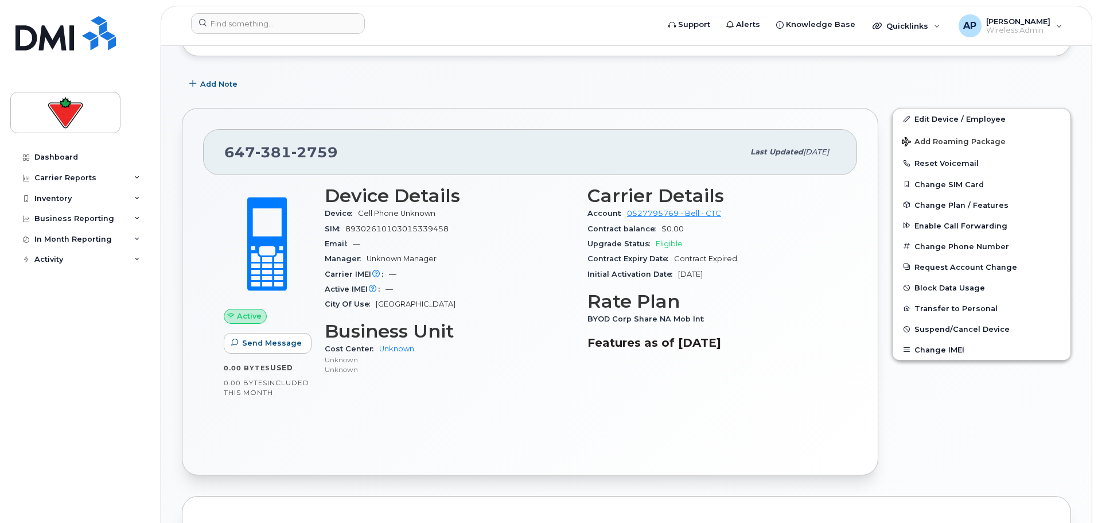
scroll to position [229, 0]
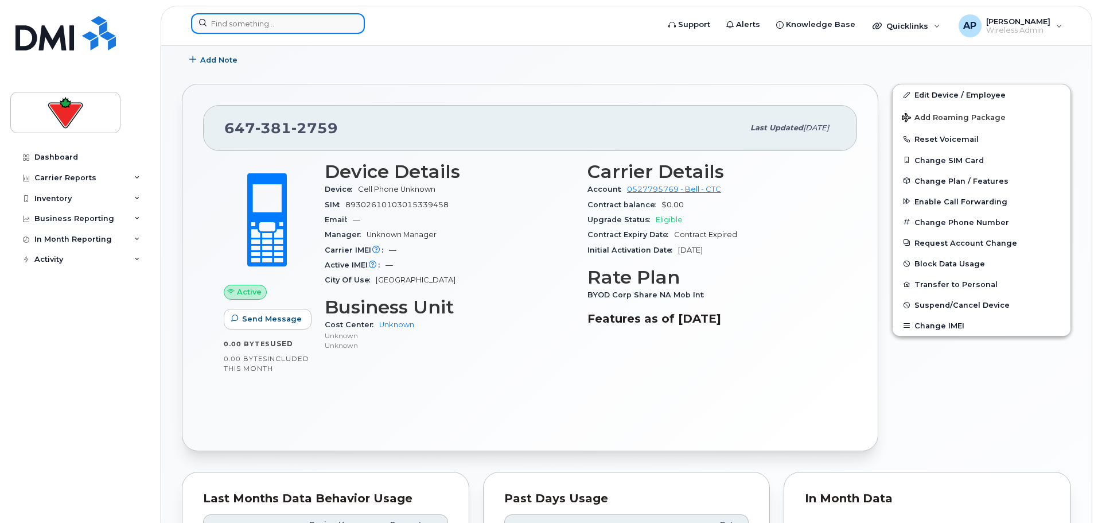
click at [290, 21] on input at bounding box center [278, 23] width 174 height 21
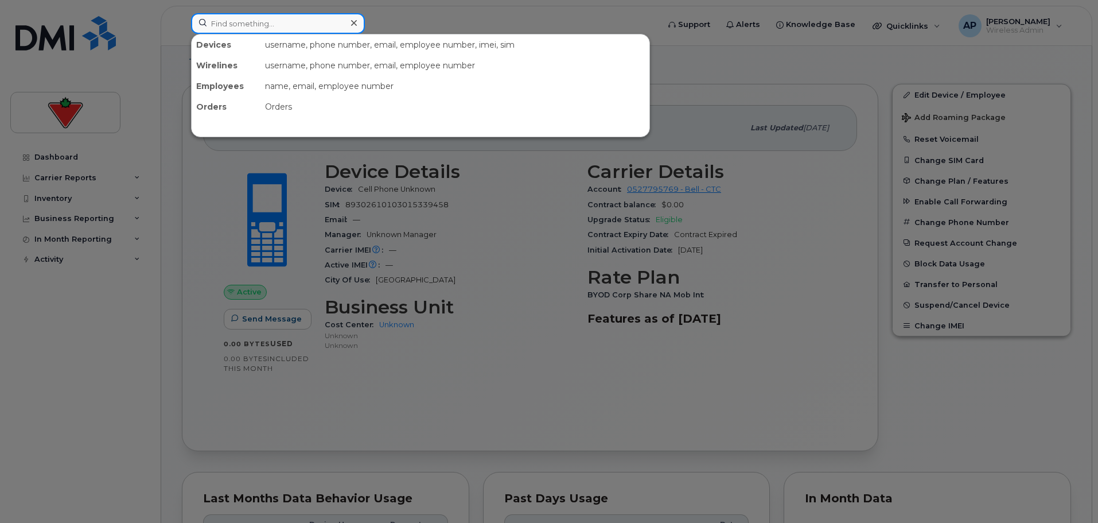
paste input "6473818159"
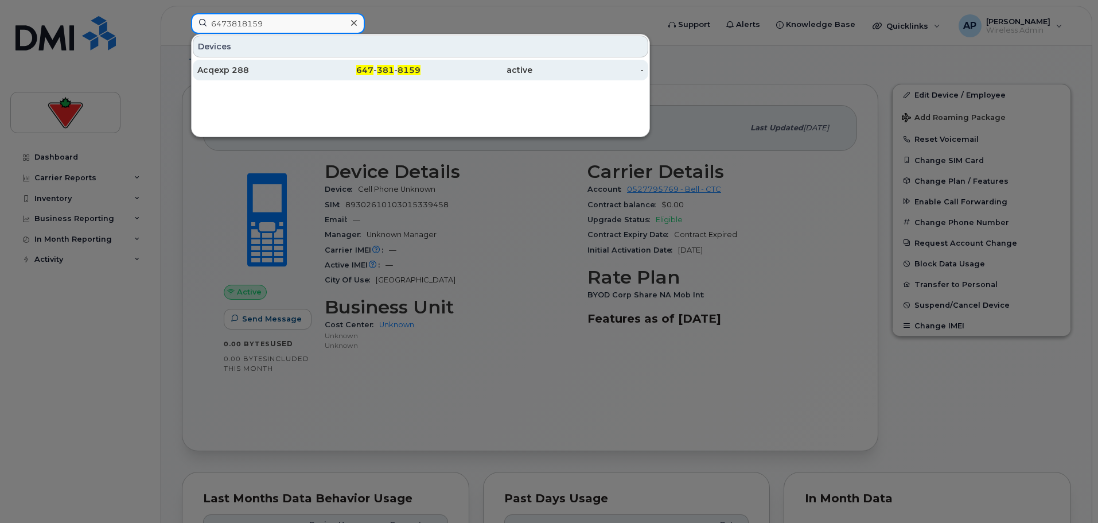
type input "6473818159"
click at [252, 71] on div "Acqexp 288" at bounding box center [253, 69] width 112 height 11
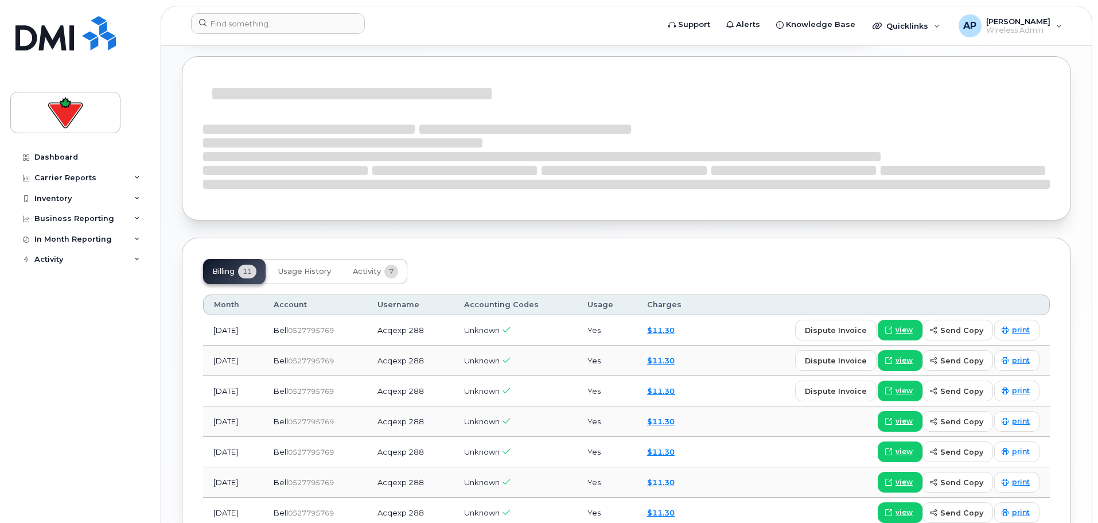
scroll to position [631, 0]
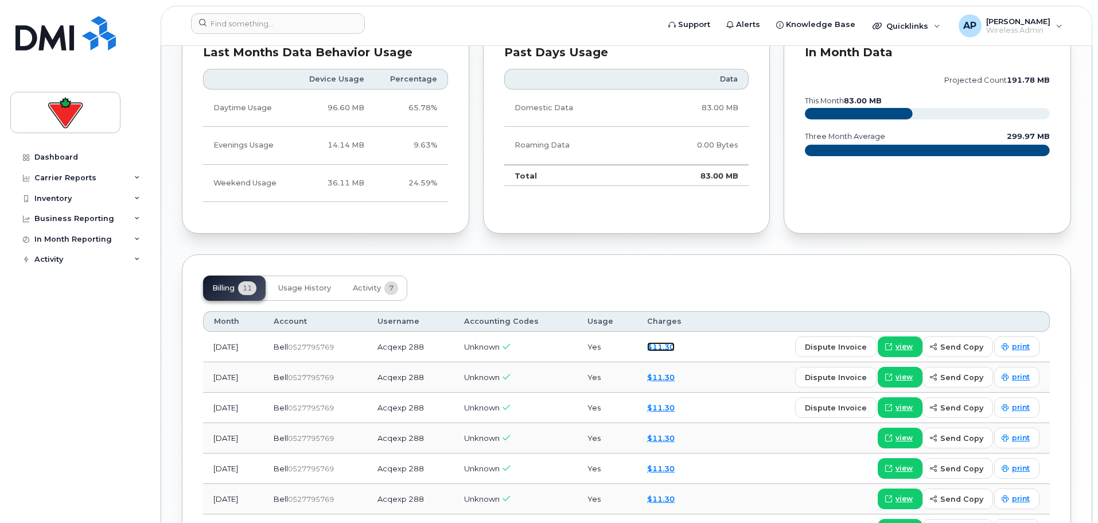
click at [675, 346] on link "$11.30" at bounding box center [661, 346] width 28 height 9
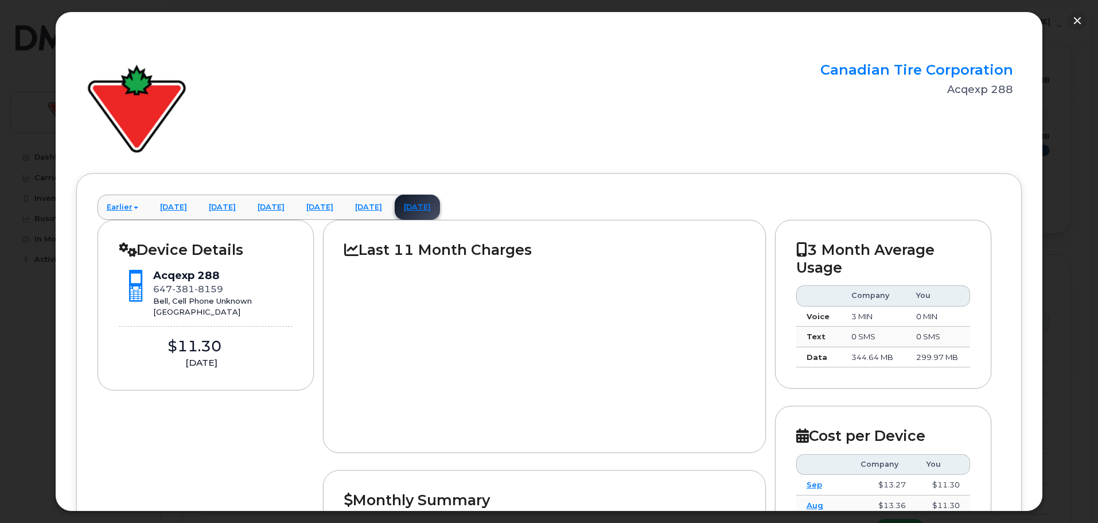
scroll to position [0, 0]
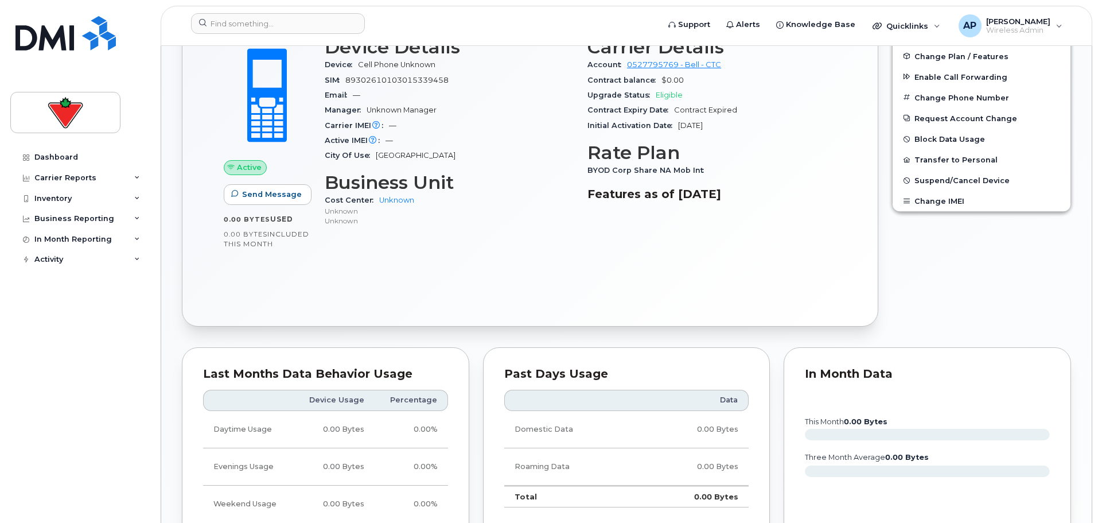
scroll to position [402, 0]
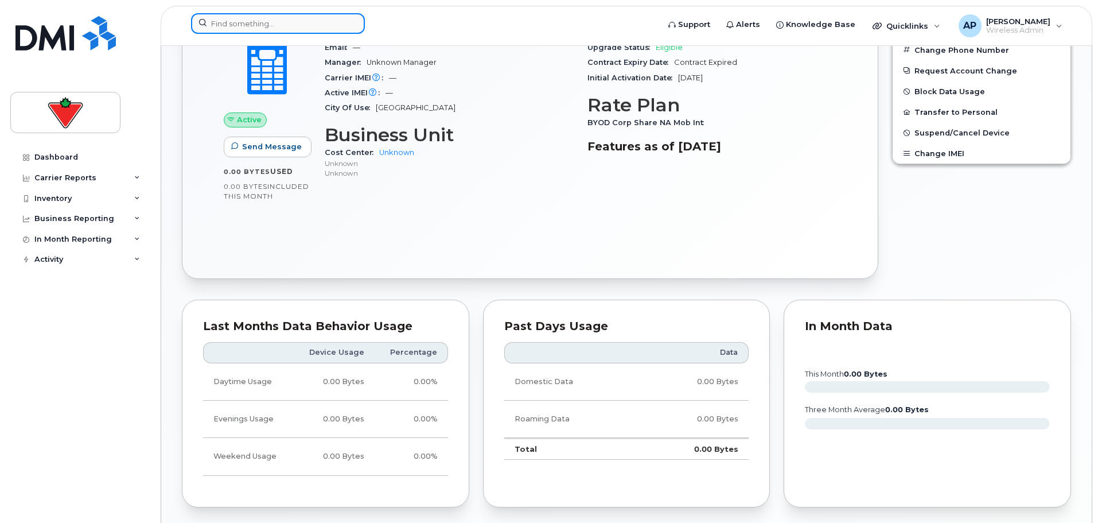
click at [248, 25] on input at bounding box center [278, 23] width 174 height 21
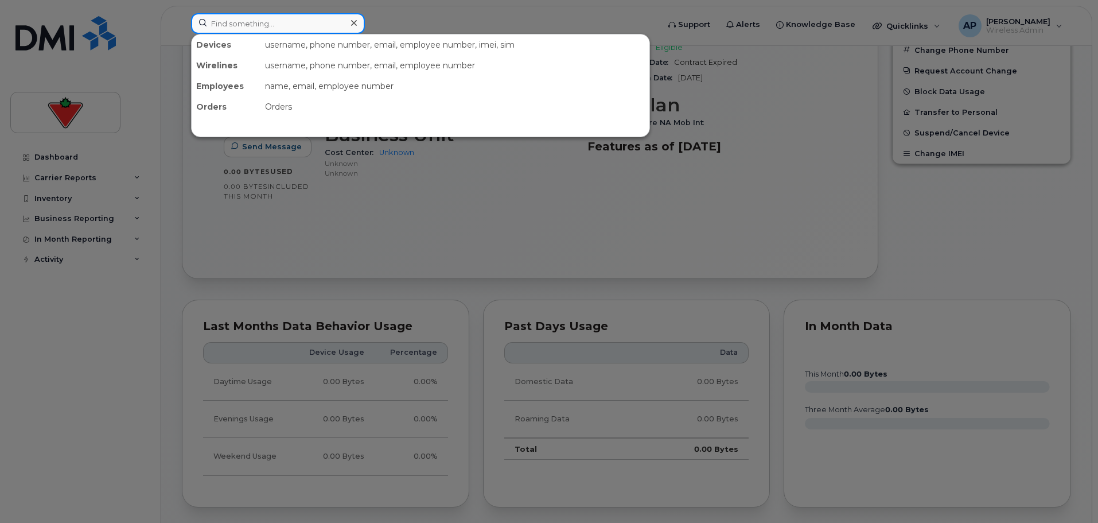
paste input "2263388639"
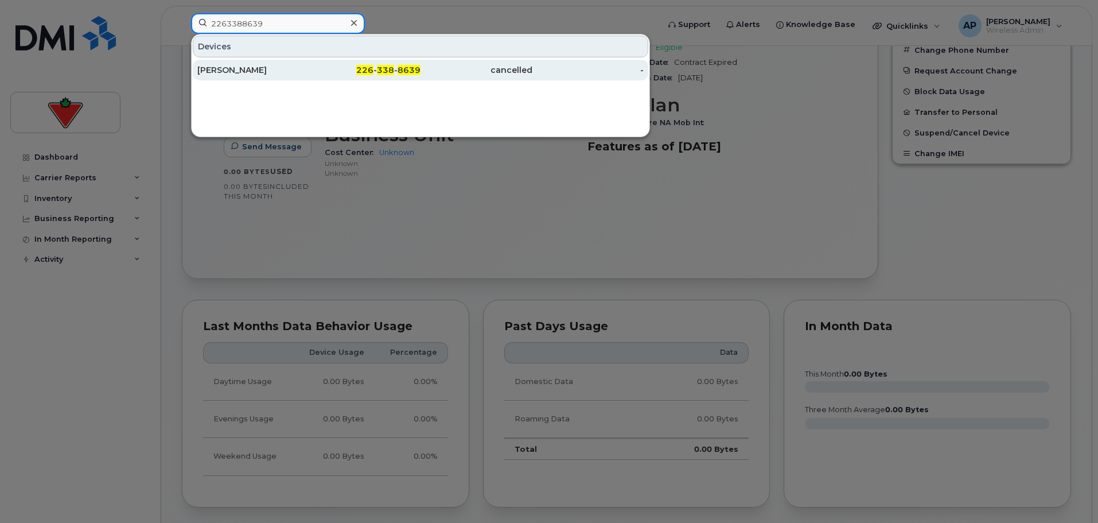
type input "2263388639"
click at [253, 69] on div "William Hamilton" at bounding box center [253, 69] width 112 height 11
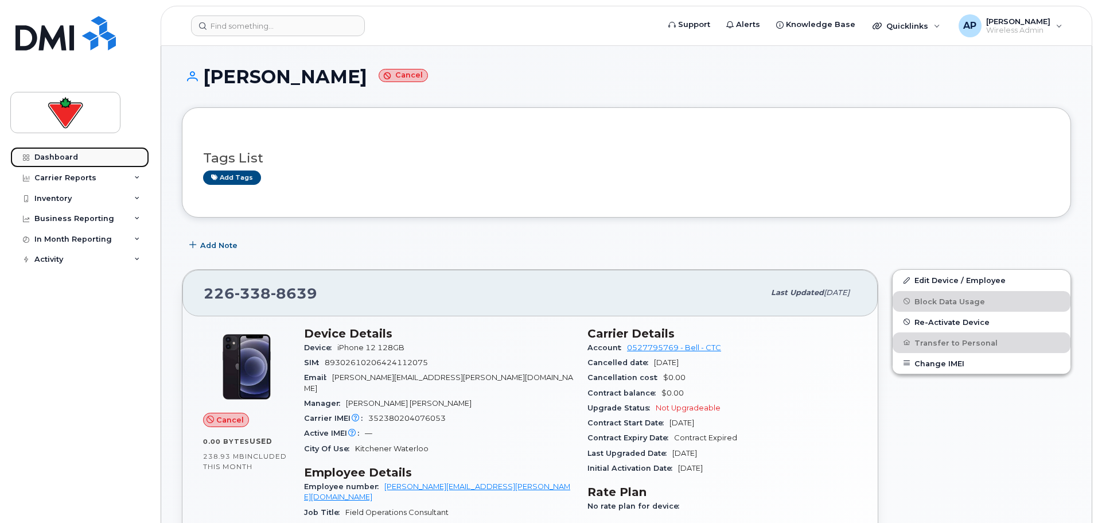
click at [61, 154] on div "Dashboard" at bounding box center [56, 157] width 44 height 9
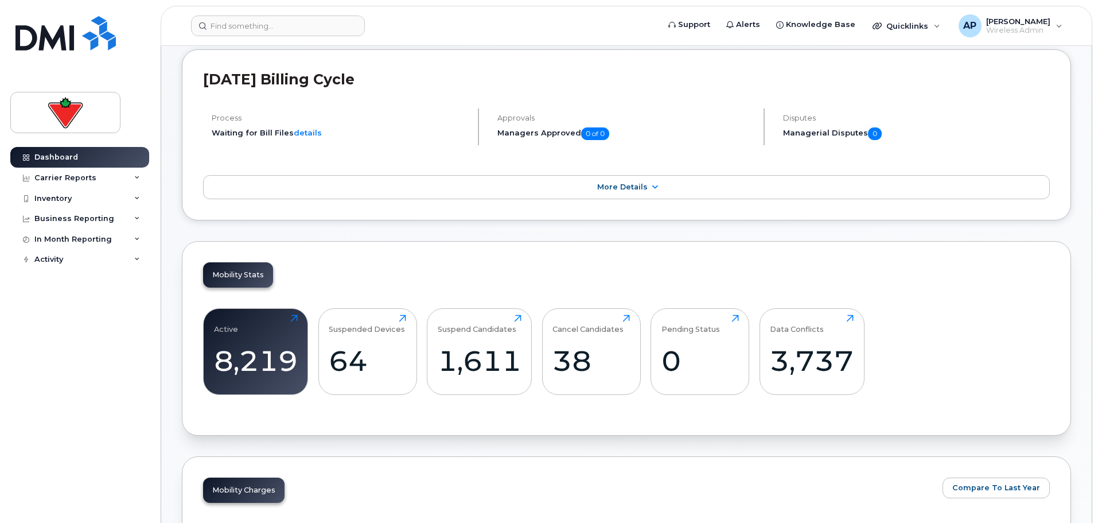
scroll to position [172, 0]
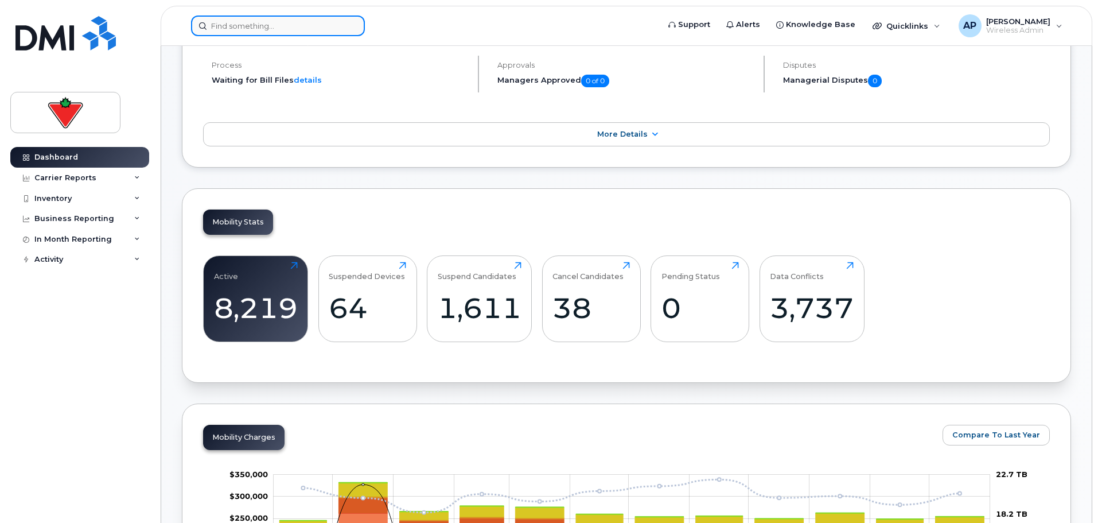
click at [239, 24] on input at bounding box center [278, 25] width 174 height 21
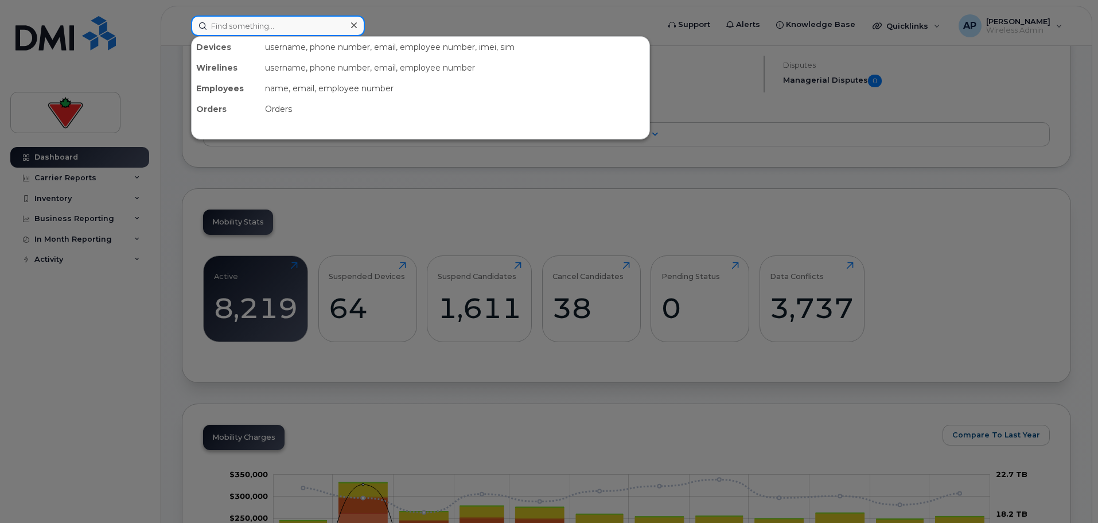
paste input "2049141634"
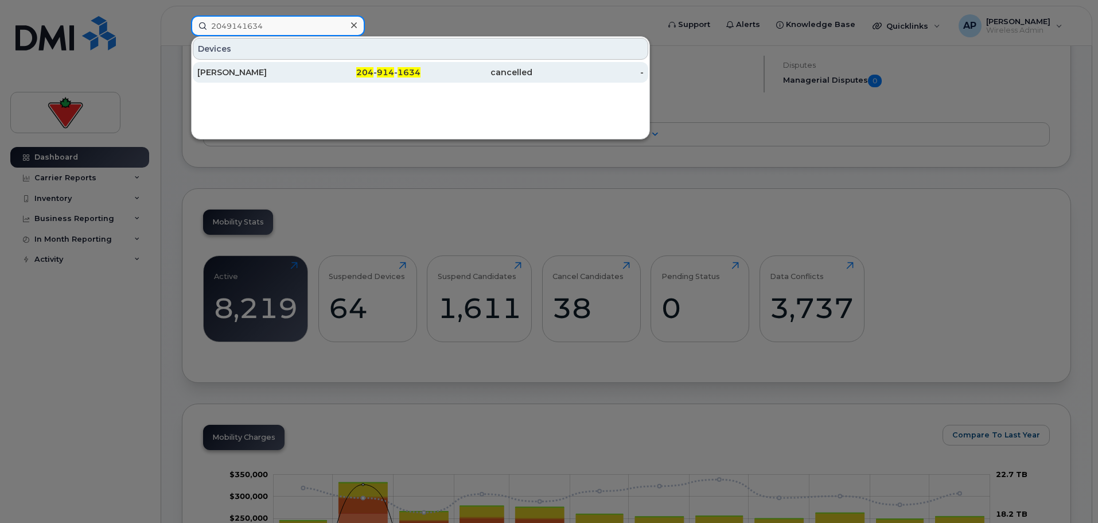
type input "2049141634"
click at [242, 69] on div "Parvati Soman" at bounding box center [253, 72] width 112 height 11
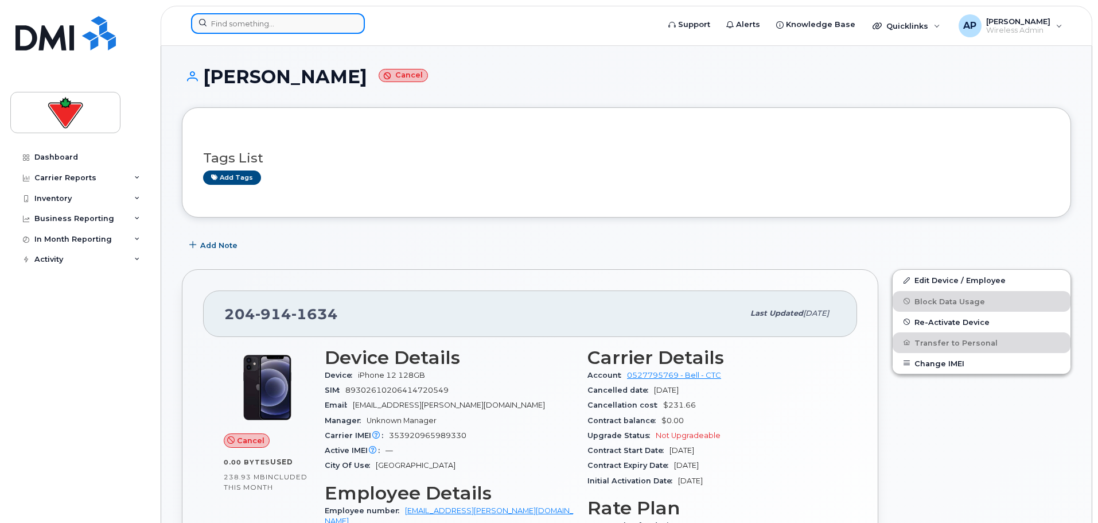
click at [333, 21] on input at bounding box center [278, 23] width 174 height 21
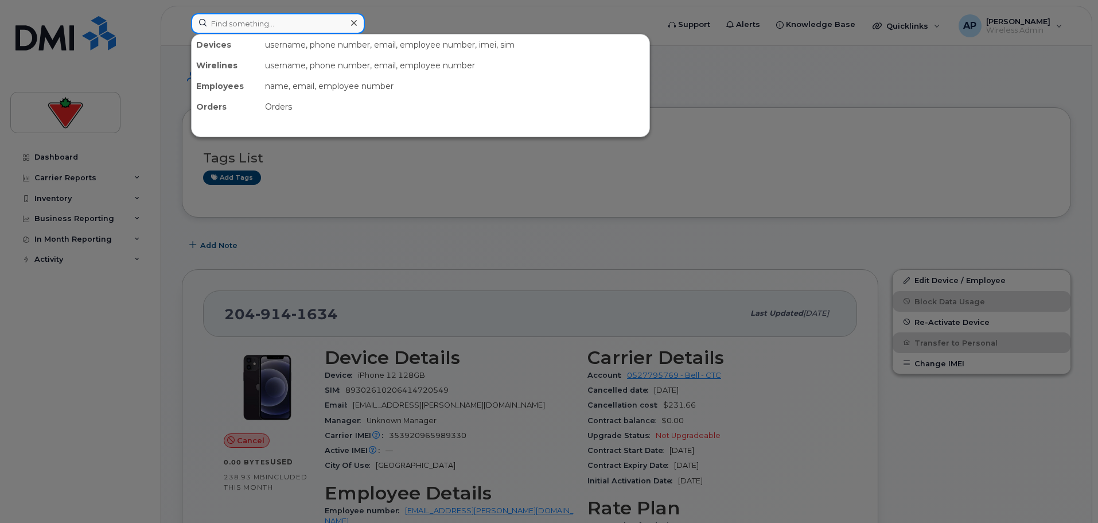
paste input "2263765904"
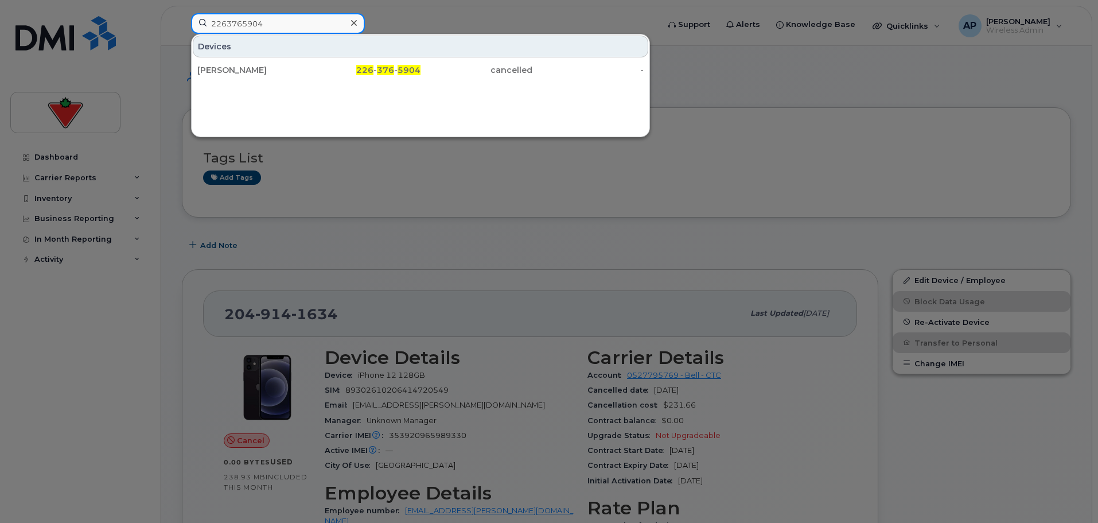
click at [285, 26] on input "2263765904" at bounding box center [278, 23] width 174 height 21
drag, startPoint x: 289, startPoint y: 25, endPoint x: 201, endPoint y: 17, distance: 87.6
click at [201, 17] on input "2263765904" at bounding box center [278, 23] width 174 height 21
paste input "7592153"
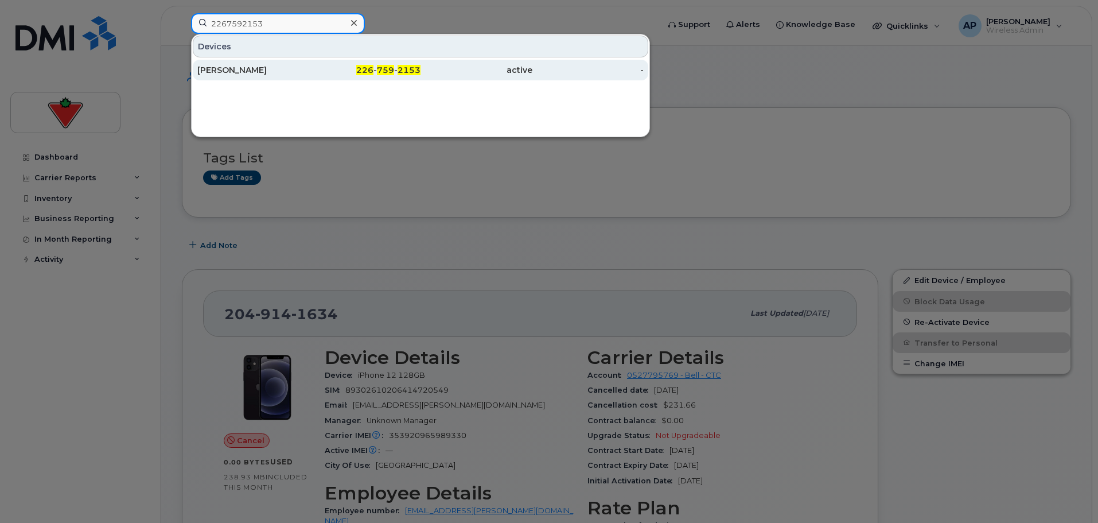
type input "2267592153"
click at [231, 70] on div "[PERSON_NAME]" at bounding box center [253, 69] width 112 height 11
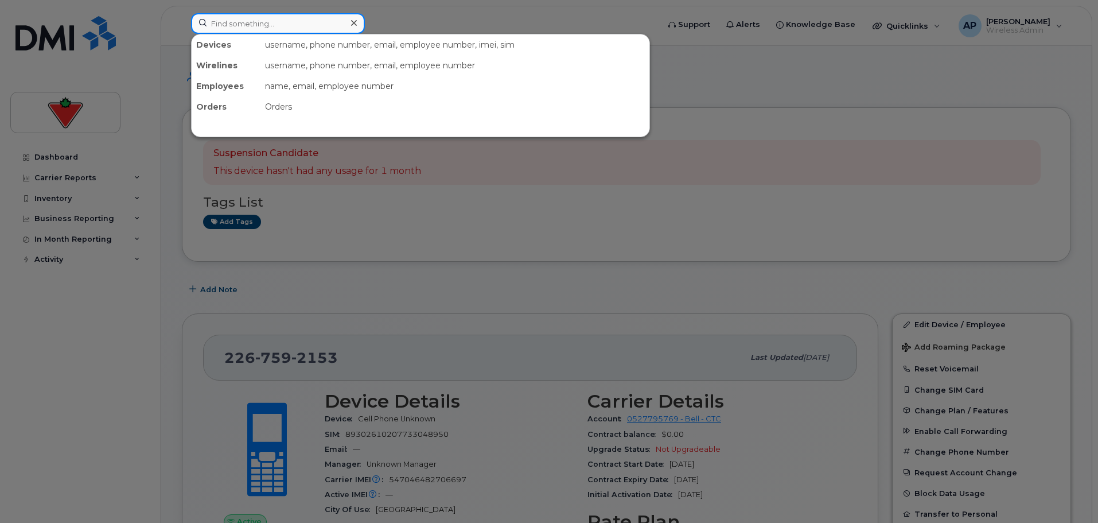
click at [279, 23] on input at bounding box center [278, 23] width 174 height 21
paste input "2363397179"
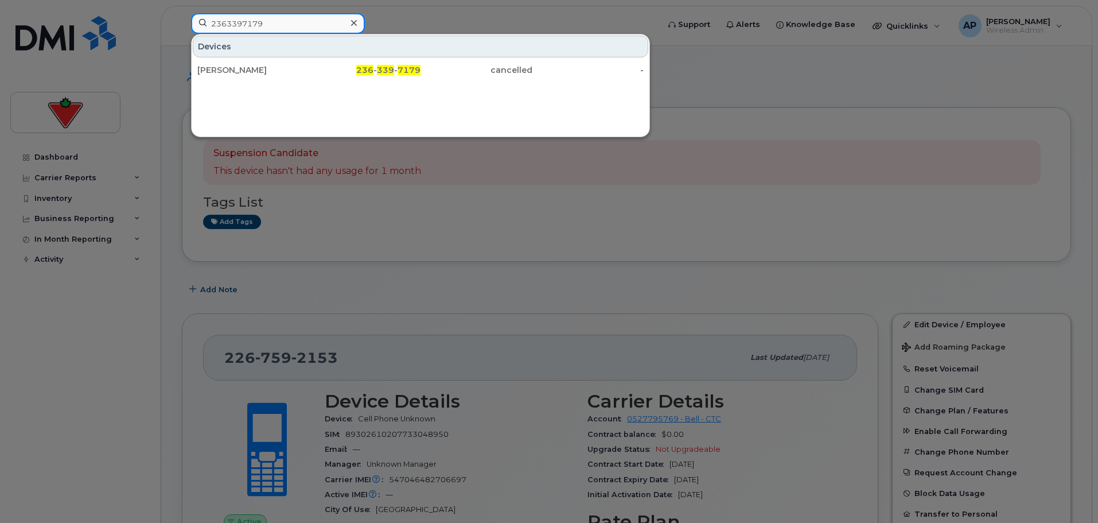
click at [282, 22] on input "2363397179" at bounding box center [278, 23] width 174 height 21
drag, startPoint x: 288, startPoint y: 22, endPoint x: 178, endPoint y: 22, distance: 110.2
click at [182, 22] on div "2363397179 Devices [PERSON_NAME] 236 - 339 - 7179 cancelled -" at bounding box center [421, 25] width 478 height 25
paste input "506390996"
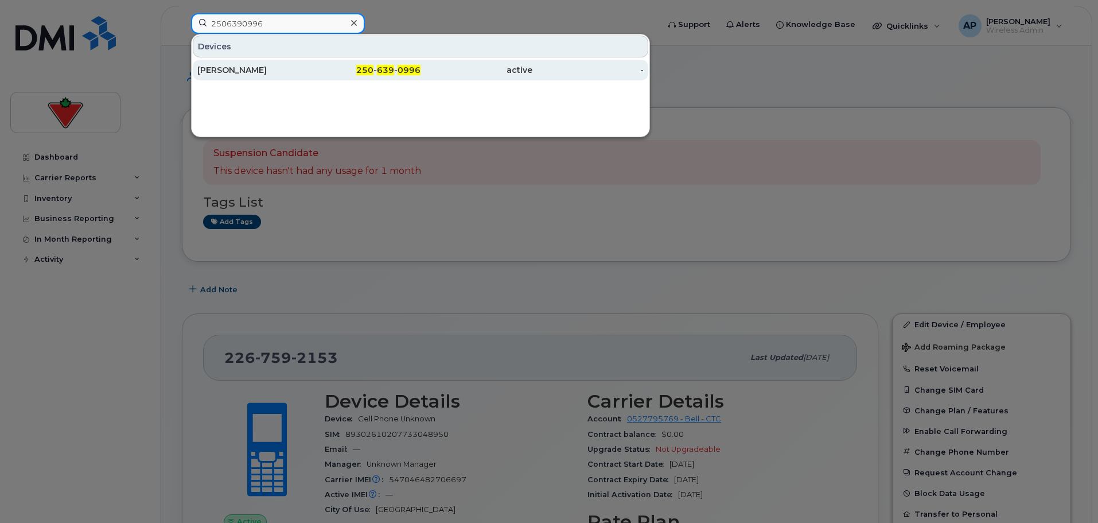
type input "2506390996"
click at [276, 75] on div "[PERSON_NAME]" at bounding box center [253, 69] width 112 height 11
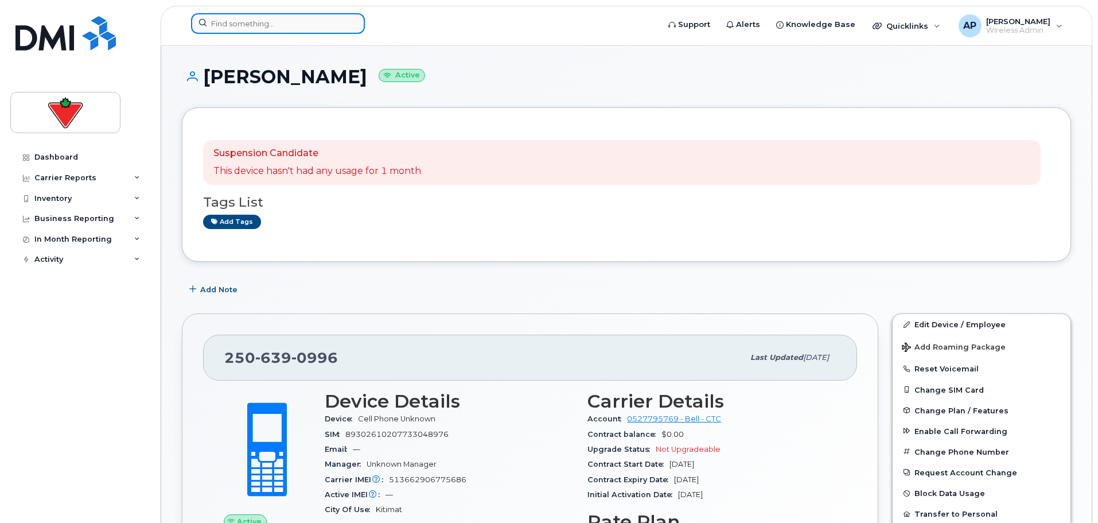
click at [299, 26] on input at bounding box center [278, 23] width 174 height 21
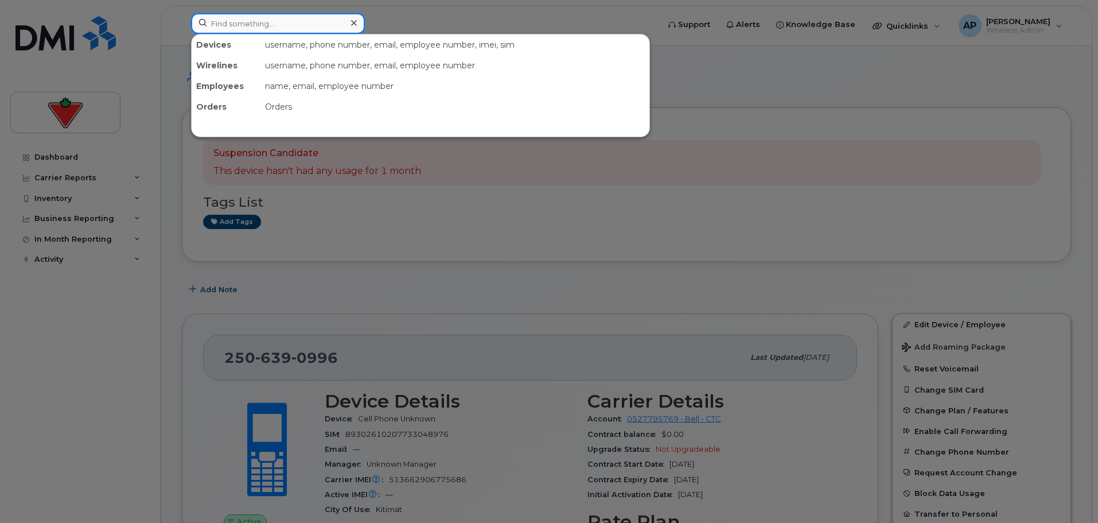
paste input "6476125519"
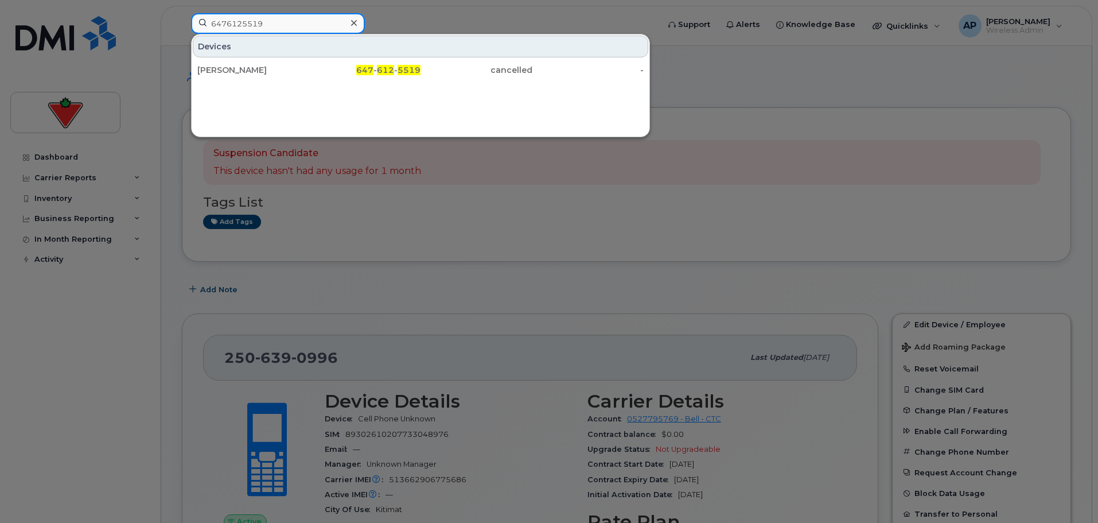
drag, startPoint x: 294, startPoint y: 25, endPoint x: 170, endPoint y: 25, distance: 123.9
click at [182, 25] on div "6476125519 Devices Mark Spence 647 - 612 - 5519 cancelled -" at bounding box center [421, 25] width 478 height 25
paste input "67165"
type input "6476167165"
click at [118, 340] on div at bounding box center [549, 261] width 1098 height 523
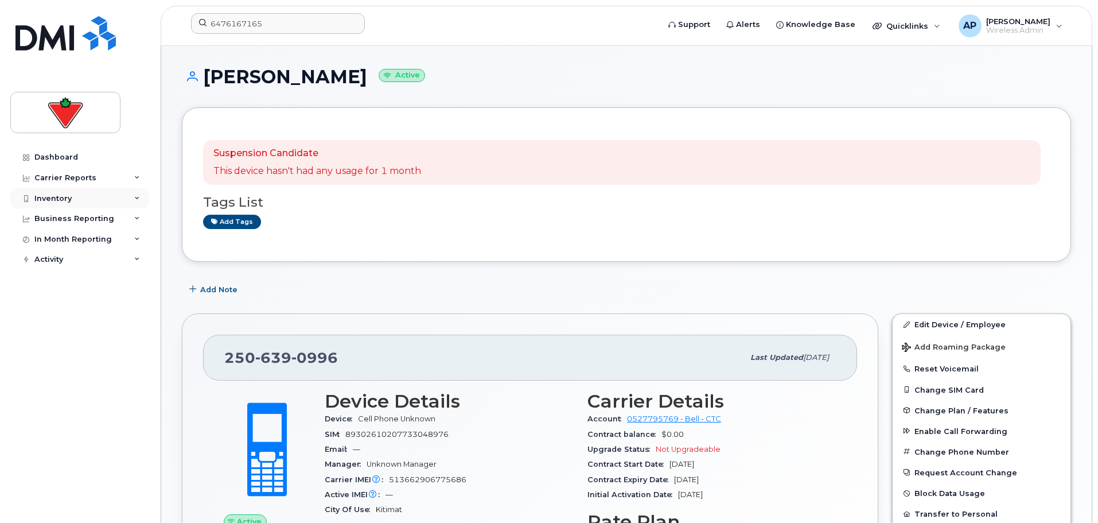
click at [110, 203] on div "Inventory" at bounding box center [79, 198] width 139 height 21
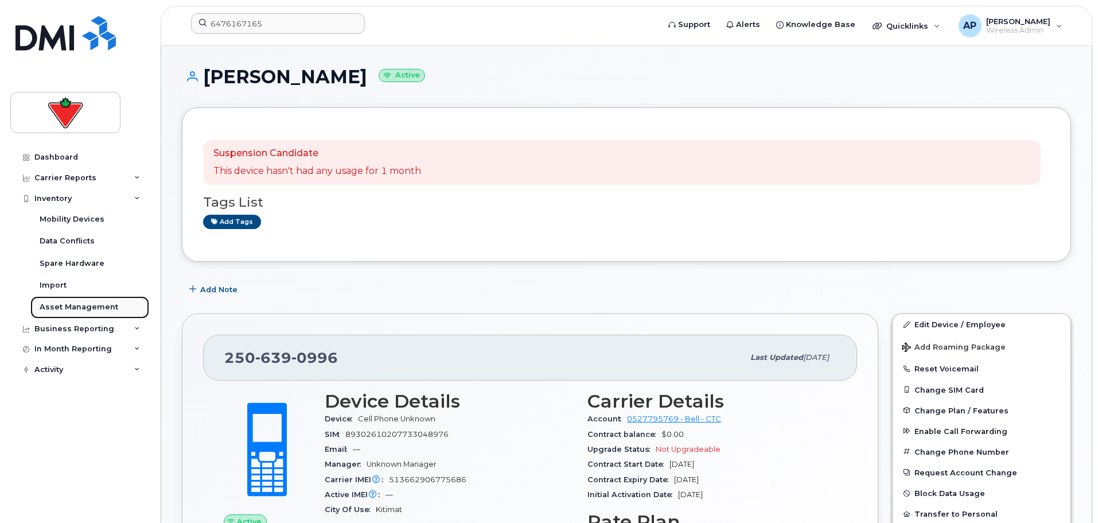
click at [82, 310] on div "Asset Management" at bounding box center [79, 307] width 79 height 10
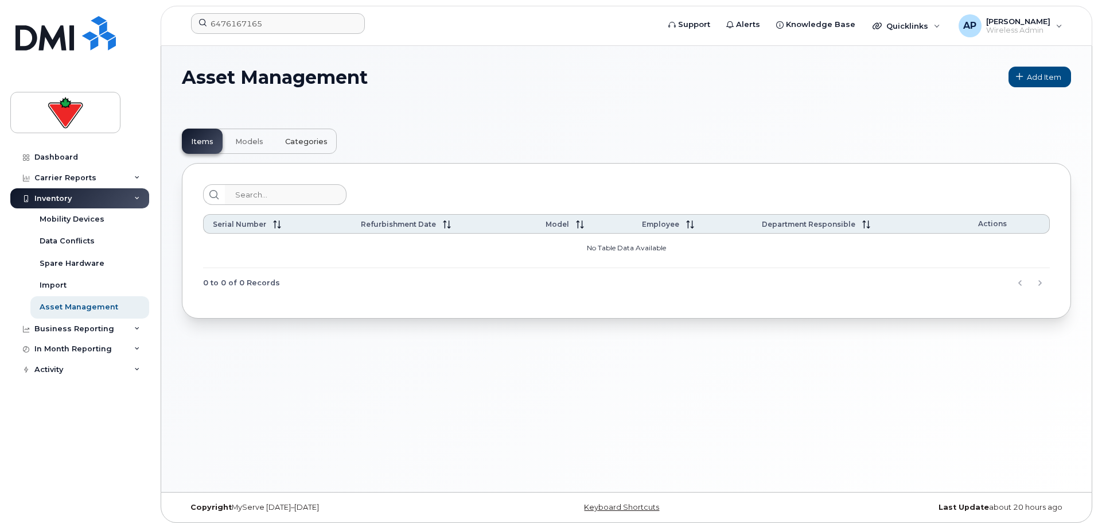
click at [294, 141] on span "Categories" at bounding box center [306, 141] width 42 height 9
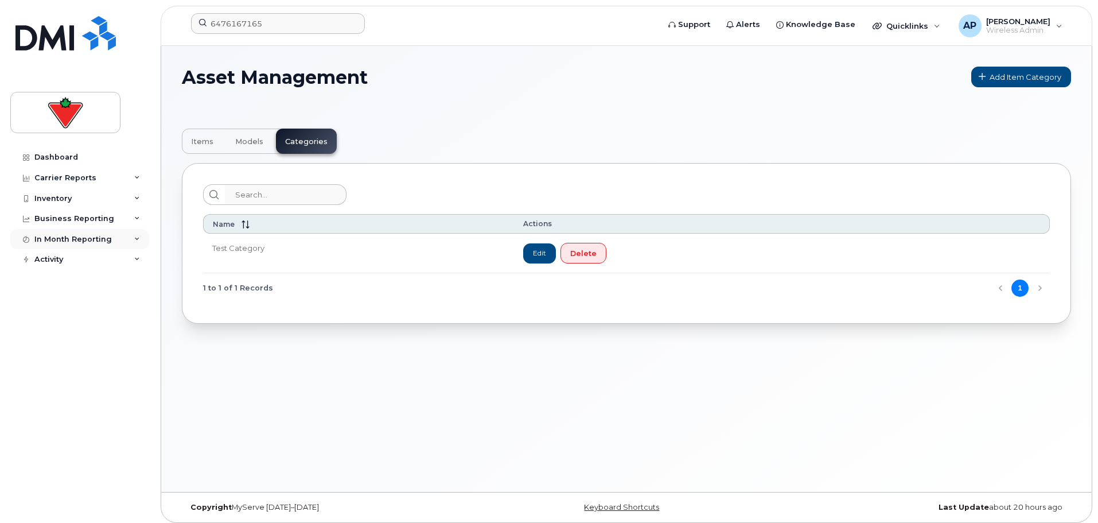
click at [83, 240] on div "In Month Reporting" at bounding box center [72, 239] width 77 height 9
click at [91, 217] on div "Business Reporting" at bounding box center [74, 218] width 80 height 9
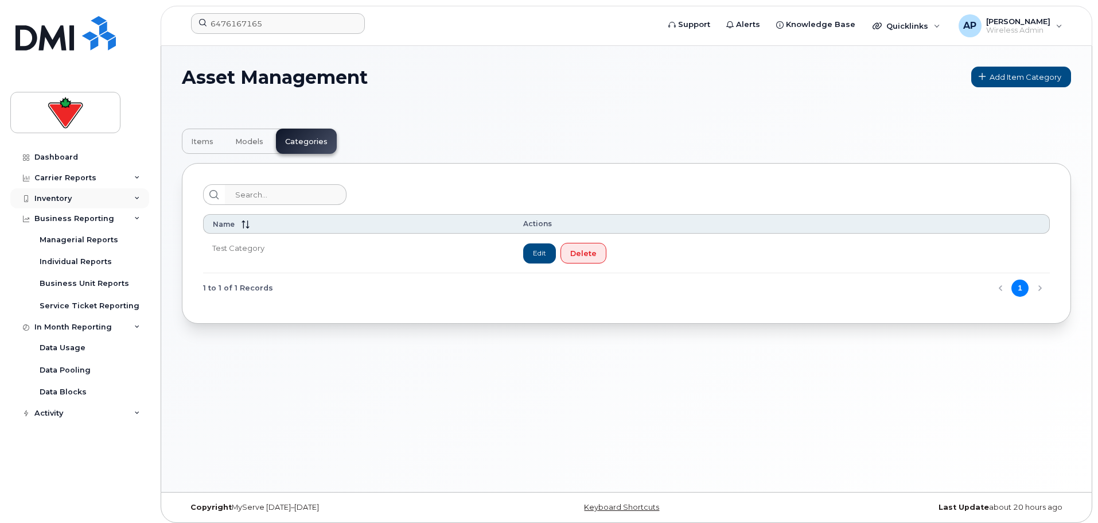
click at [88, 200] on div "Inventory" at bounding box center [79, 198] width 139 height 21
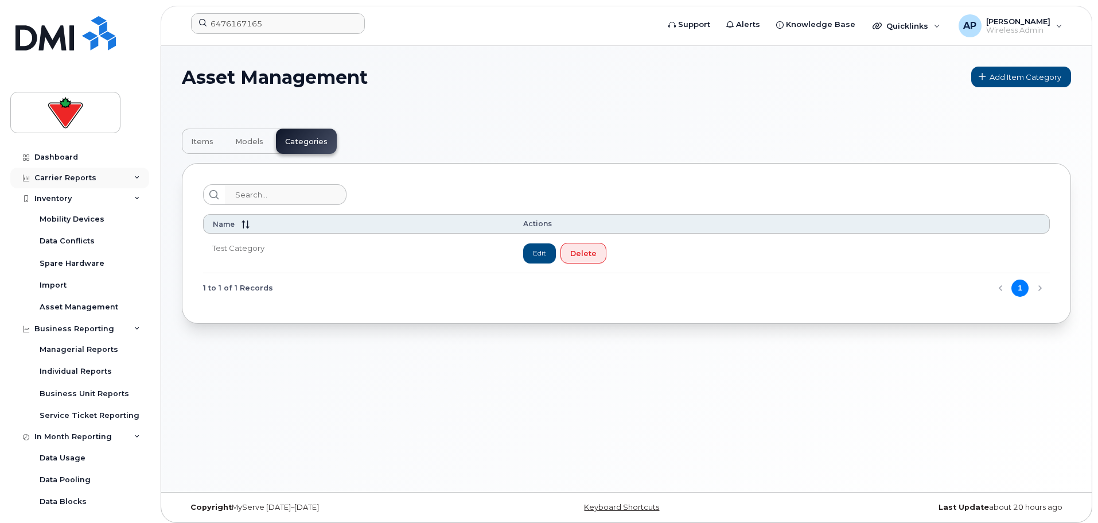
click at [78, 176] on div "Carrier Reports" at bounding box center [65, 177] width 62 height 9
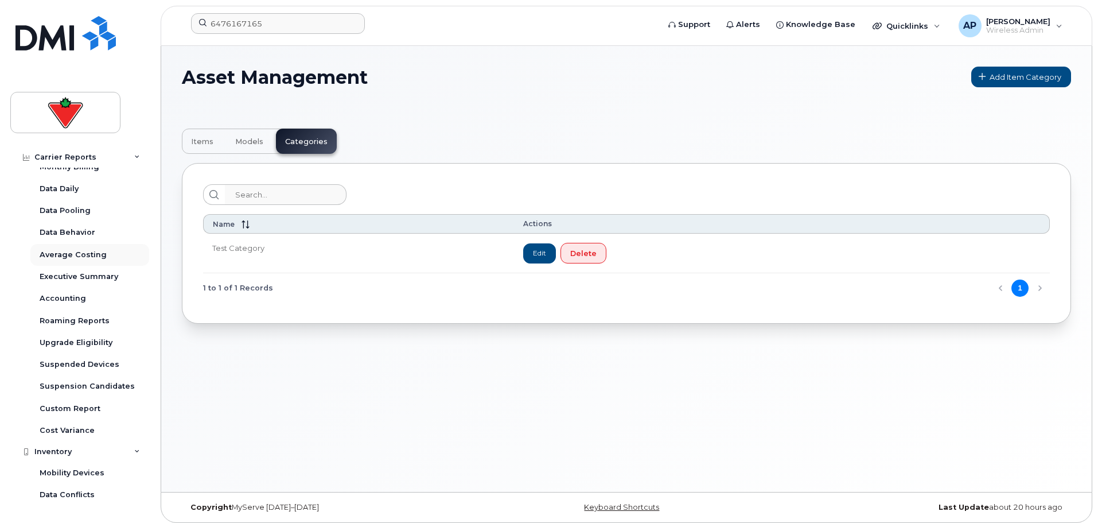
scroll to position [57, 0]
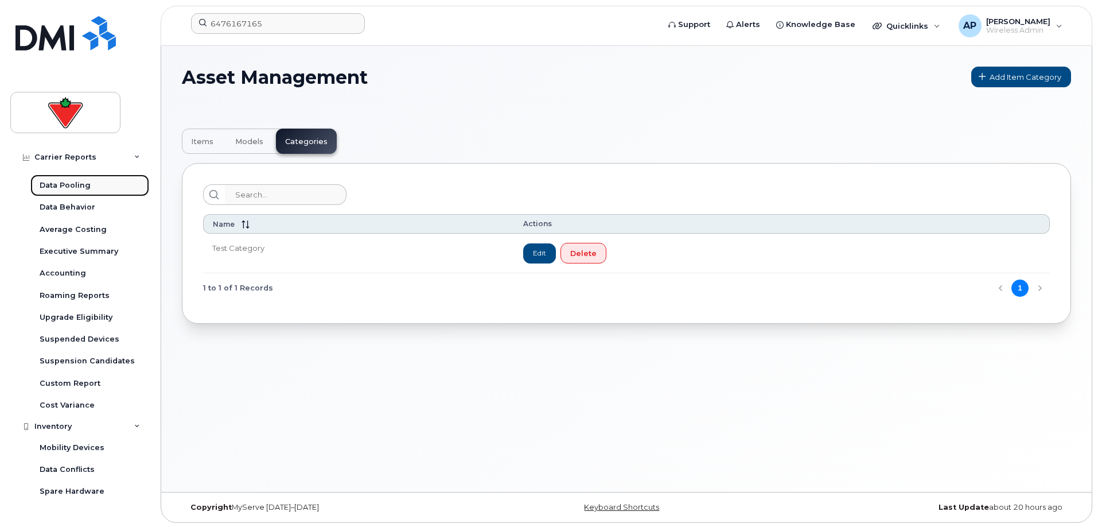
click at [83, 190] on div "Data Pooling" at bounding box center [65, 185] width 51 height 10
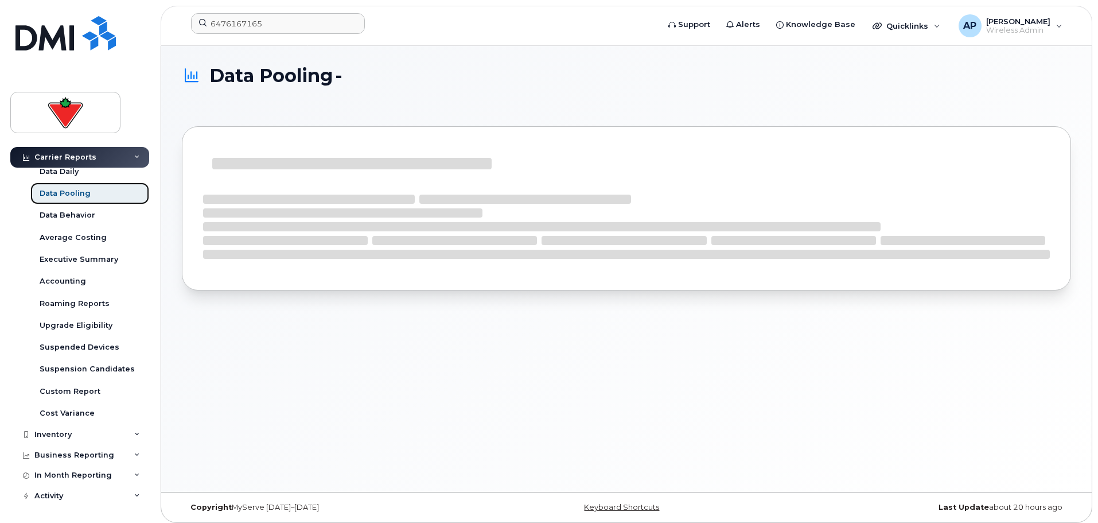
scroll to position [49, 0]
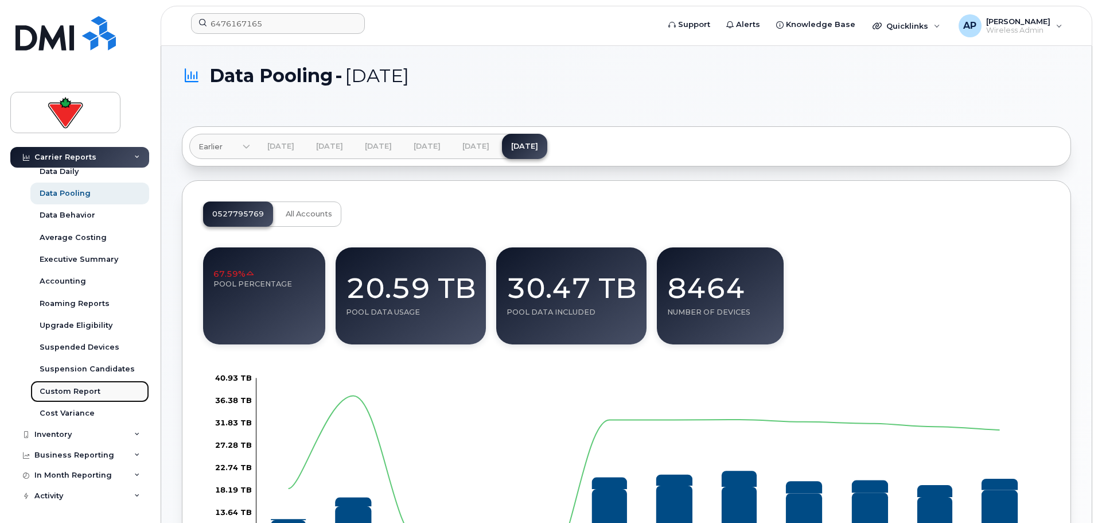
click at [92, 398] on link "Custom Report" at bounding box center [89, 391] width 119 height 22
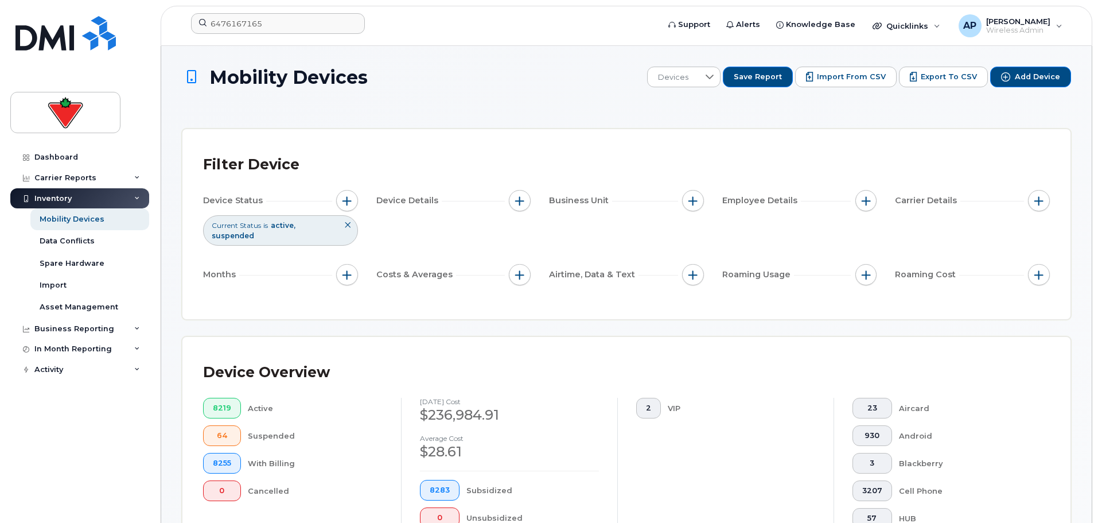
click at [346, 225] on icon at bounding box center [347, 224] width 7 height 7
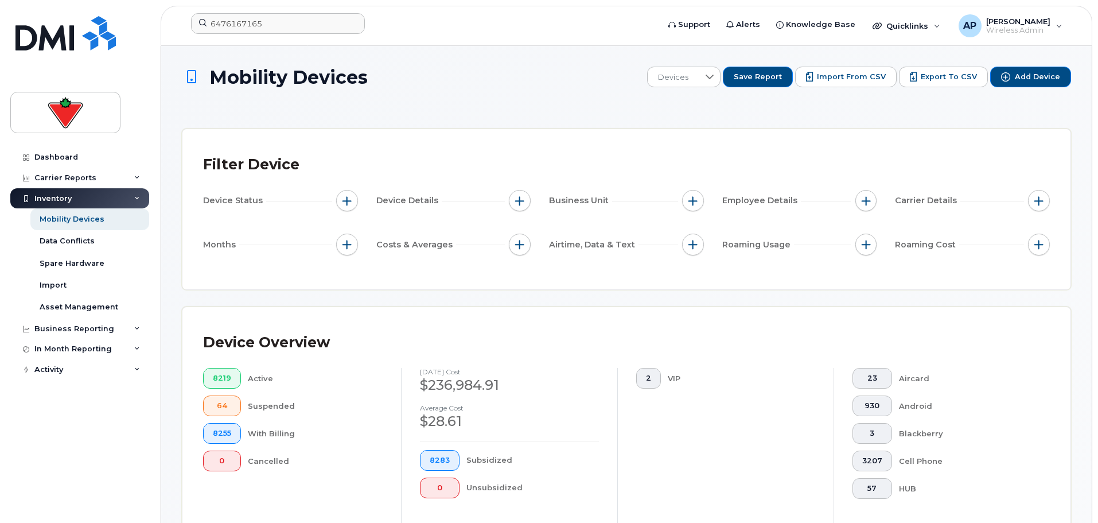
click at [227, 203] on span "Device Status" at bounding box center [234, 200] width 63 height 12
click at [222, 461] on span "0" at bounding box center [222, 460] width 18 height 9
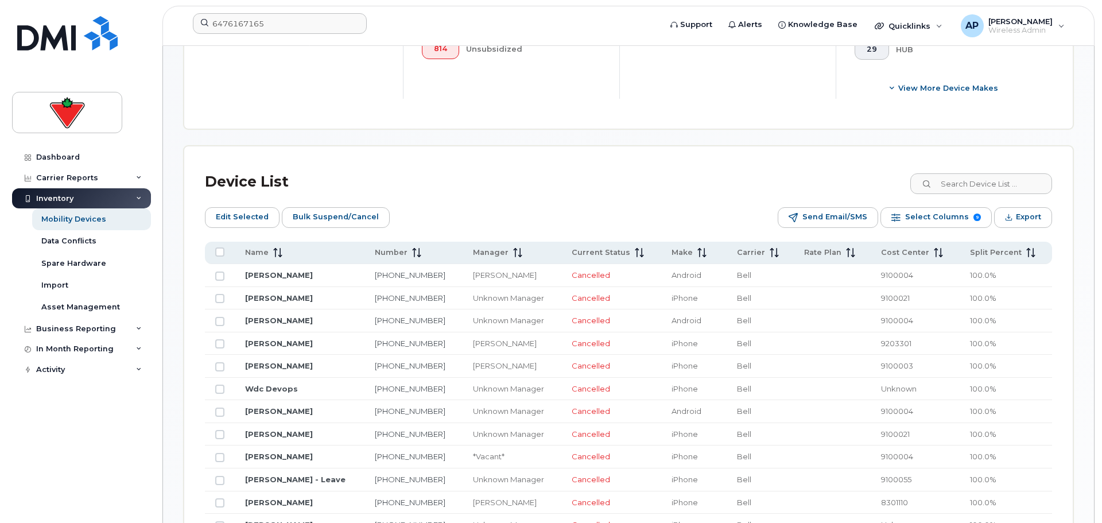
scroll to position [344, 0]
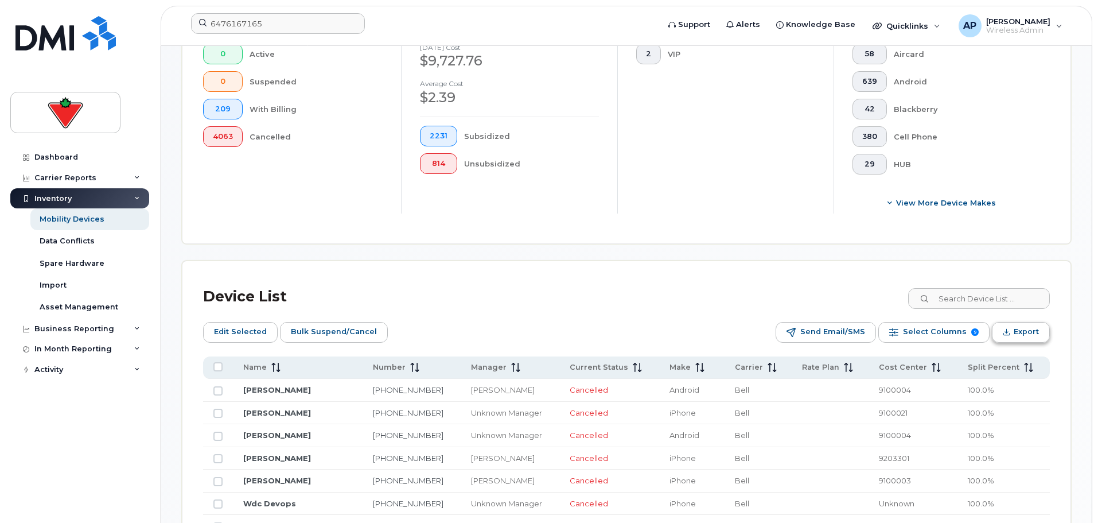
click at [1020, 331] on span "Export" at bounding box center [1026, 331] width 25 height 17
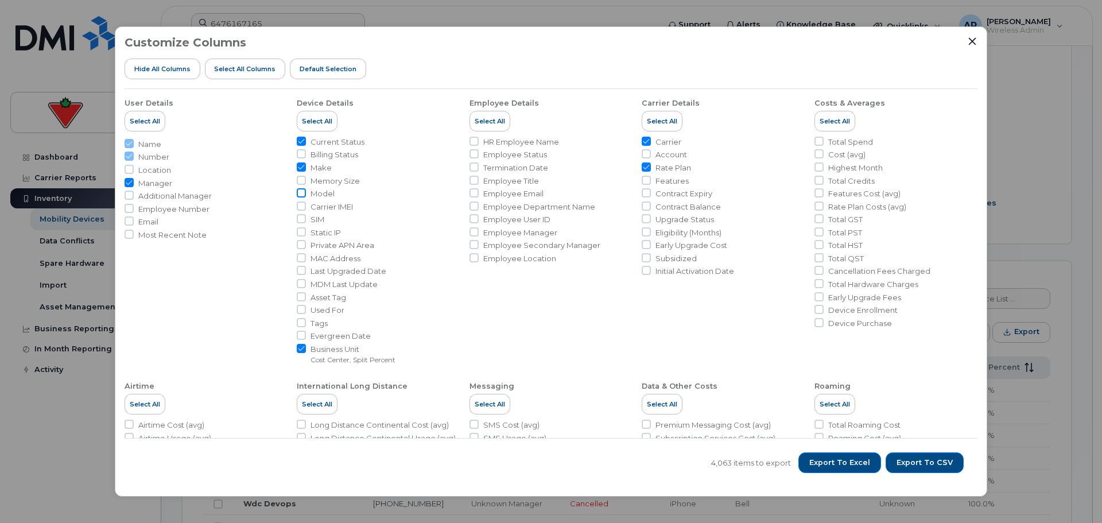
click at [301, 194] on input "Model" at bounding box center [301, 192] width 9 height 9
checkbox input "true"
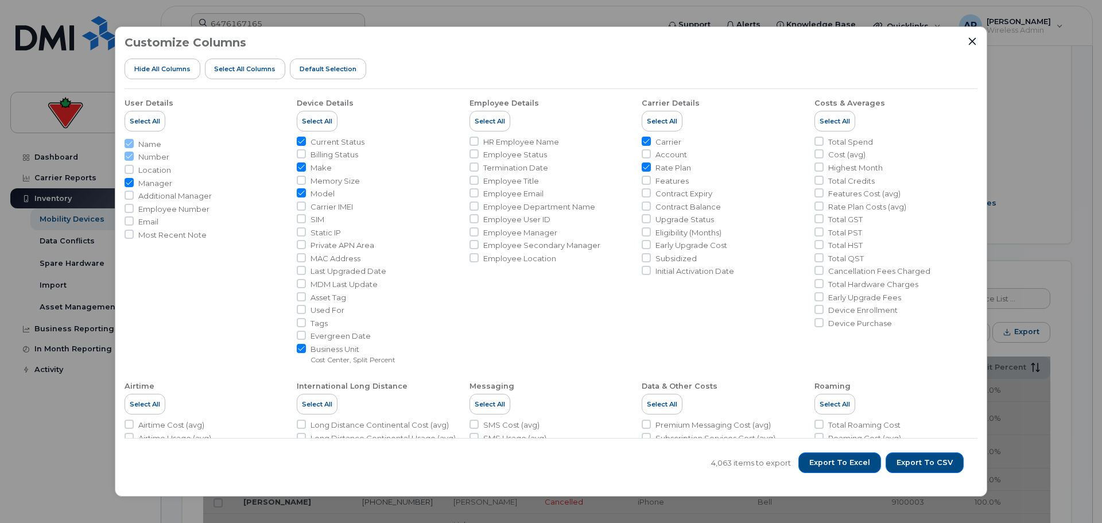
click at [147, 171] on span "Location" at bounding box center [154, 170] width 33 height 11
click at [134, 171] on input "Location" at bounding box center [128, 169] width 9 height 9
checkbox input "true"
click at [129, 208] on input "Employee Number" at bounding box center [128, 208] width 9 height 9
checkbox input "true"
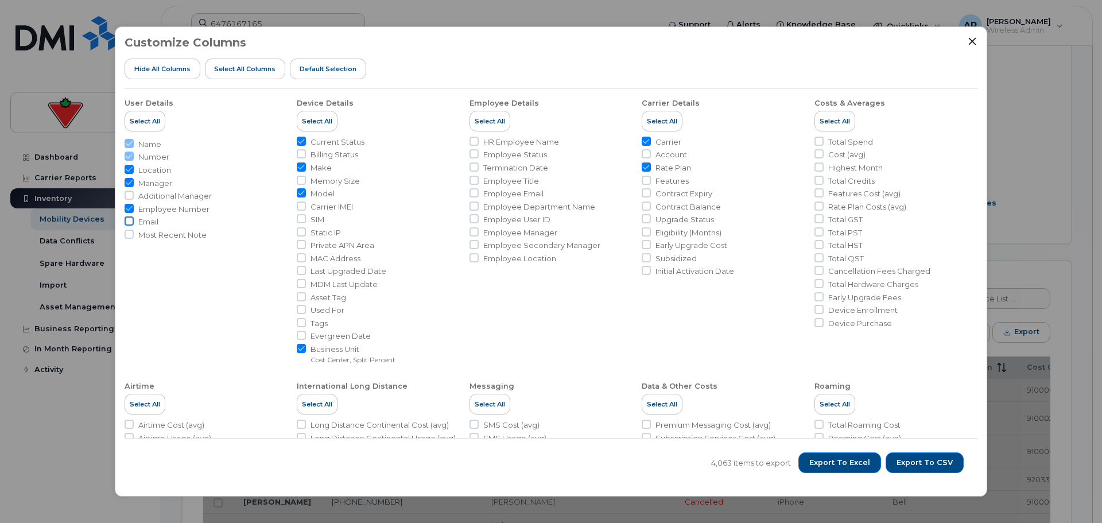
click at [129, 220] on input "Email" at bounding box center [128, 220] width 9 height 9
checkbox input "true"
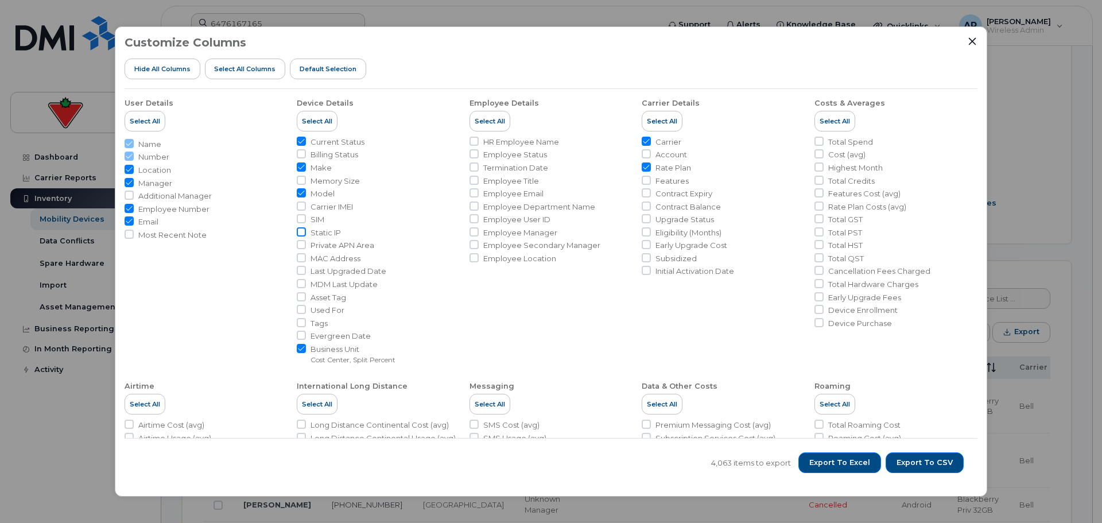
click at [297, 235] on input "Static IP" at bounding box center [301, 231] width 9 height 9
checkbox input "true"
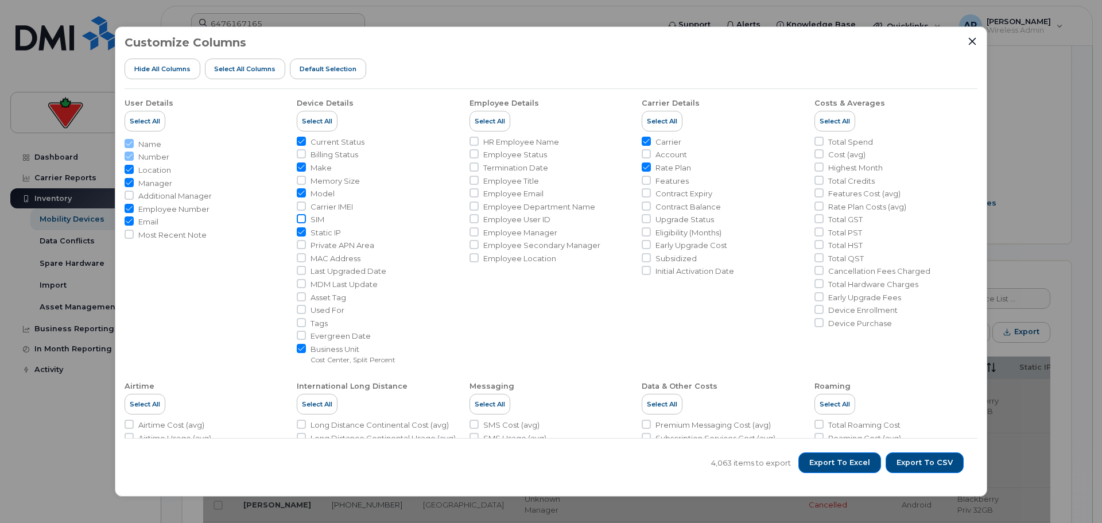
click at [299, 220] on input "SIM" at bounding box center [301, 218] width 9 height 9
checkbox input "true"
click at [303, 258] on input "MAC Address" at bounding box center [301, 257] width 9 height 9
checkbox input "true"
click at [304, 300] on input "Asset Tag" at bounding box center [301, 296] width 9 height 9
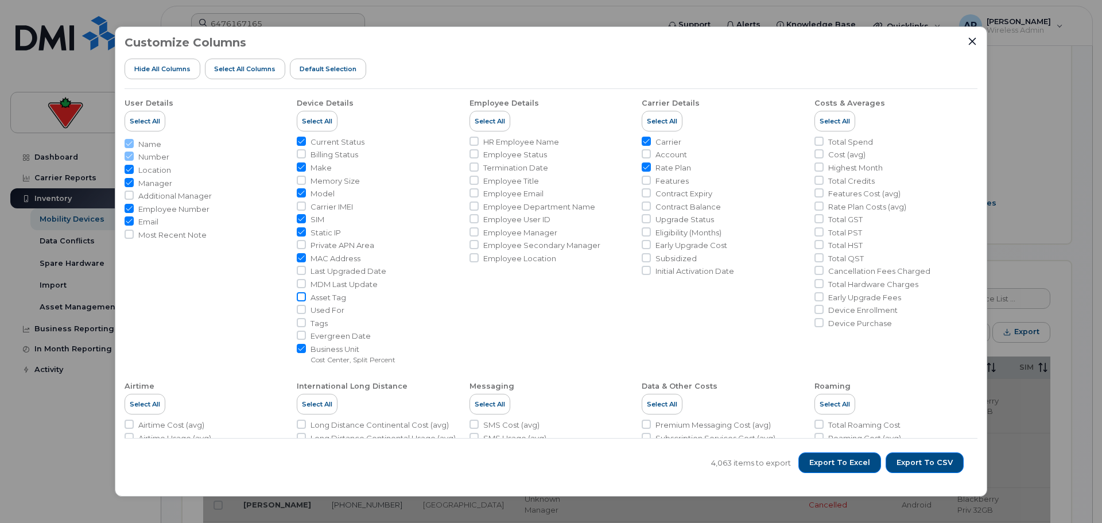
checkbox input "true"
click at [299, 321] on input "Tags" at bounding box center [301, 322] width 9 height 9
checkbox input "true"
click at [302, 154] on input "Billing Status" at bounding box center [301, 153] width 9 height 9
checkbox input "true"
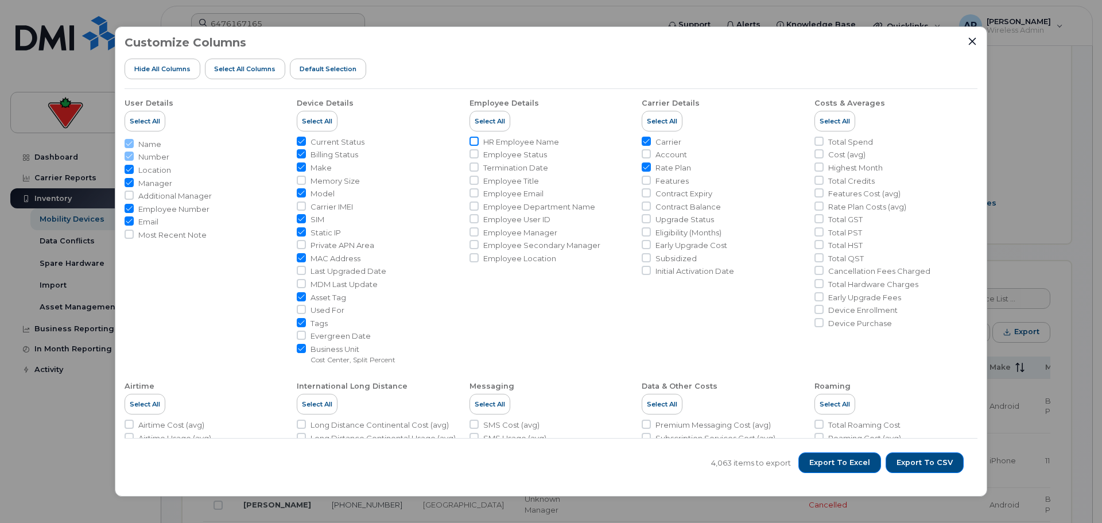
click at [470, 142] on input "HR Employee Name" at bounding box center [473, 141] width 9 height 9
checkbox input "true"
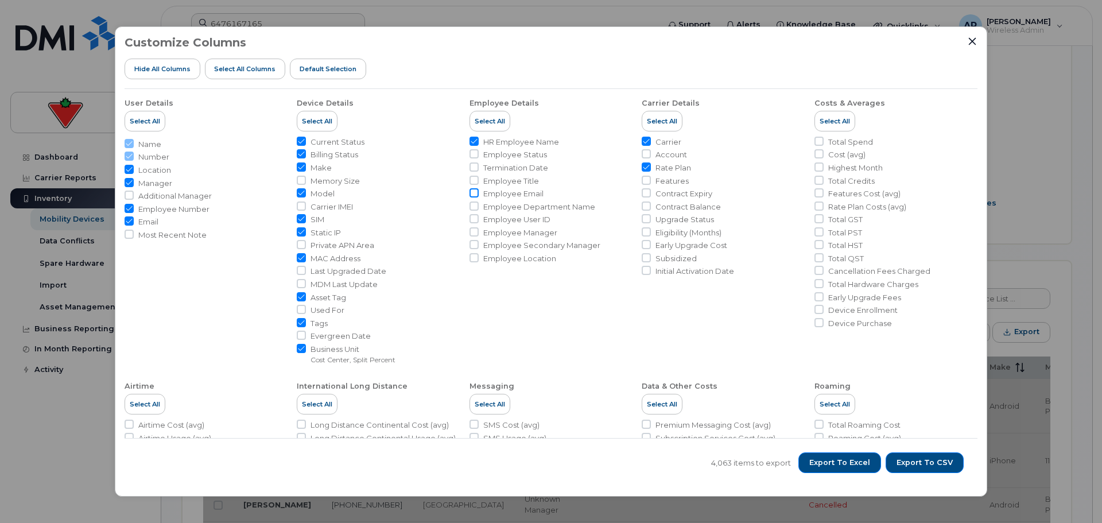
click at [473, 193] on input "Employee Email" at bounding box center [473, 192] width 9 height 9
checkbox input "true"
click at [473, 179] on input "Employee Title" at bounding box center [473, 180] width 9 height 9
checkbox input "true"
click at [471, 220] on input "Employee User ID" at bounding box center [473, 218] width 9 height 9
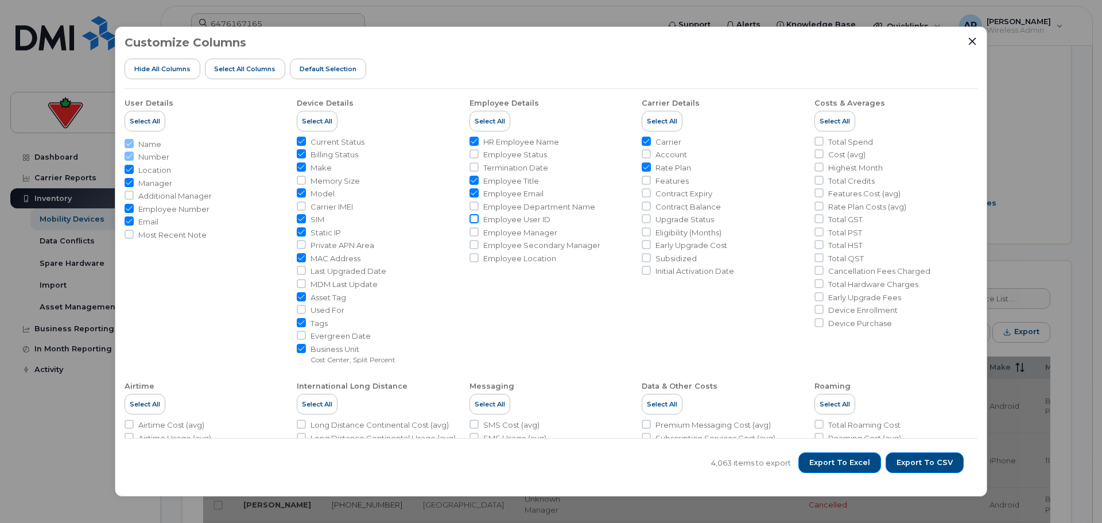
checkbox input "true"
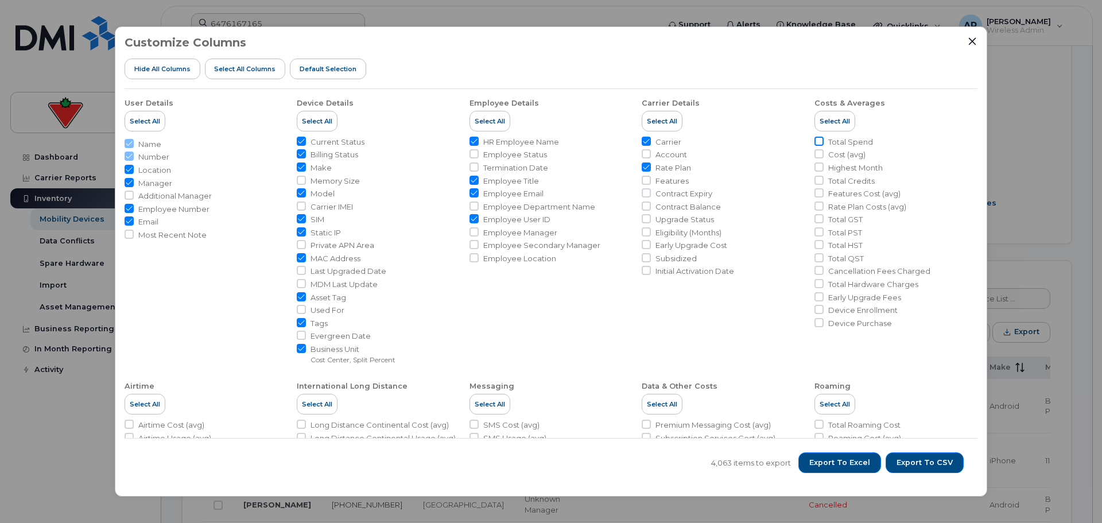
click at [819, 139] on input "Total Spend" at bounding box center [818, 141] width 9 height 9
checkbox input "true"
click at [816, 271] on input "Cancellation Fees Charged" at bounding box center [818, 270] width 9 height 9
checkbox input "true"
click at [815, 283] on input "Total Hardware Charges" at bounding box center [818, 283] width 9 height 9
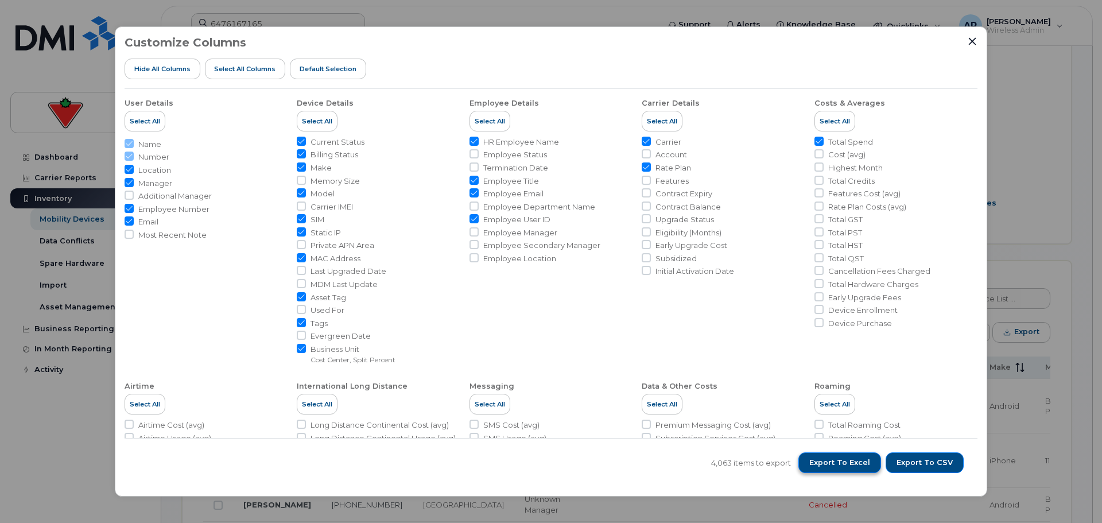
checkbox input "true"
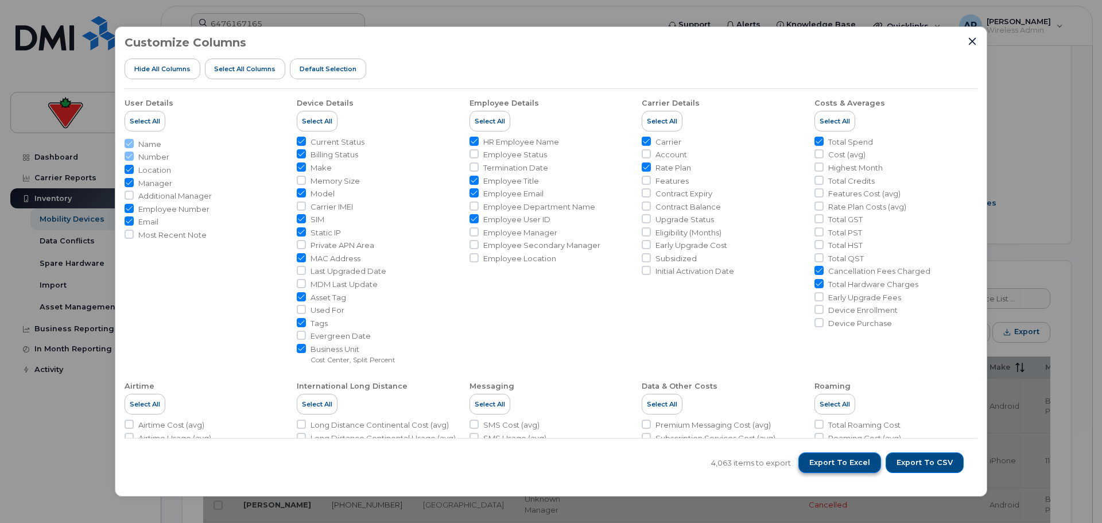
click at [834, 465] on span "Export to Excel" at bounding box center [839, 462] width 61 height 10
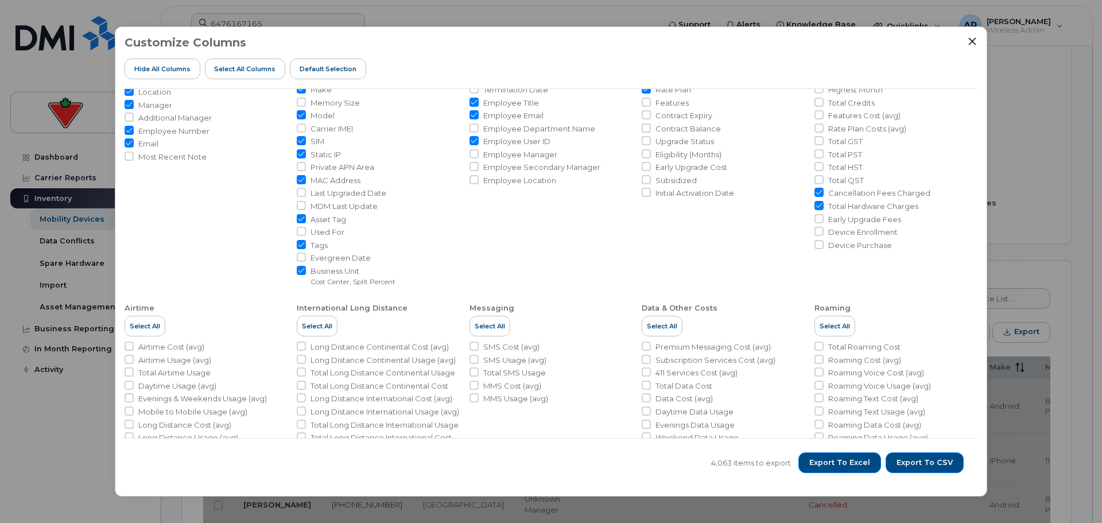
scroll to position [175, 0]
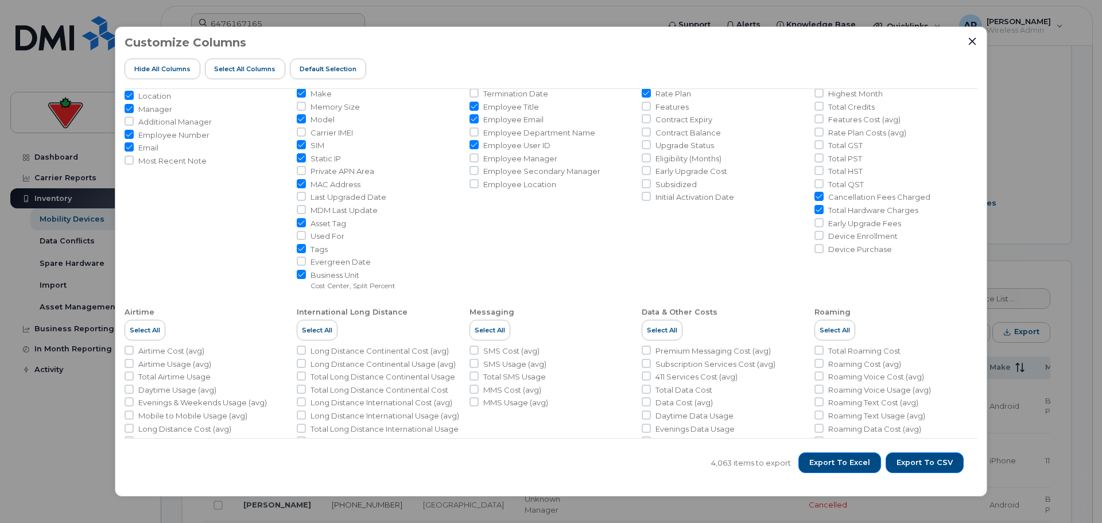
scroll to position [175, 0]
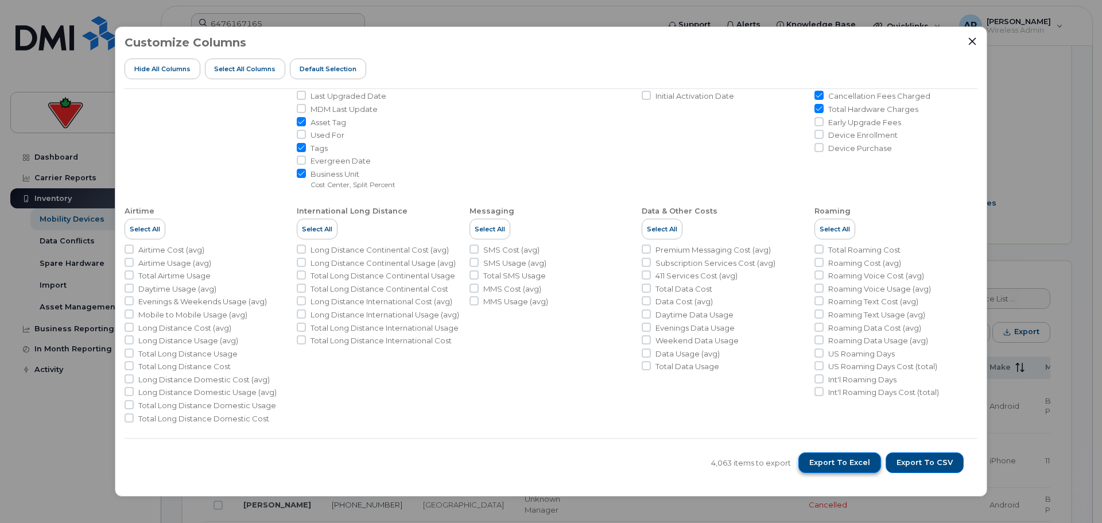
click at [848, 464] on span "Export to Excel" at bounding box center [839, 462] width 61 height 10
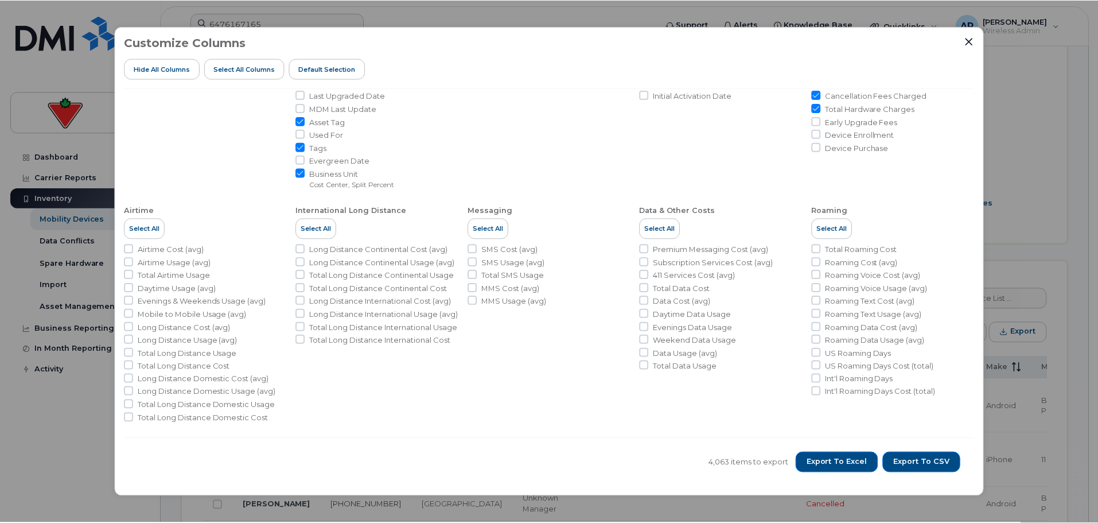
scroll to position [0, 0]
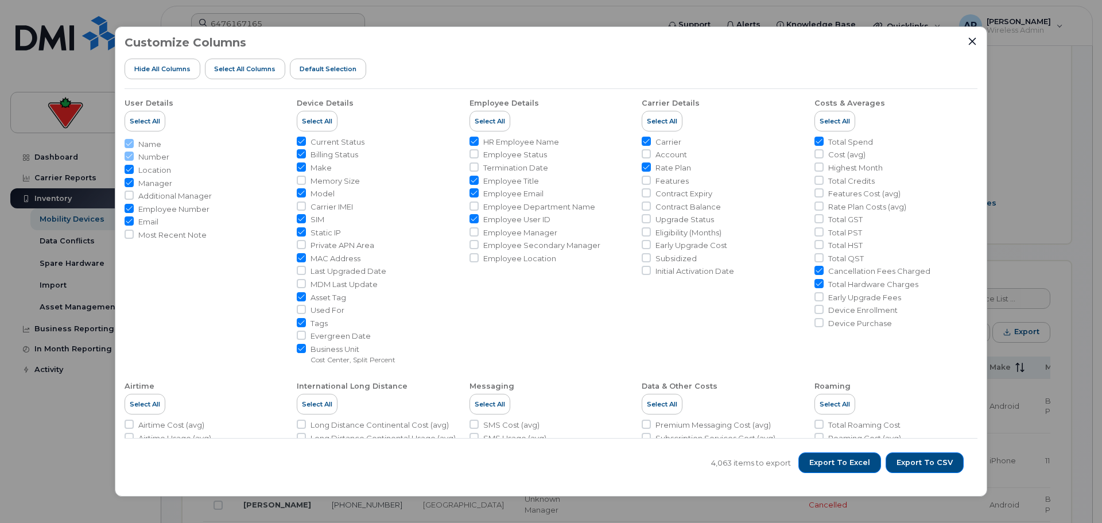
click at [968, 36] on div at bounding box center [972, 41] width 10 height 10
click at [972, 42] on icon "Close" at bounding box center [971, 41] width 9 height 9
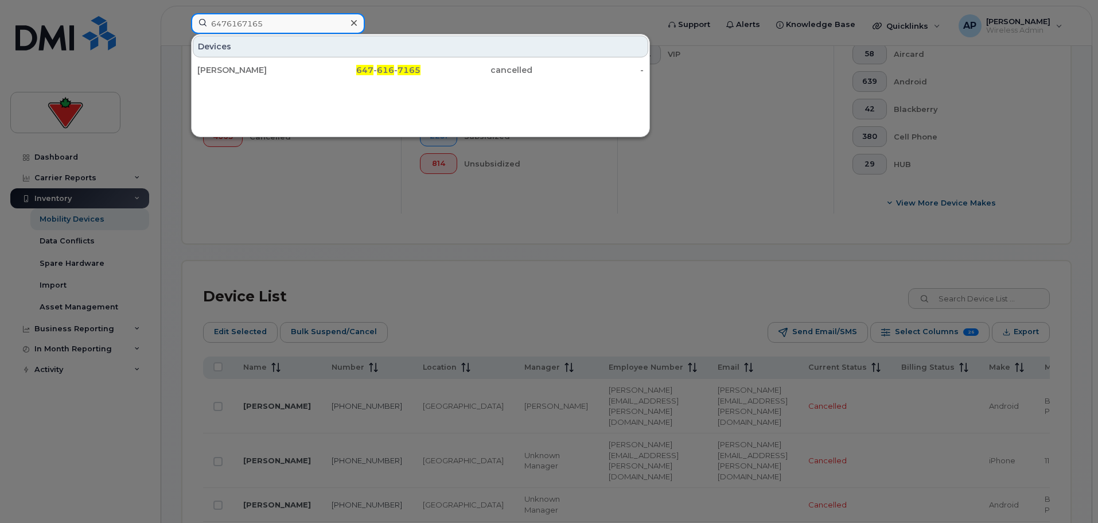
click at [234, 28] on input "6476167165" at bounding box center [278, 23] width 174 height 21
paste input "2267592153"
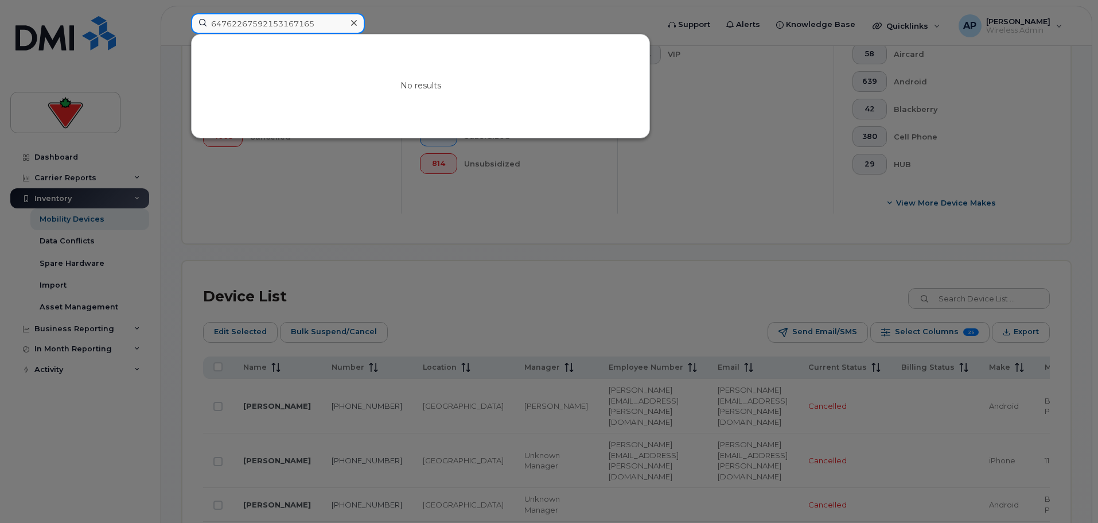
drag, startPoint x: 332, startPoint y: 19, endPoint x: 158, endPoint y: 20, distance: 174.4
click at [182, 20] on div "64762267592153167165 No results" at bounding box center [421, 25] width 478 height 25
paste input "2267592153"
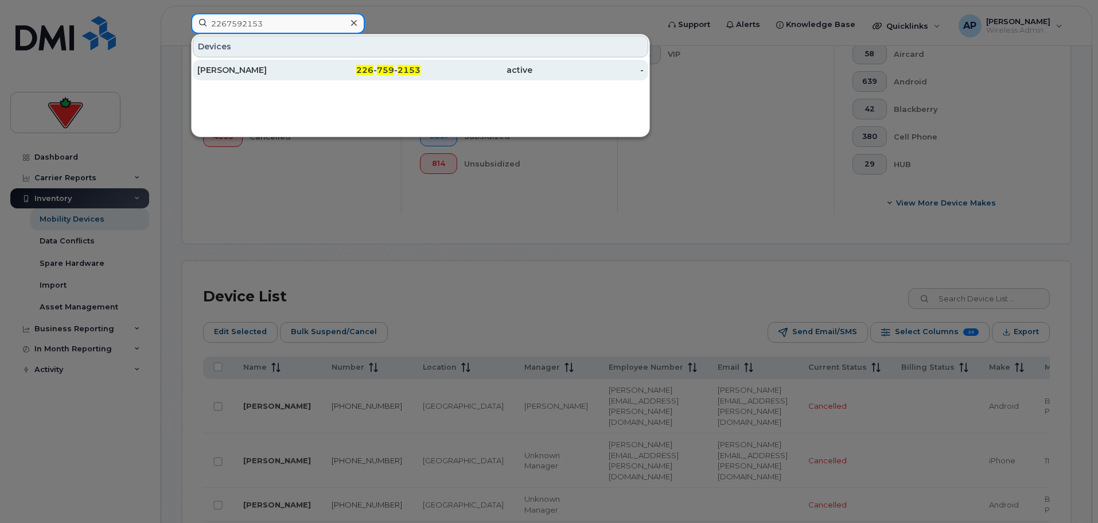
type input "2267592153"
click at [238, 72] on div "[PERSON_NAME]" at bounding box center [253, 69] width 112 height 11
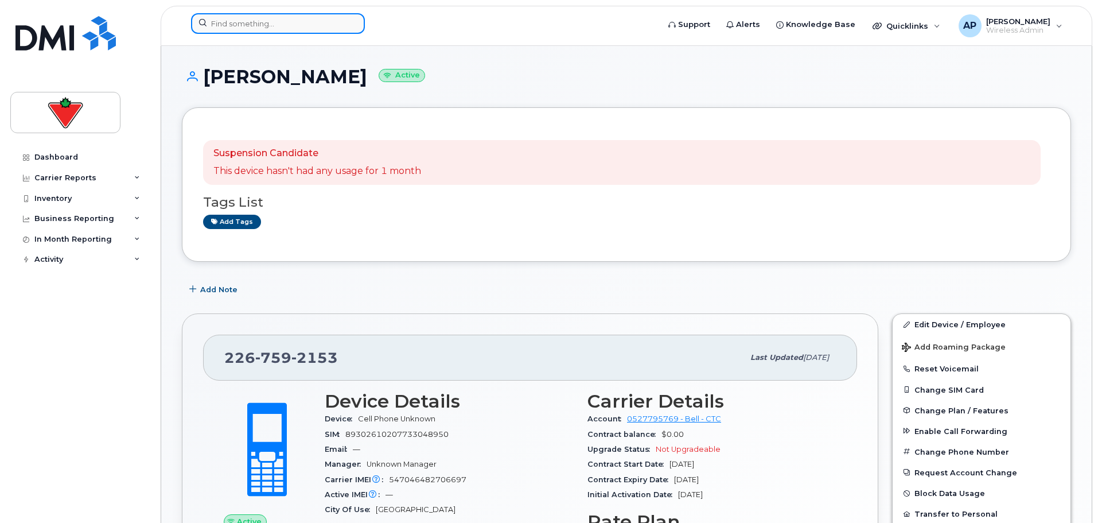
click at [256, 25] on input at bounding box center [278, 23] width 174 height 21
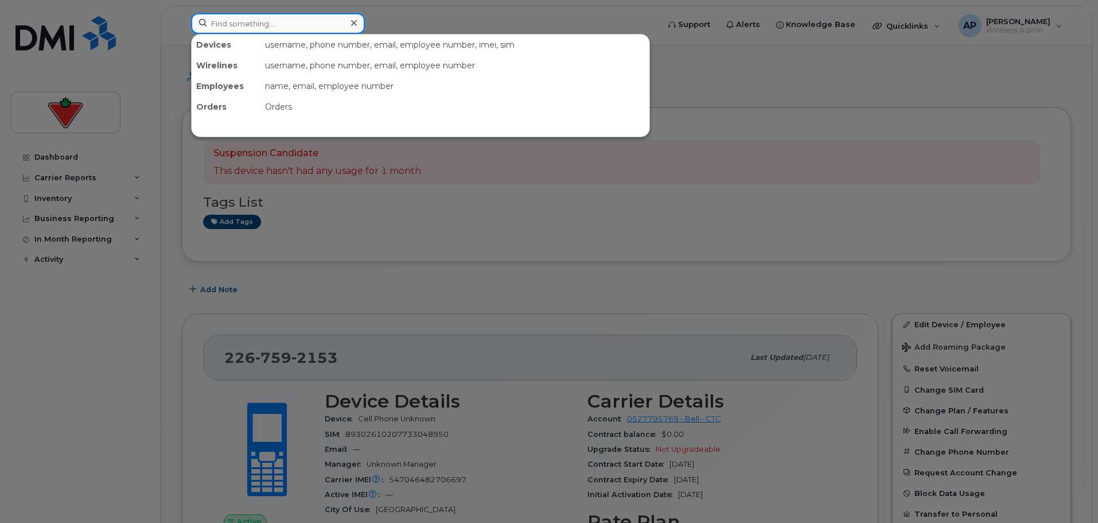
paste input "2506390996"
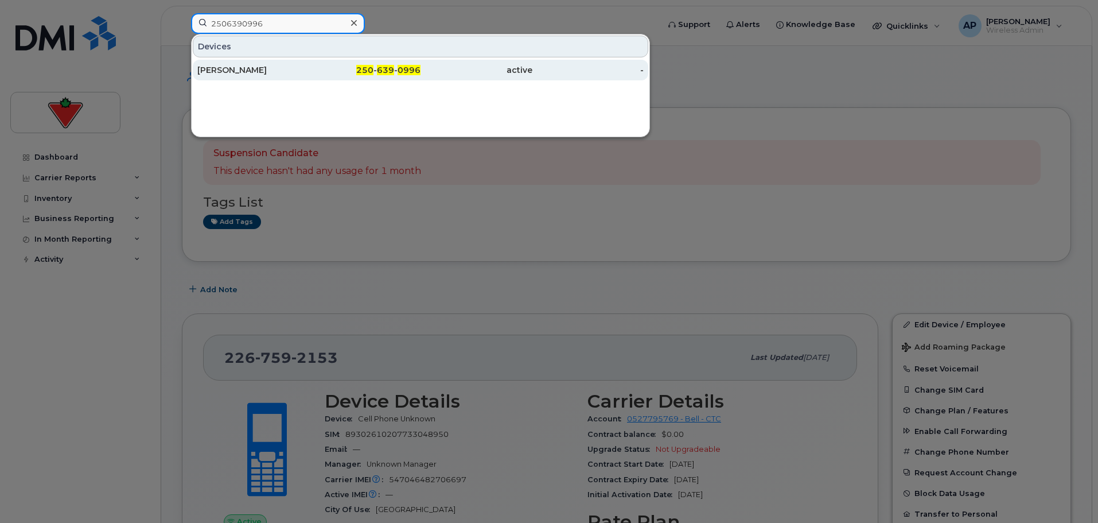
type input "2506390996"
click at [248, 69] on div "Brittany Summers" at bounding box center [253, 69] width 112 height 11
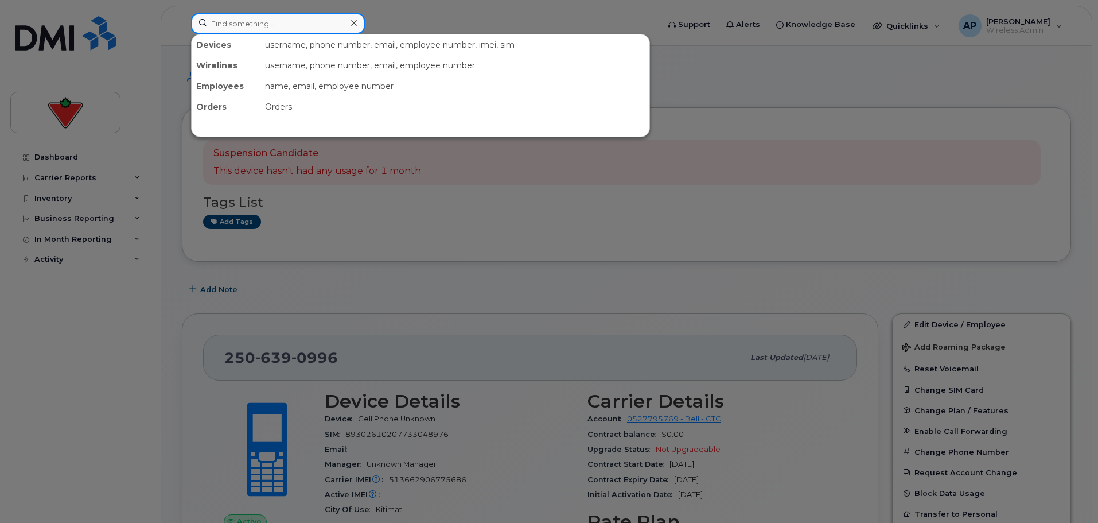
click at [262, 22] on input at bounding box center [278, 23] width 174 height 21
paste input "2893558384"
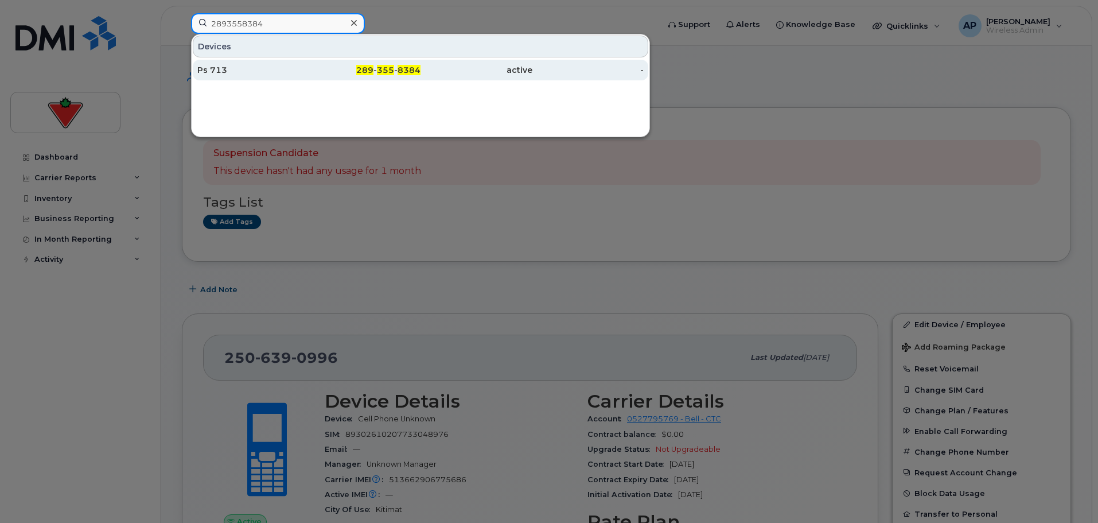
type input "2893558384"
click at [253, 72] on div "Ps 713" at bounding box center [253, 69] width 112 height 11
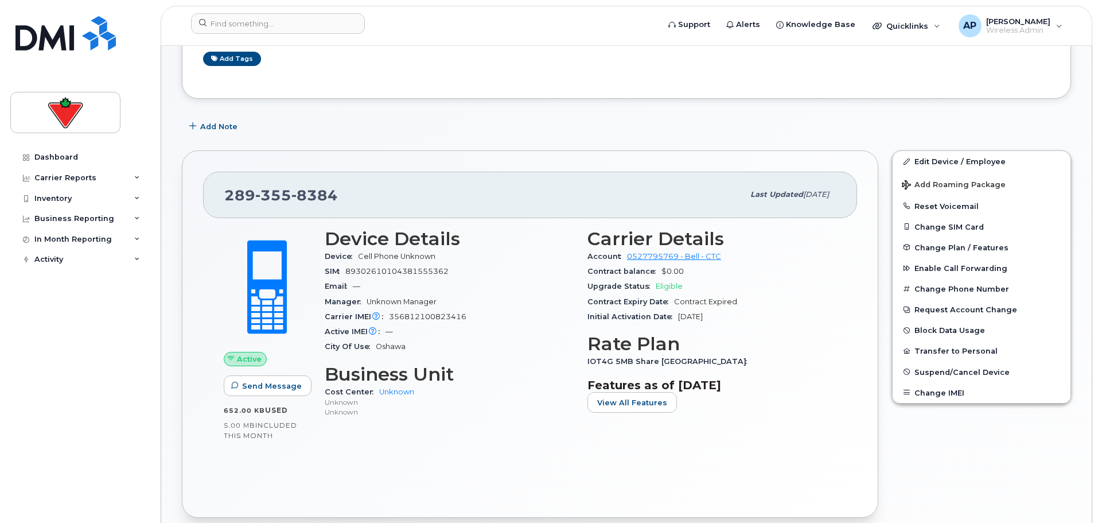
scroll to position [57, 0]
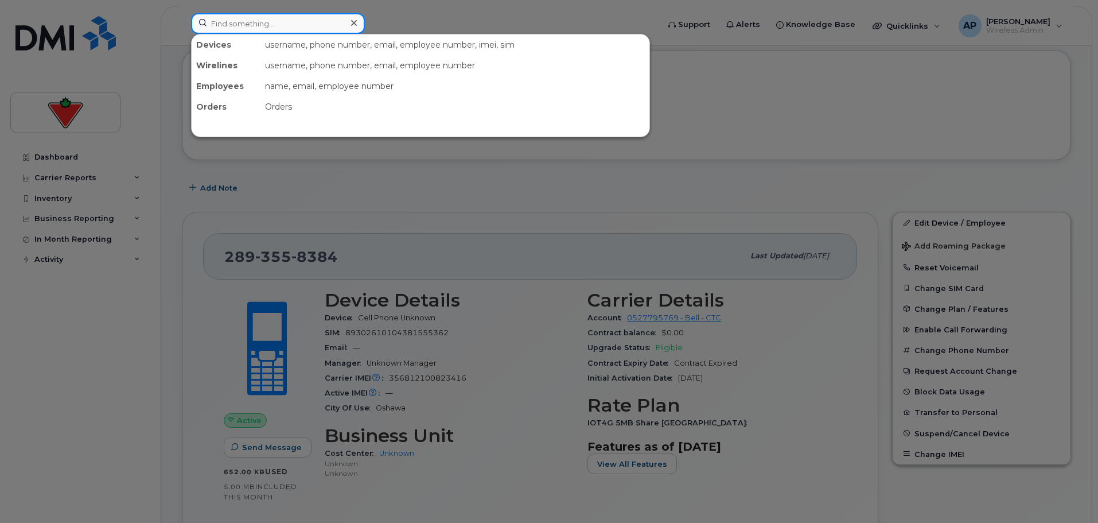
click at [297, 23] on input at bounding box center [278, 23] width 174 height 21
paste input "2893567118"
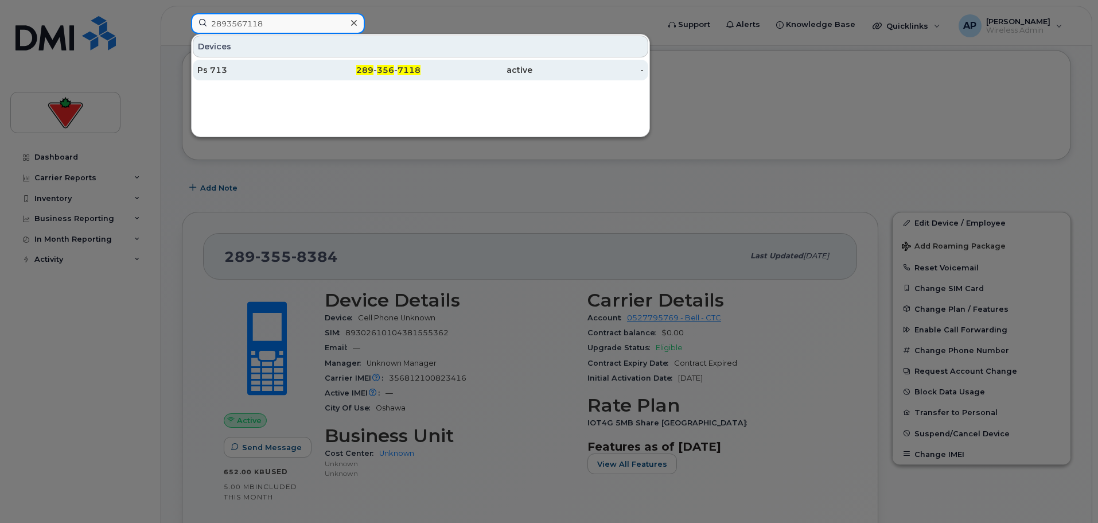
type input "2893567118"
click at [269, 71] on div "Ps 713" at bounding box center [253, 69] width 112 height 11
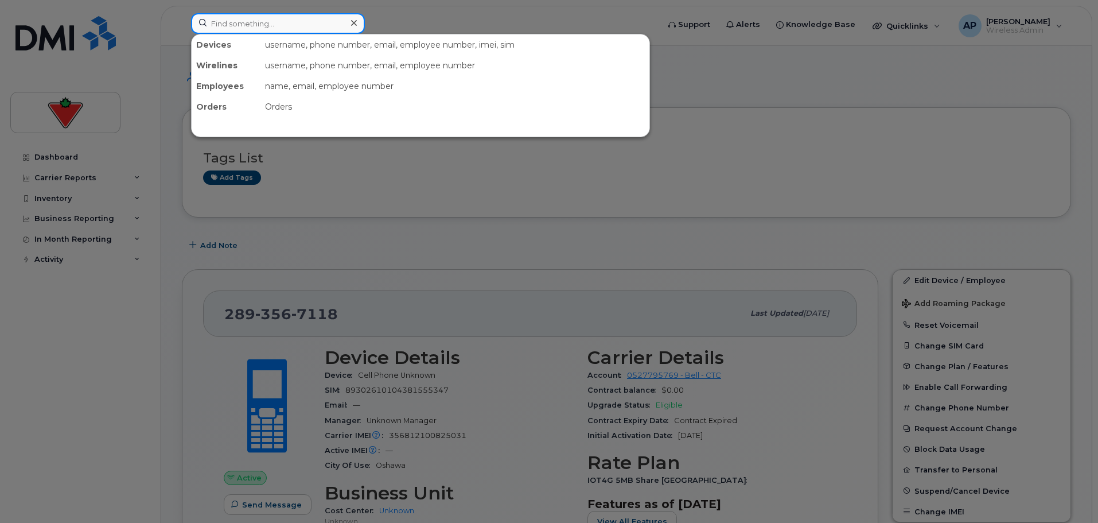
click at [268, 25] on input at bounding box center [278, 23] width 174 height 21
paste input "2893850962"
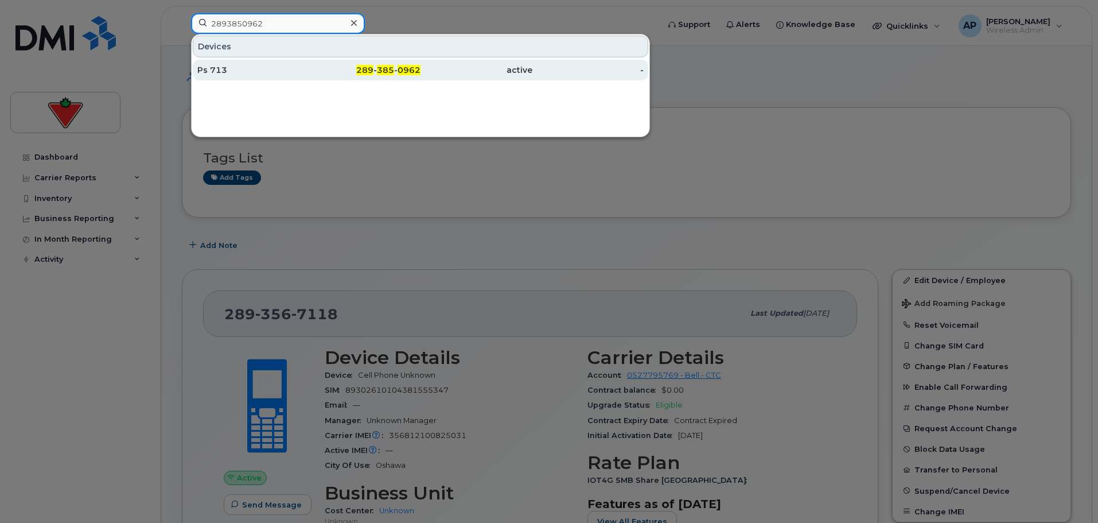
type input "2893850962"
click at [247, 75] on div "Ps 713" at bounding box center [253, 69] width 112 height 11
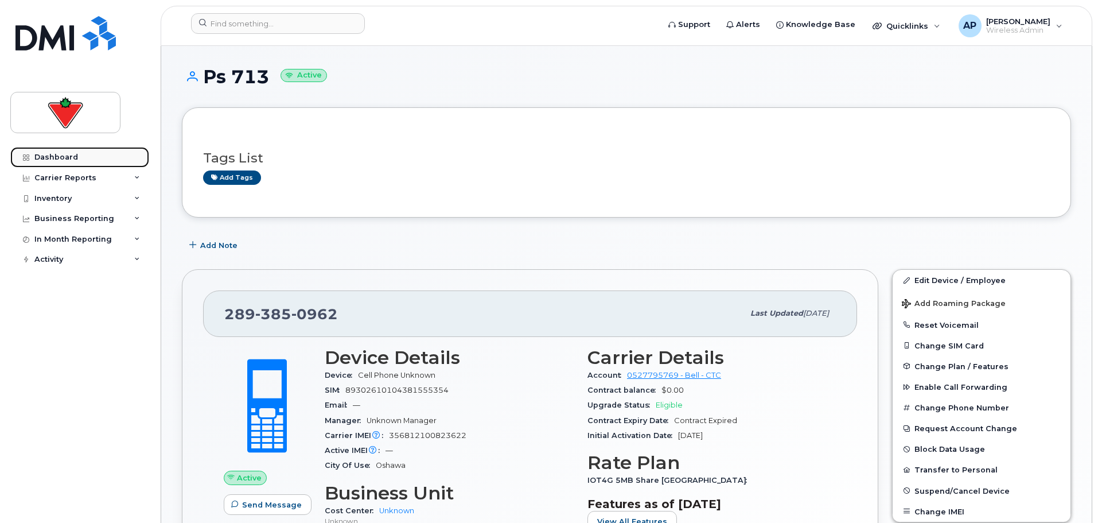
click at [68, 158] on div "Dashboard" at bounding box center [56, 157] width 44 height 9
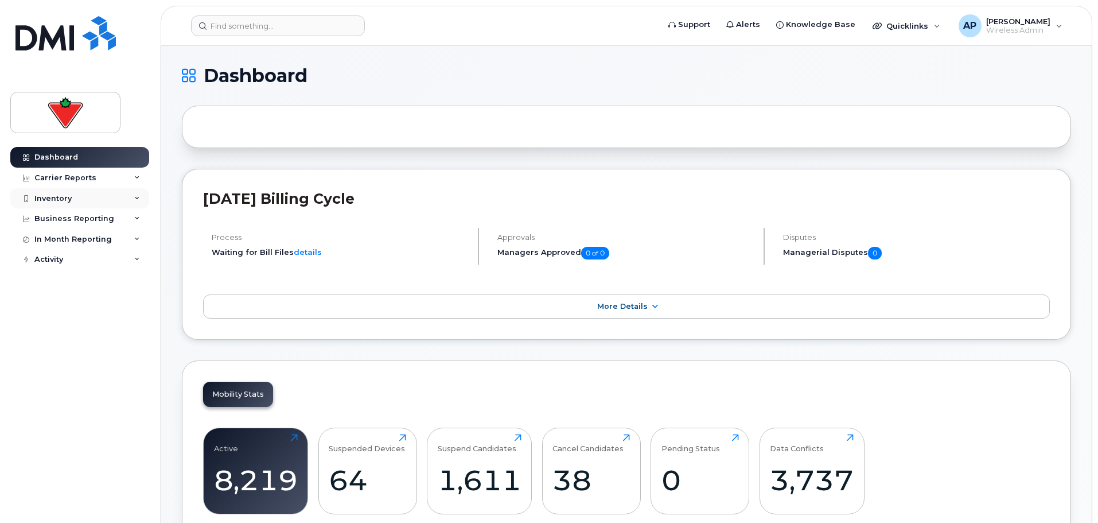
click at [92, 192] on div "Inventory" at bounding box center [79, 198] width 139 height 21
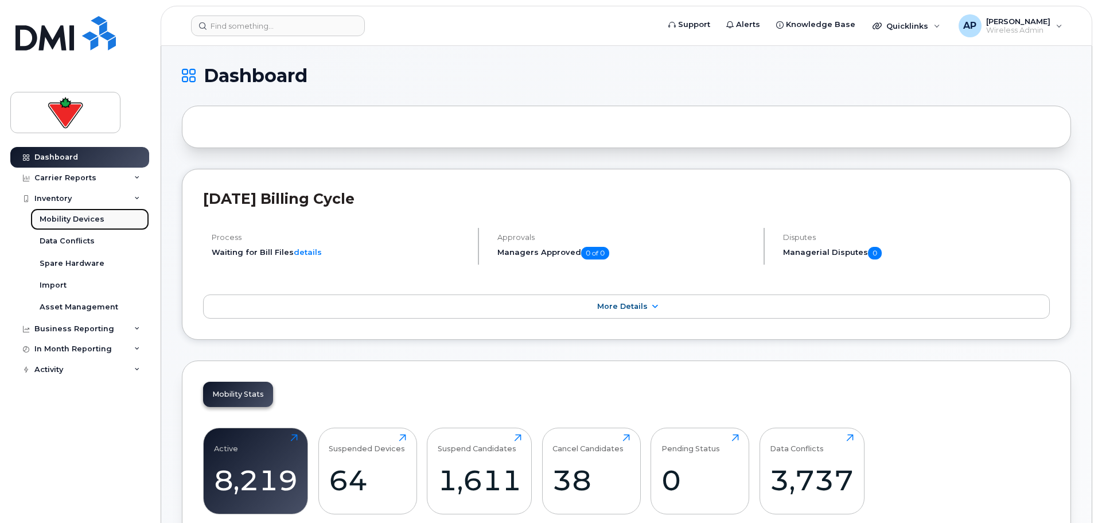
click at [78, 221] on div "Mobility Devices" at bounding box center [72, 219] width 65 height 10
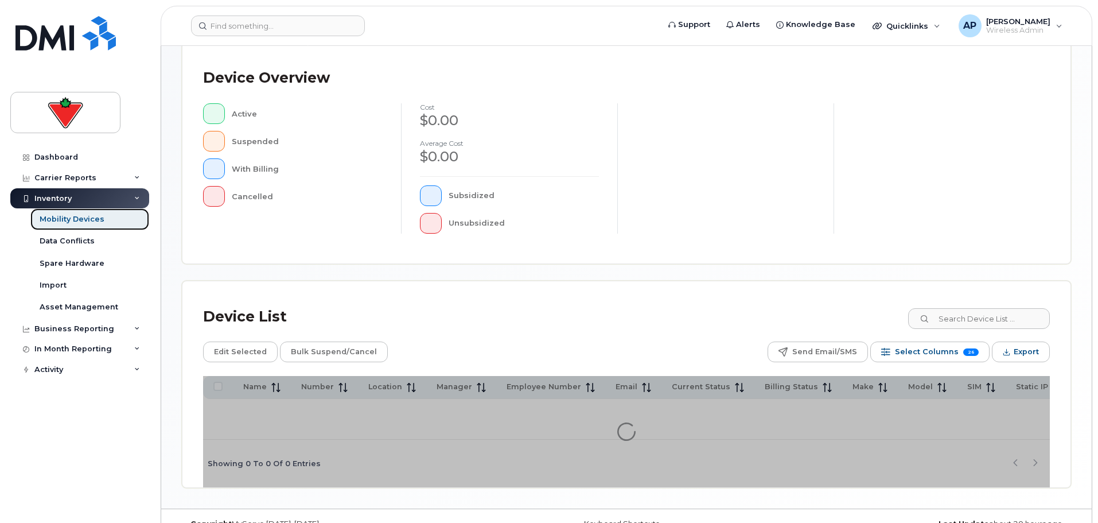
scroll to position [270, 0]
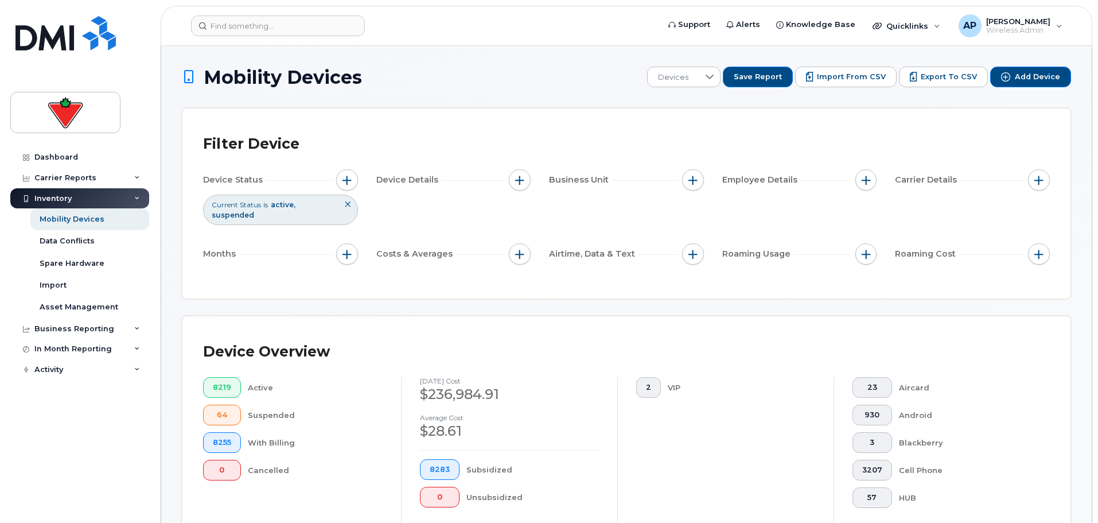
drag, startPoint x: 344, startPoint y: 245, endPoint x: 401, endPoint y: 286, distance: 69.9
click at [400, 286] on div "Filter Device Device Status Current Status is active suspended Device Details B…" at bounding box center [626, 203] width 888 height 190
click at [518, 181] on span "button" at bounding box center [519, 180] width 9 height 9
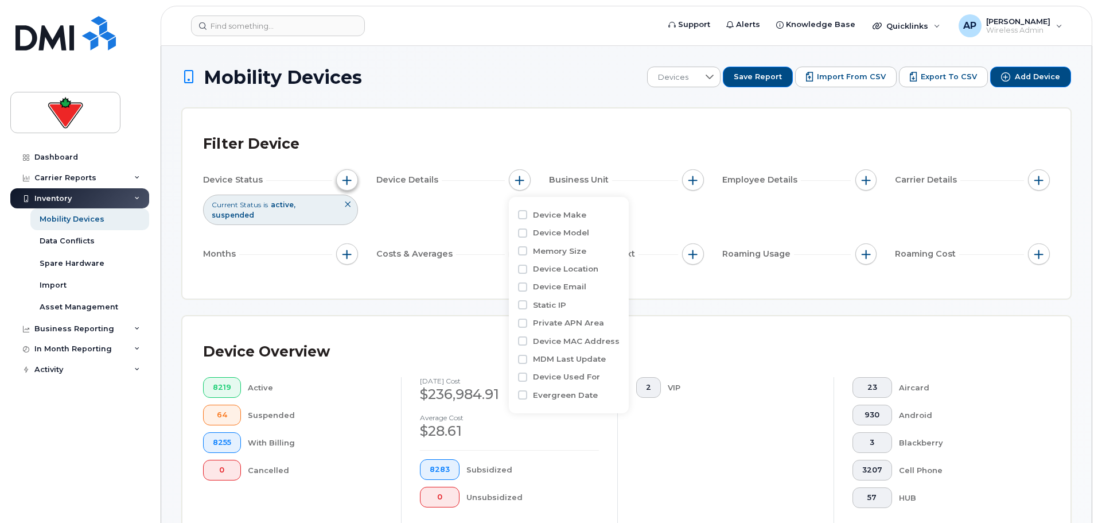
click at [350, 177] on span "button" at bounding box center [347, 180] width 9 height 9
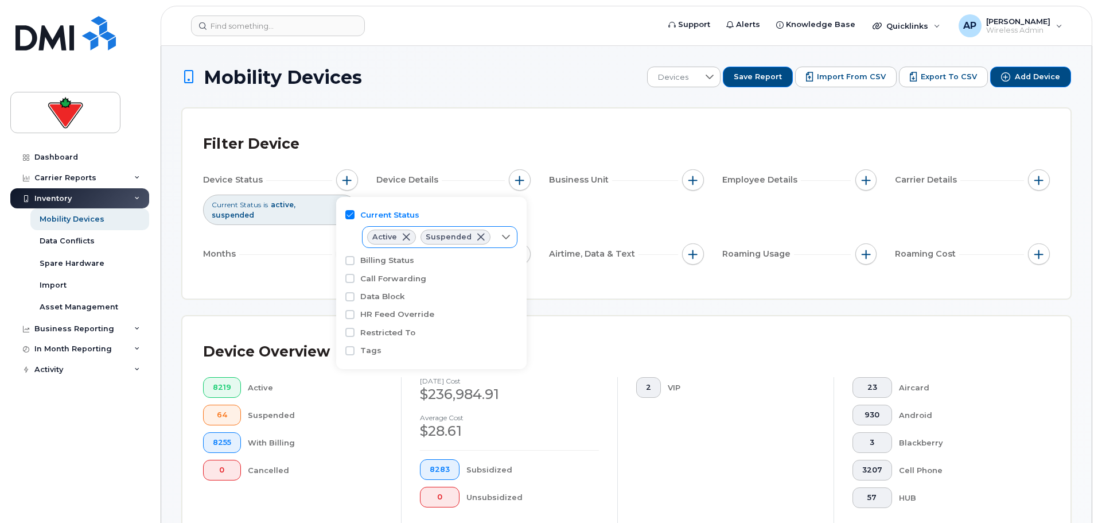
click at [404, 236] on span at bounding box center [406, 236] width 9 height 9
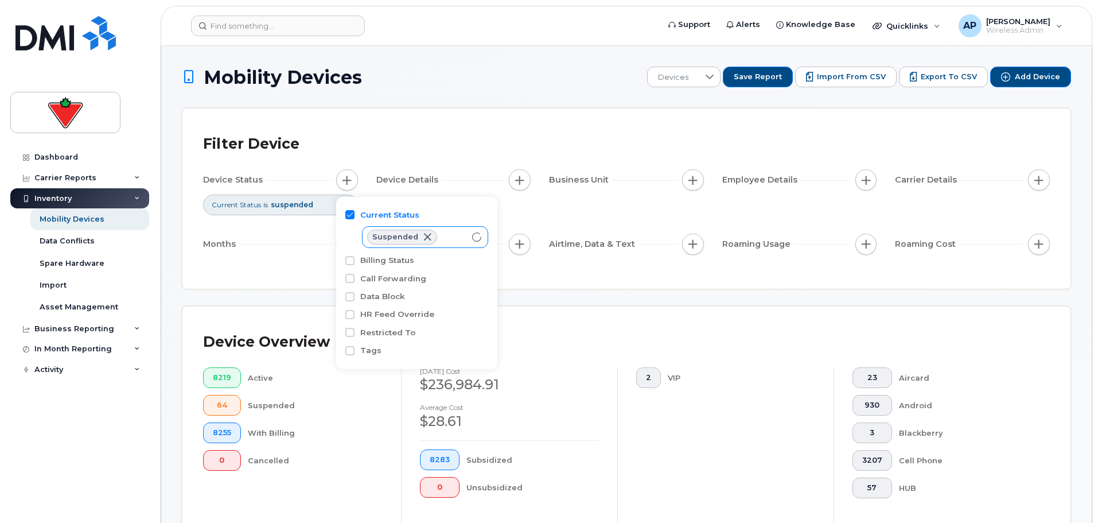
click at [423, 236] on span at bounding box center [427, 236] width 9 height 9
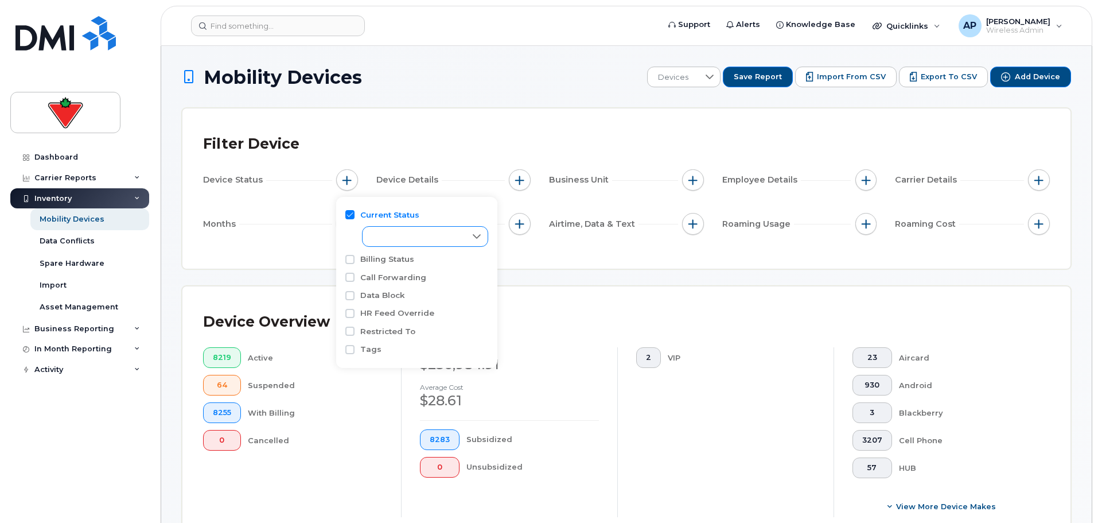
click at [287, 243] on div "Filter Device Device Status Device Details Business Unit Employee Details Carri…" at bounding box center [626, 188] width 847 height 119
click at [478, 126] on div "Filter Device Device Status Device Details Business Unit Employee Details Carri…" at bounding box center [626, 188] width 888 height 160
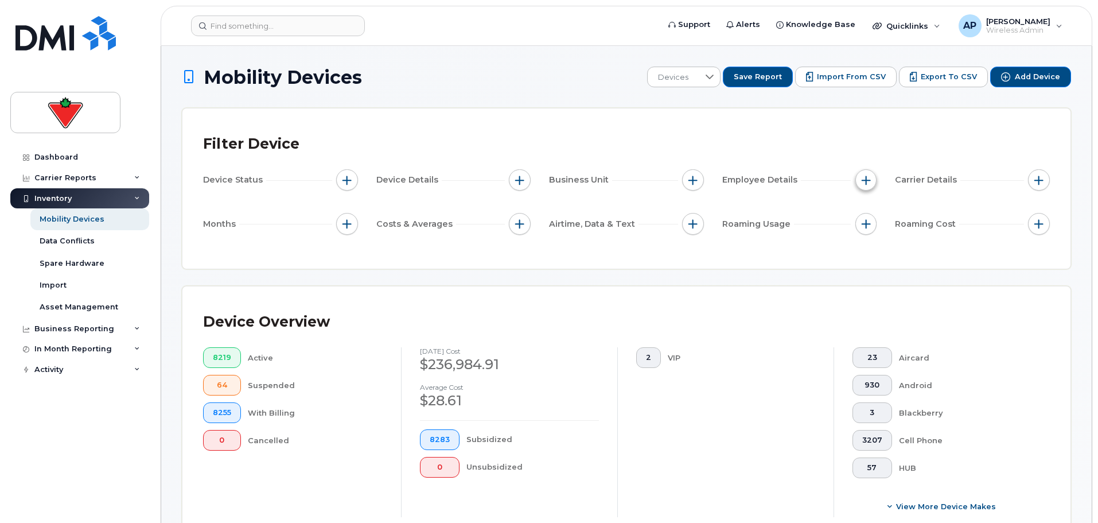
click at [859, 180] on button "button" at bounding box center [866, 180] width 22 height 22
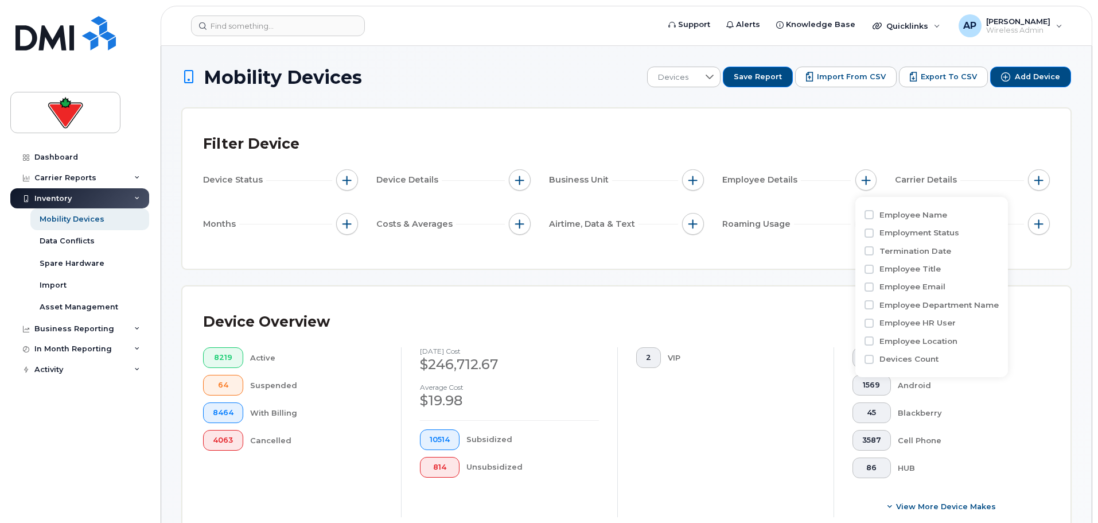
click at [748, 147] on div "Filter Device" at bounding box center [626, 144] width 847 height 30
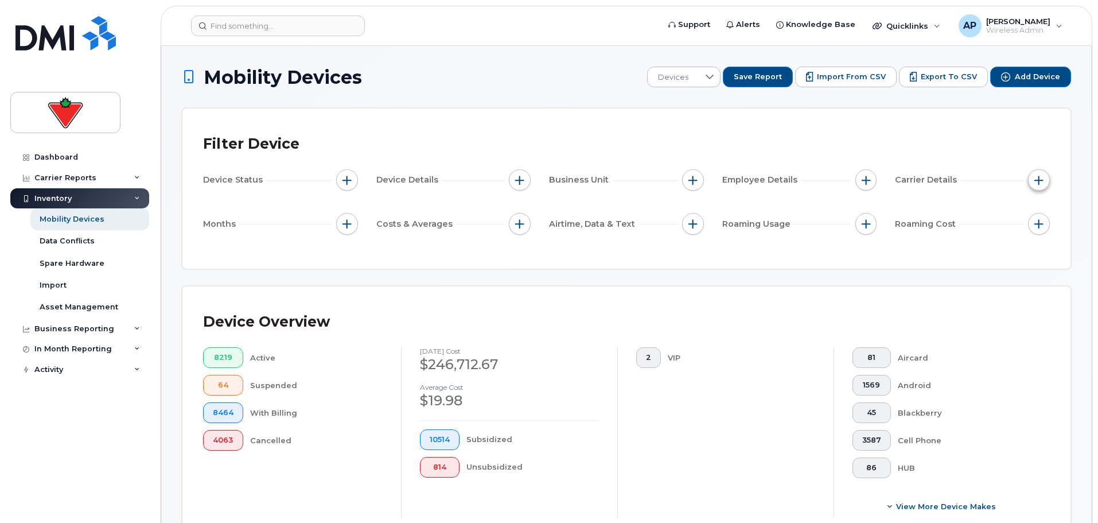
click at [1039, 183] on span "button" at bounding box center [1038, 180] width 9 height 9
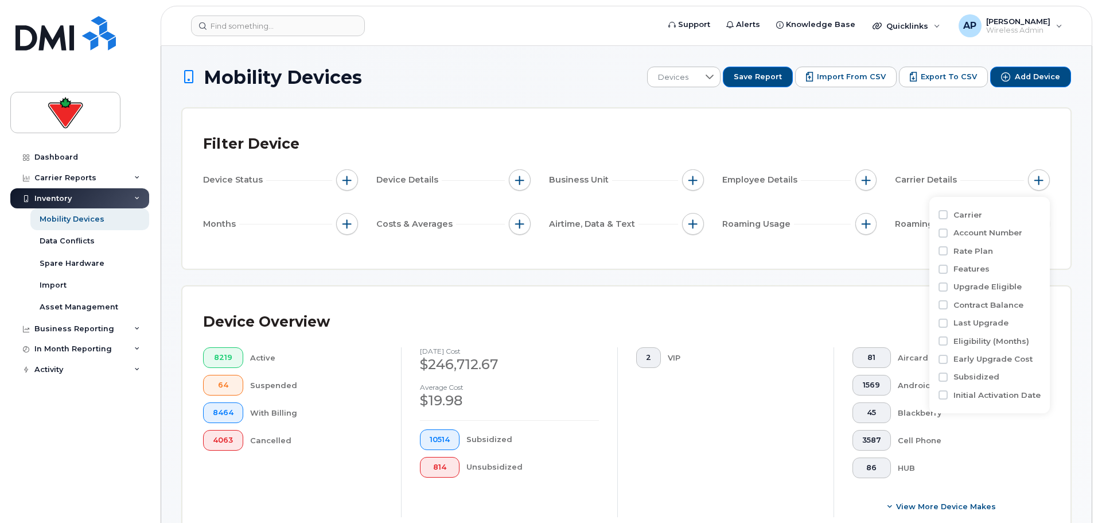
click at [707, 299] on div "Device Overview 8219 Active 64 Suspended 8464 With Billing 4063 Cancelled [DATE…" at bounding box center [626, 416] width 888 height 260
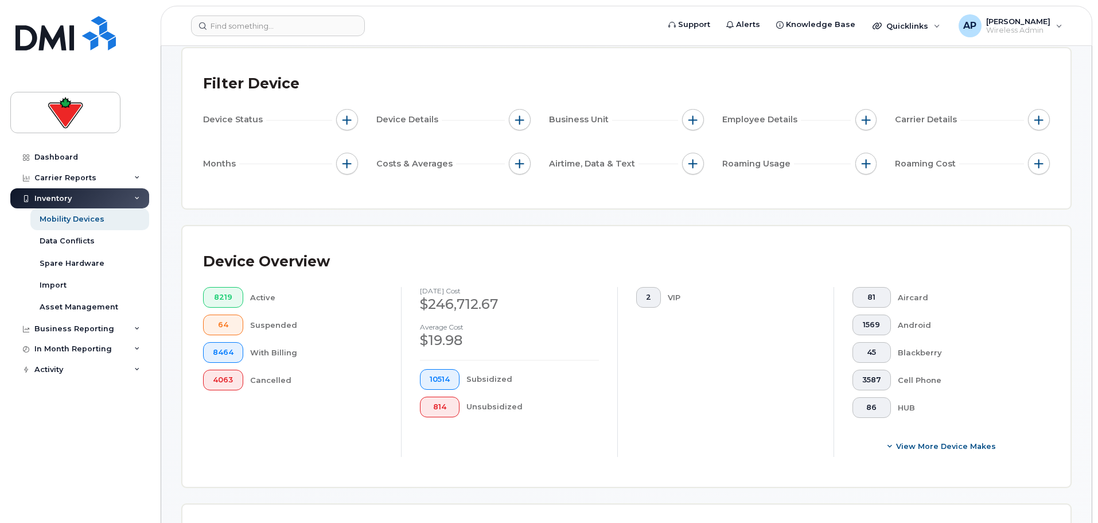
scroll to position [344, 0]
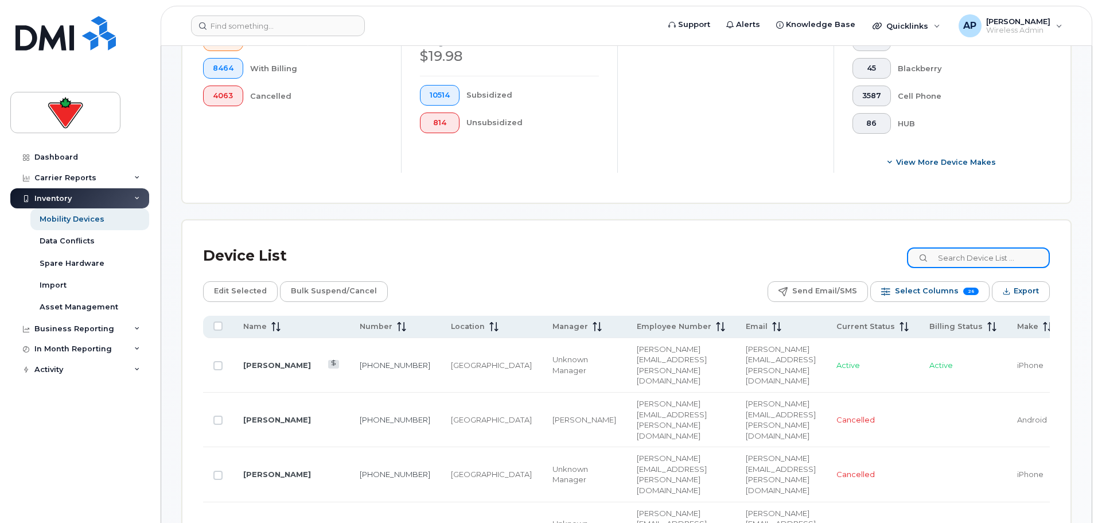
click at [974, 260] on input at bounding box center [978, 257] width 143 height 21
paste input "2267592153"
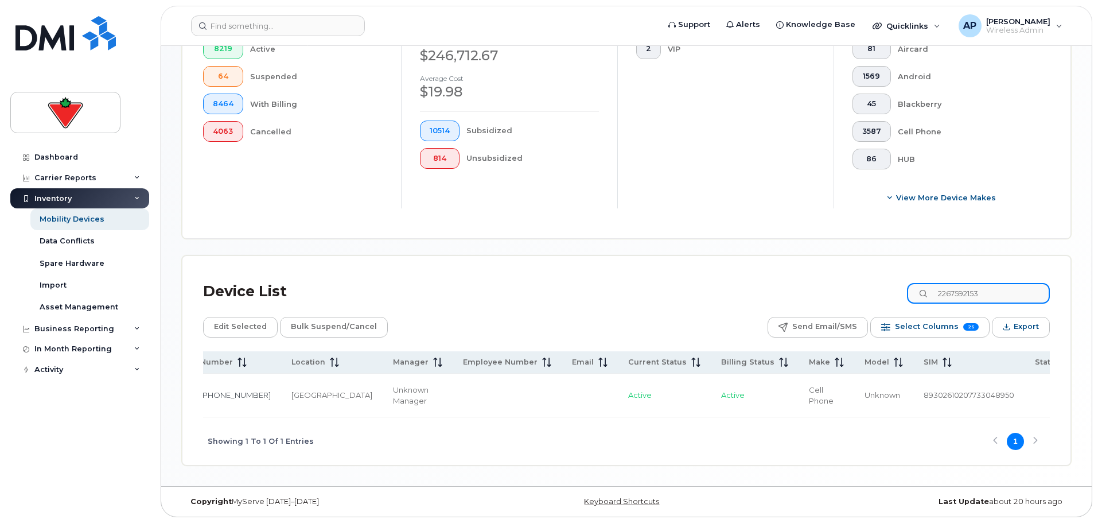
scroll to position [0, 0]
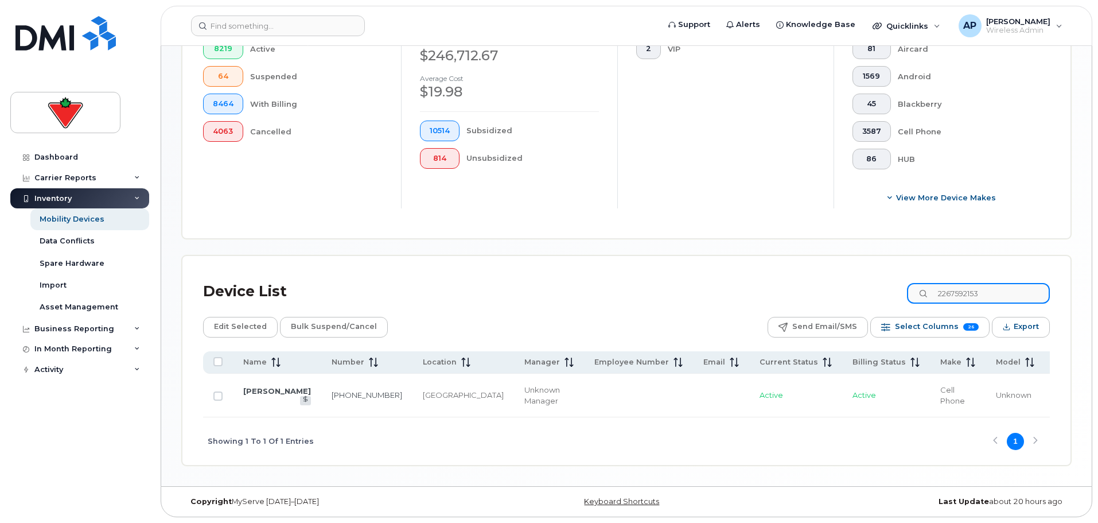
drag, startPoint x: 994, startPoint y: 290, endPoint x: 925, endPoint y: 290, distance: 68.8
click at [925, 290] on input "2267592153" at bounding box center [978, 293] width 143 height 21
paste input "2506390996 2893558384 2893567118 2893850962 3062167924 4034624186 4034638230 43…"
type input "2267592153 2506390996 2893558384 2893567118 2893850962 3062167924 4034624186 40…"
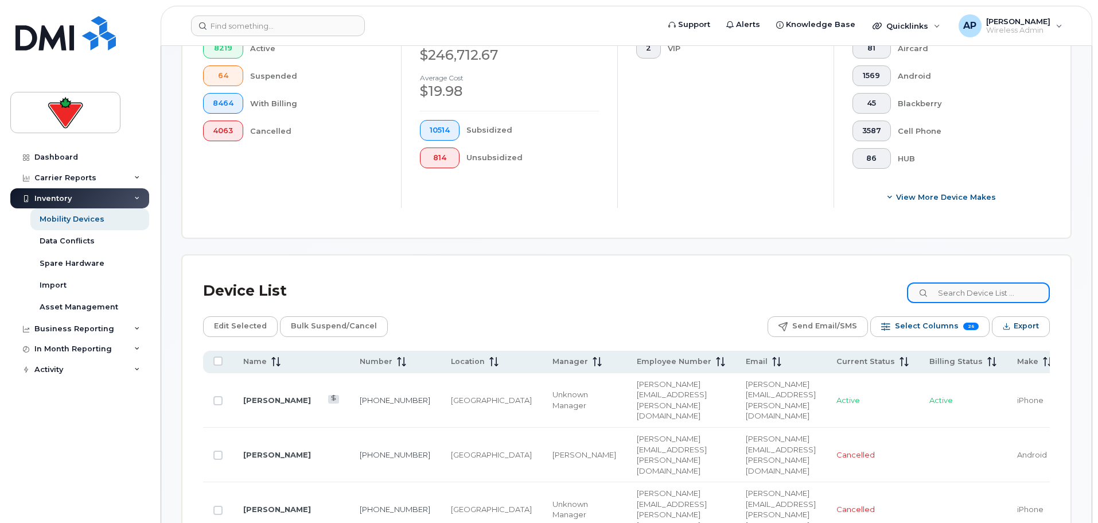
drag, startPoint x: 960, startPoint y: 294, endPoint x: 980, endPoint y: 301, distance: 20.5
click at [960, 294] on input at bounding box center [978, 292] width 143 height 21
paste input "2267592153 2506390996"
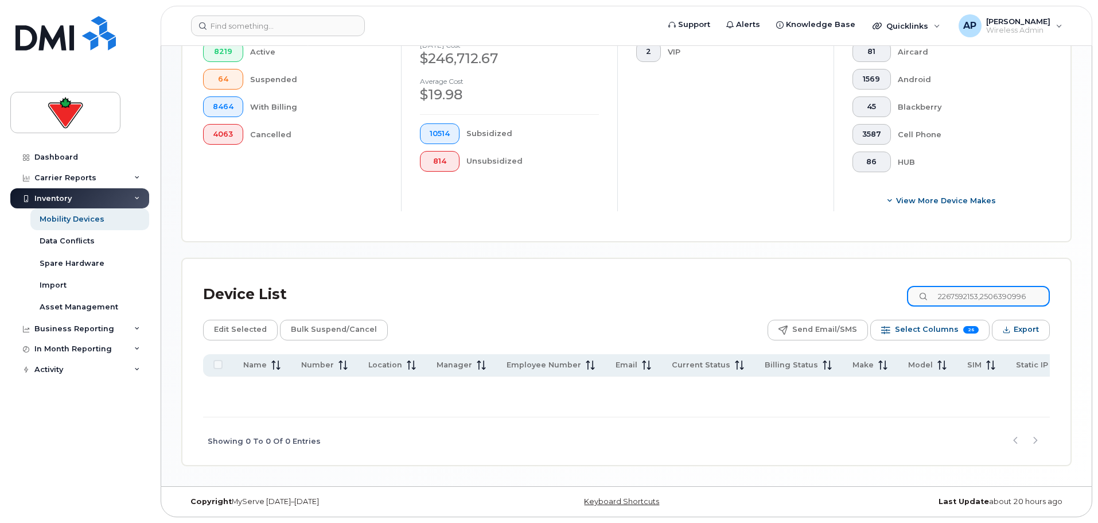
type input "2267592153,2506390996"
drag, startPoint x: 1040, startPoint y: 292, endPoint x: 870, endPoint y: 293, distance: 169.8
click at [870, 293] on div "Device List 2267592153,2506390996" at bounding box center [626, 294] width 847 height 30
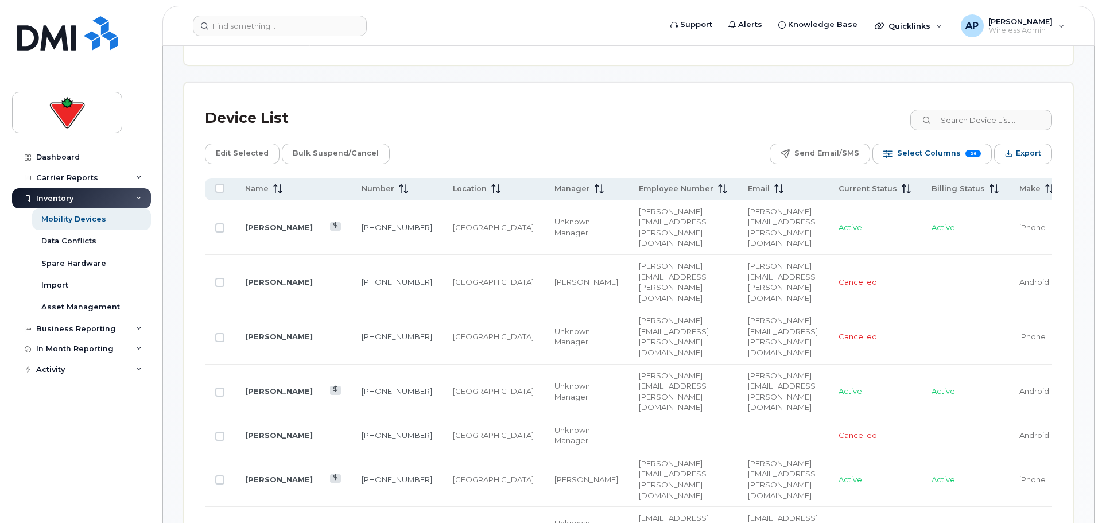
scroll to position [309, 0]
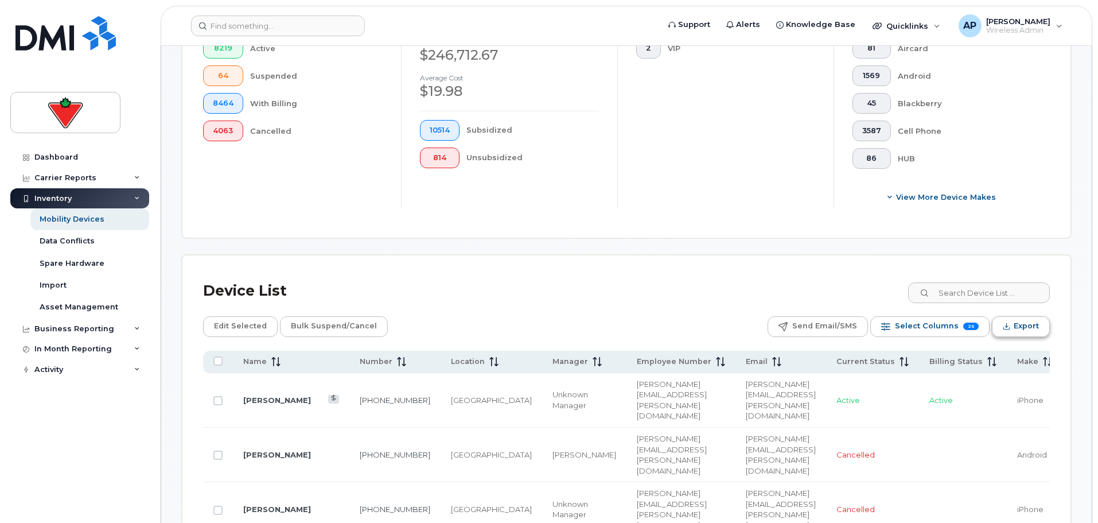
click at [1025, 327] on span "Export" at bounding box center [1026, 325] width 25 height 17
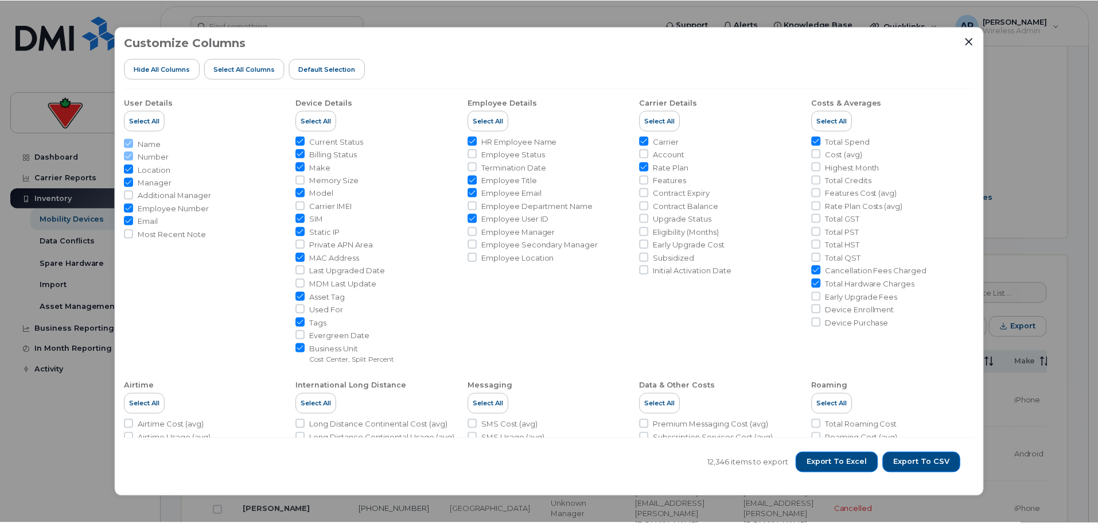
scroll to position [0, 0]
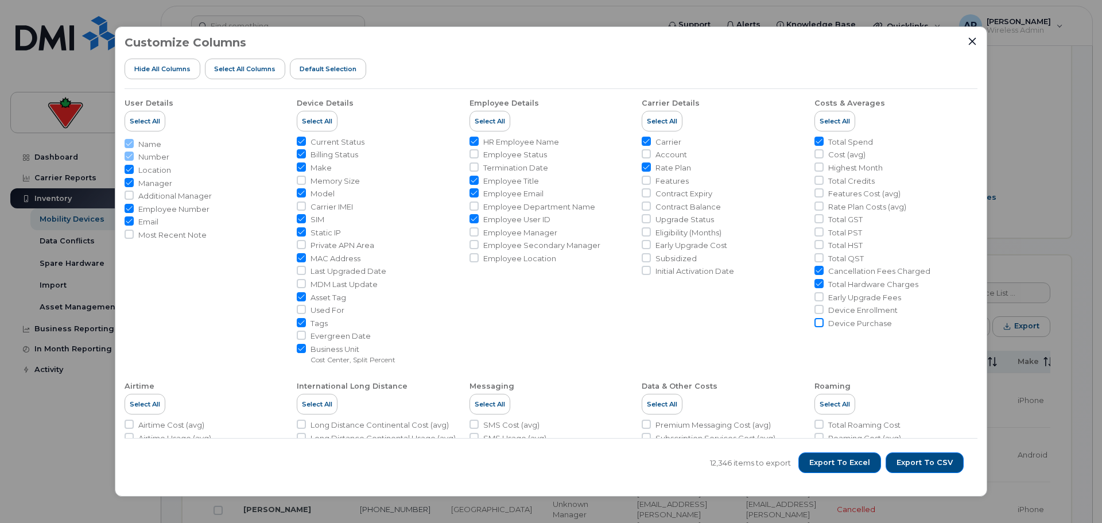
click at [815, 322] on input "Device Purchase" at bounding box center [818, 322] width 9 height 9
checkbox input "true"
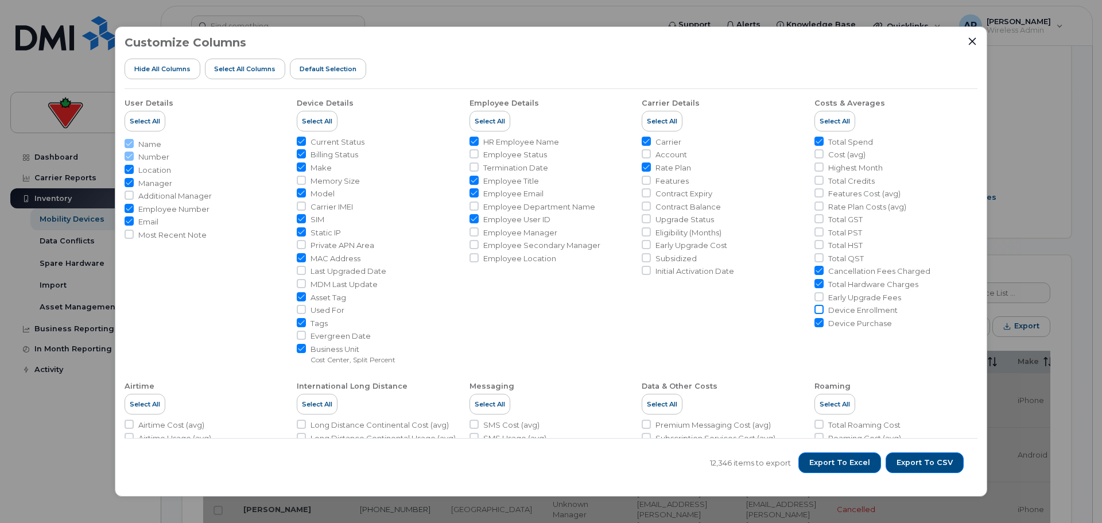
click at [817, 309] on input "Device Enrollment" at bounding box center [818, 309] width 9 height 9
checkbox input "true"
click at [472, 233] on input "Employee Manager" at bounding box center [473, 231] width 9 height 9
checkbox input "true"
click at [469, 246] on input "Employee Secondary Manager" at bounding box center [473, 244] width 9 height 9
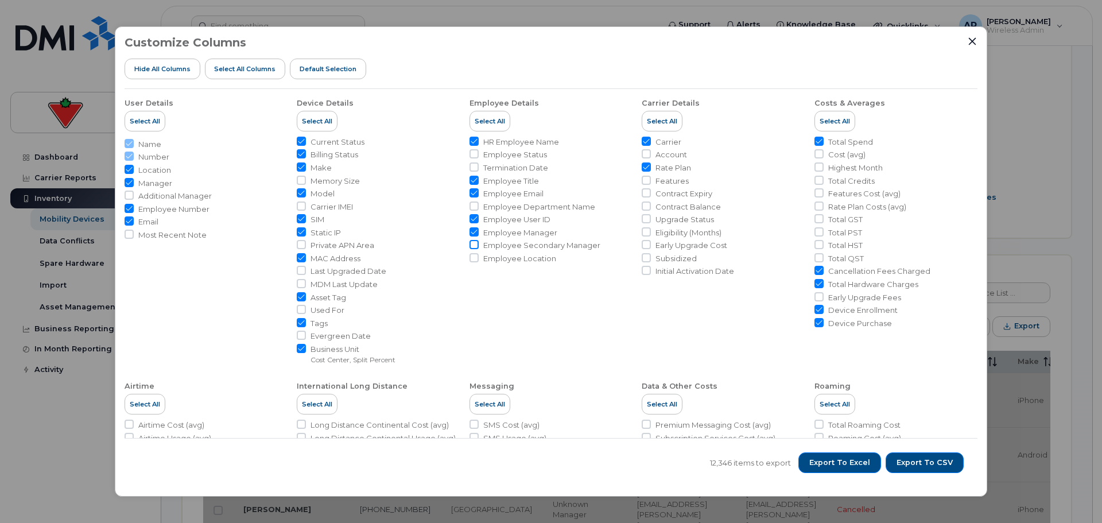
checkbox input "true"
click at [472, 258] on input "Employee Location" at bounding box center [473, 257] width 9 height 9
checkbox input "true"
click at [474, 153] on input "Employee Status" at bounding box center [473, 153] width 9 height 9
checkbox input "true"
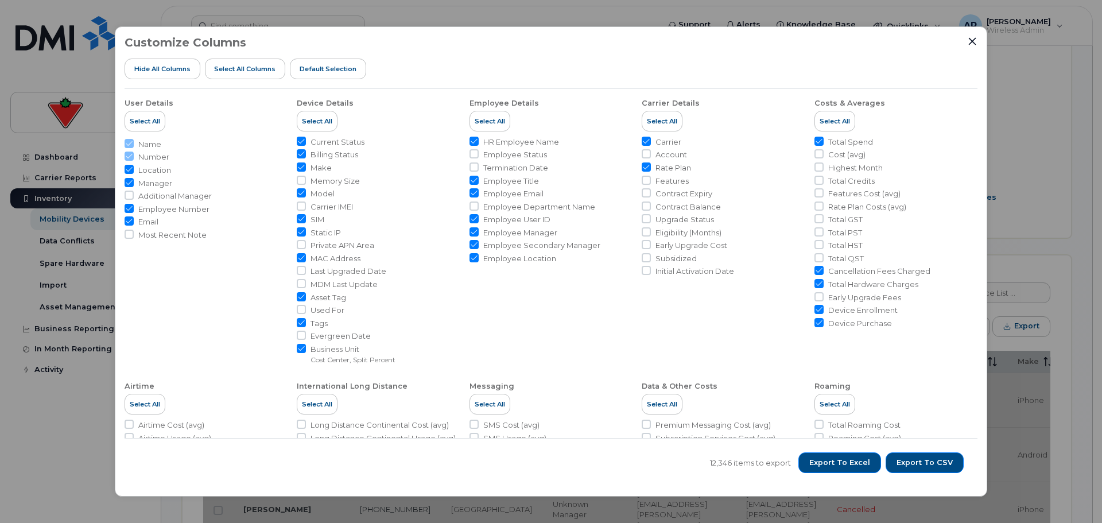
click at [470, 169] on input "Termination Date" at bounding box center [473, 166] width 9 height 9
checkbox input "true"
click at [927, 461] on span "Export to CSV" at bounding box center [924, 462] width 56 height 10
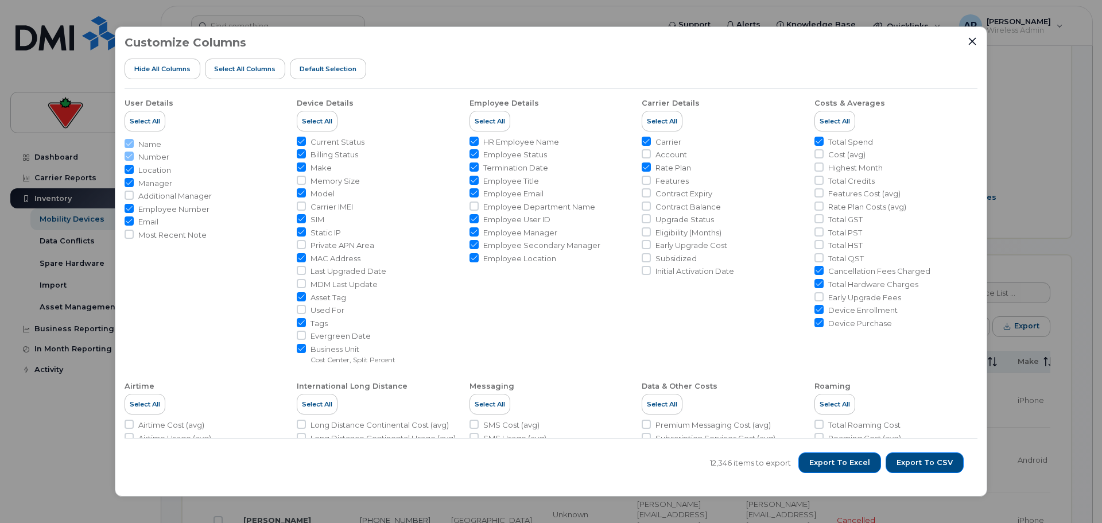
click at [80, 452] on div "Customize Columns Hide All Columns Select all Columns Default Selection User De…" at bounding box center [551, 261] width 1102 height 523
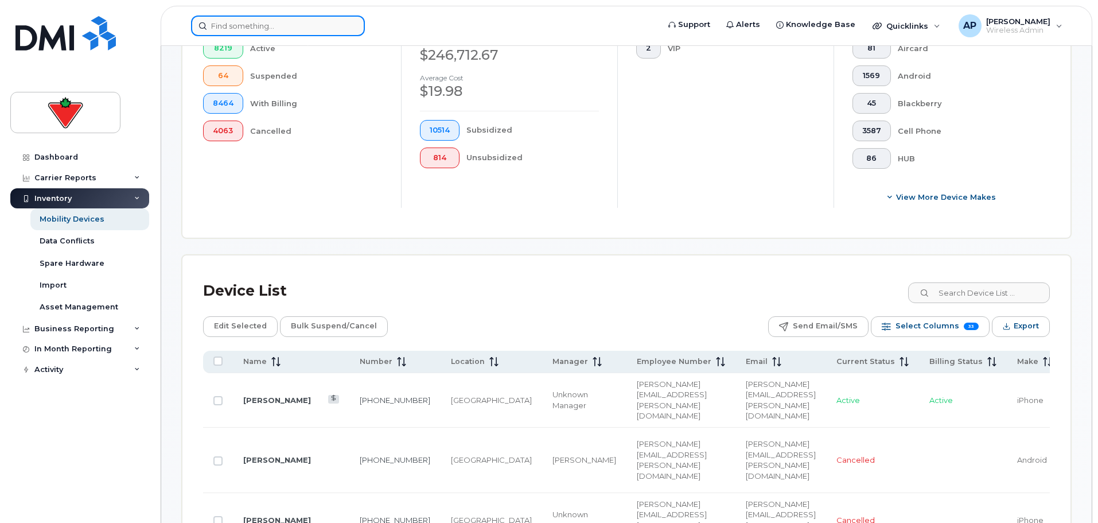
click at [269, 27] on input at bounding box center [278, 25] width 174 height 21
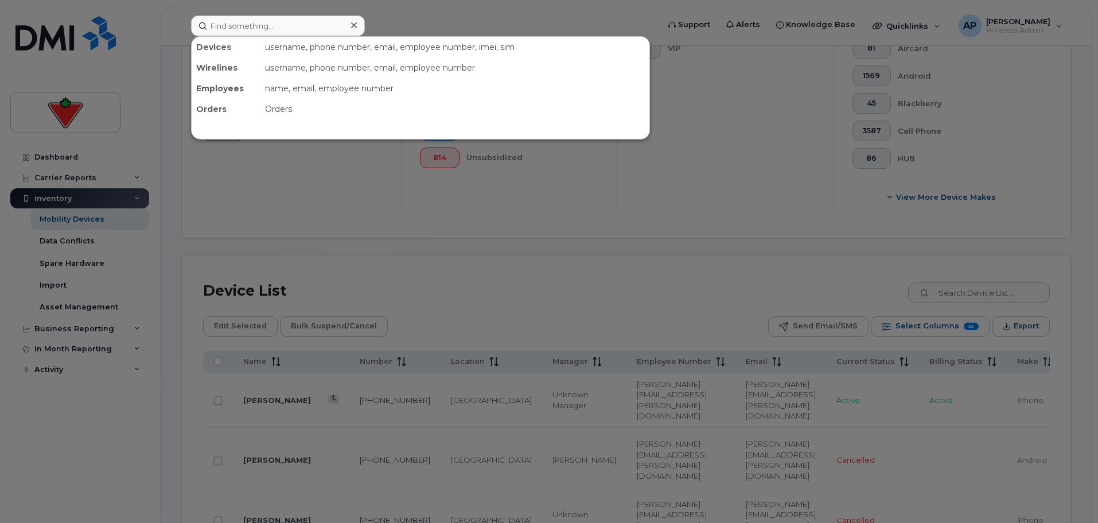
click at [524, 270] on div at bounding box center [549, 261] width 1098 height 523
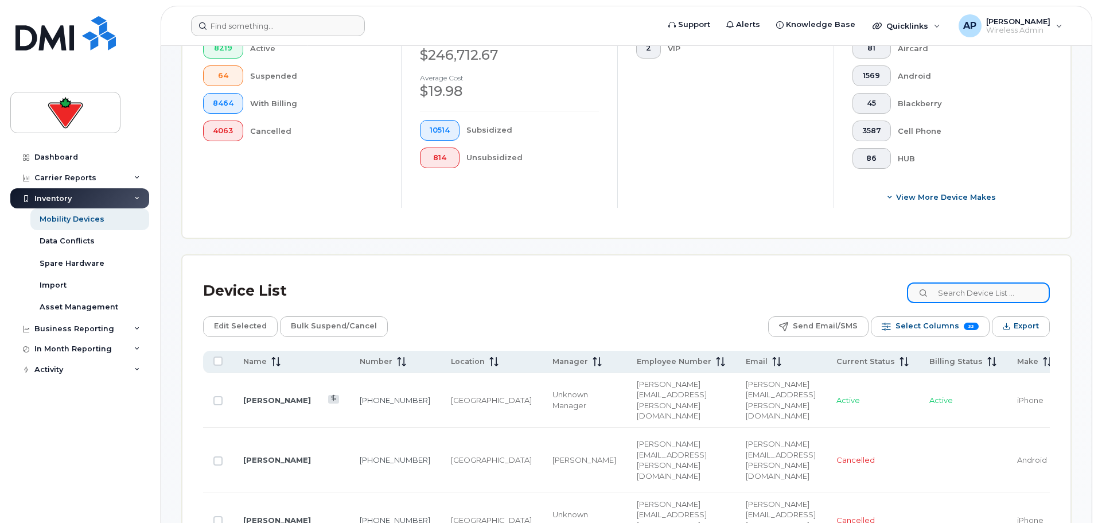
click at [980, 293] on input at bounding box center [978, 292] width 143 height 21
paste input "5198578975"
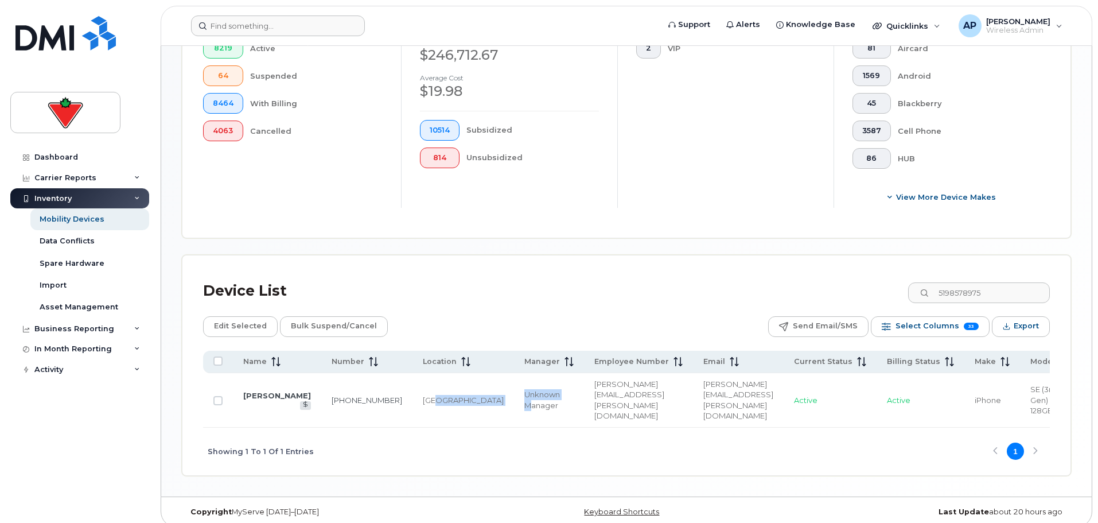
drag, startPoint x: 378, startPoint y: 417, endPoint x: 442, endPoint y: 417, distance: 63.7
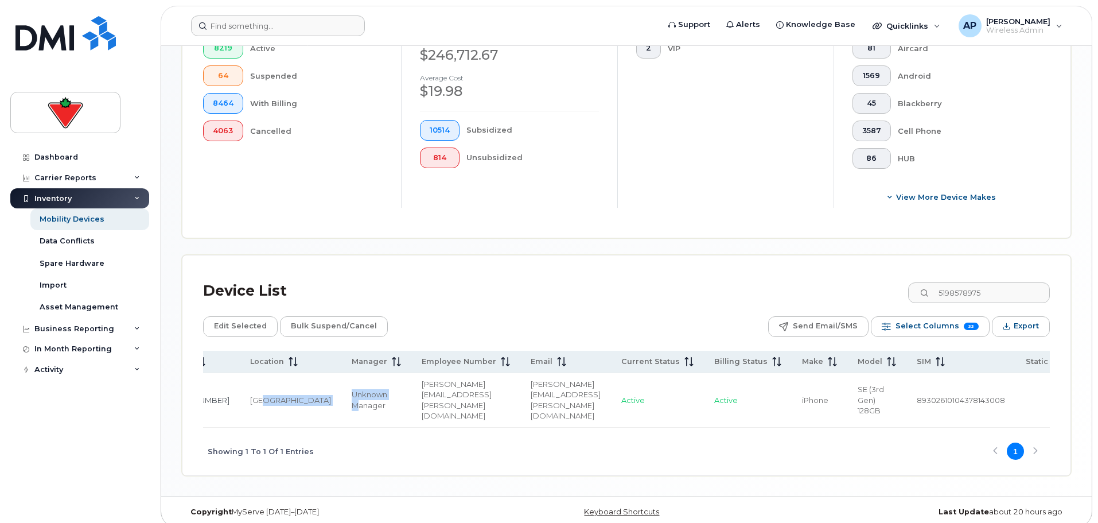
scroll to position [0, 175]
drag, startPoint x: 996, startPoint y: 293, endPoint x: 904, endPoint y: 293, distance: 92.4
click at [904, 293] on div "Device List 5198578975" at bounding box center [626, 291] width 847 height 30
paste input "2267598043"
type input "2267598043"
